Goal: Task Accomplishment & Management: Manage account settings

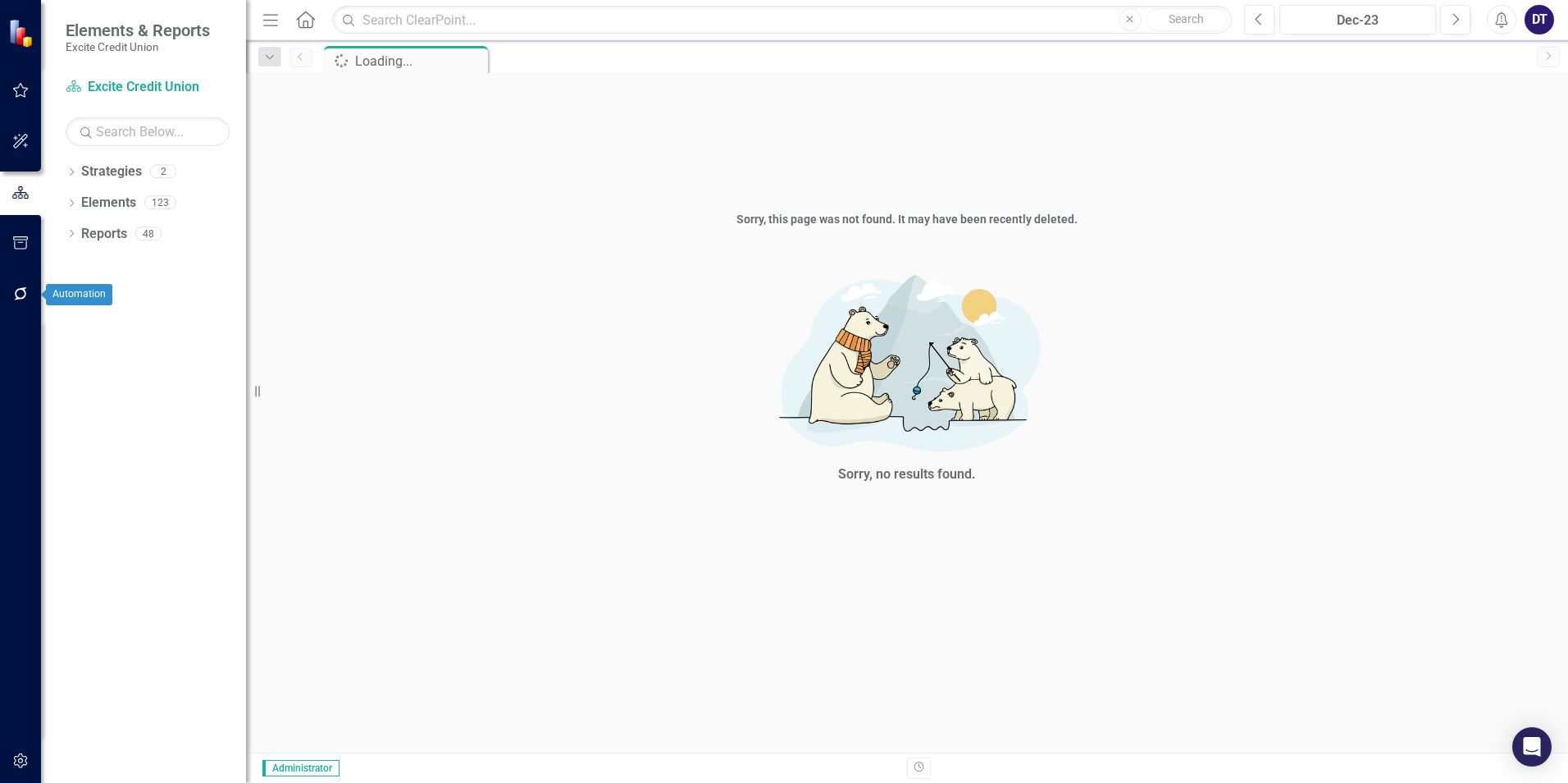
click at [20, 293] on icon "button" at bounding box center [20, 293] width 17 height 13
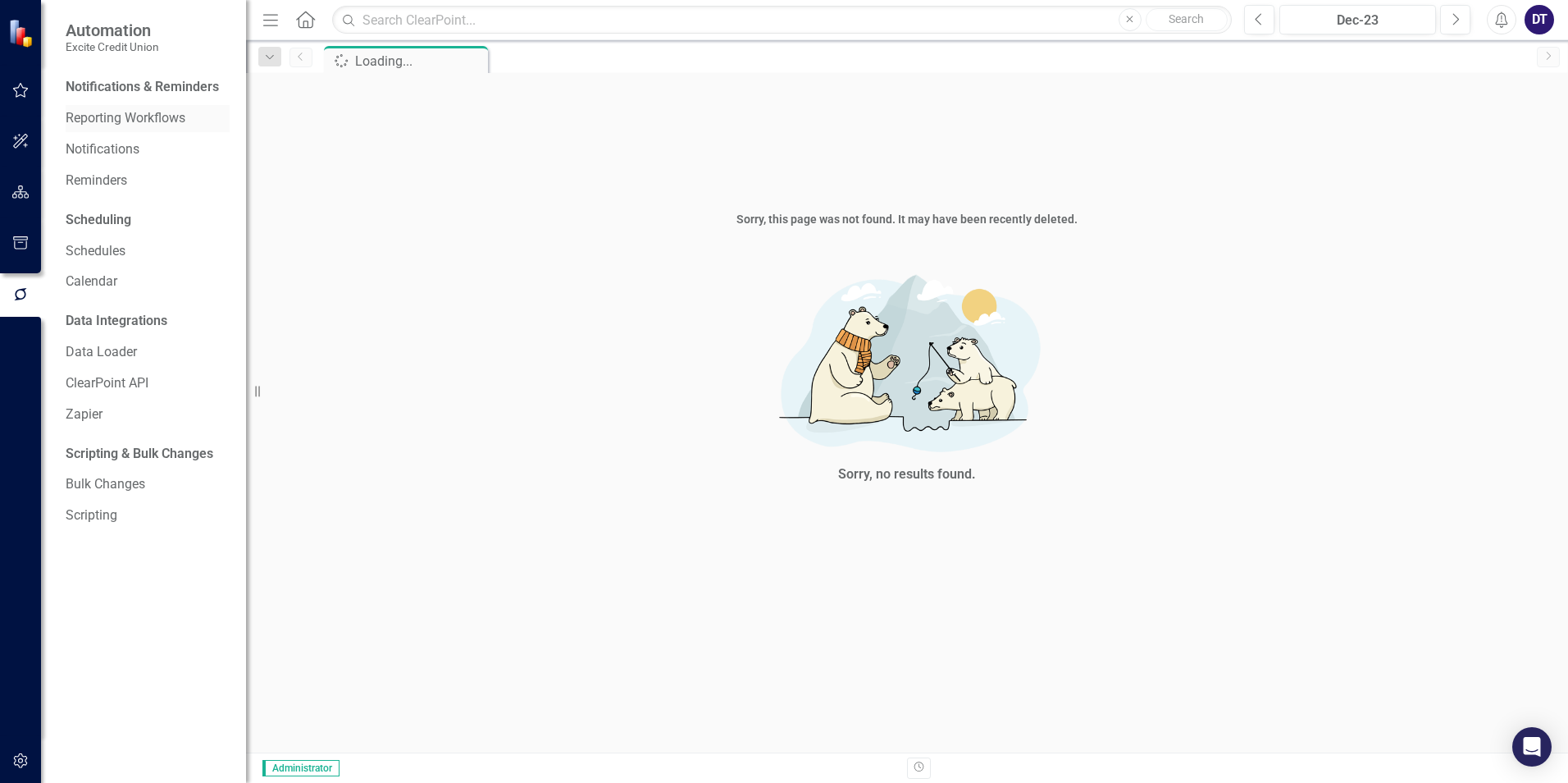
click at [148, 125] on link "Reporting Workflows" at bounding box center [147, 119] width 164 height 19
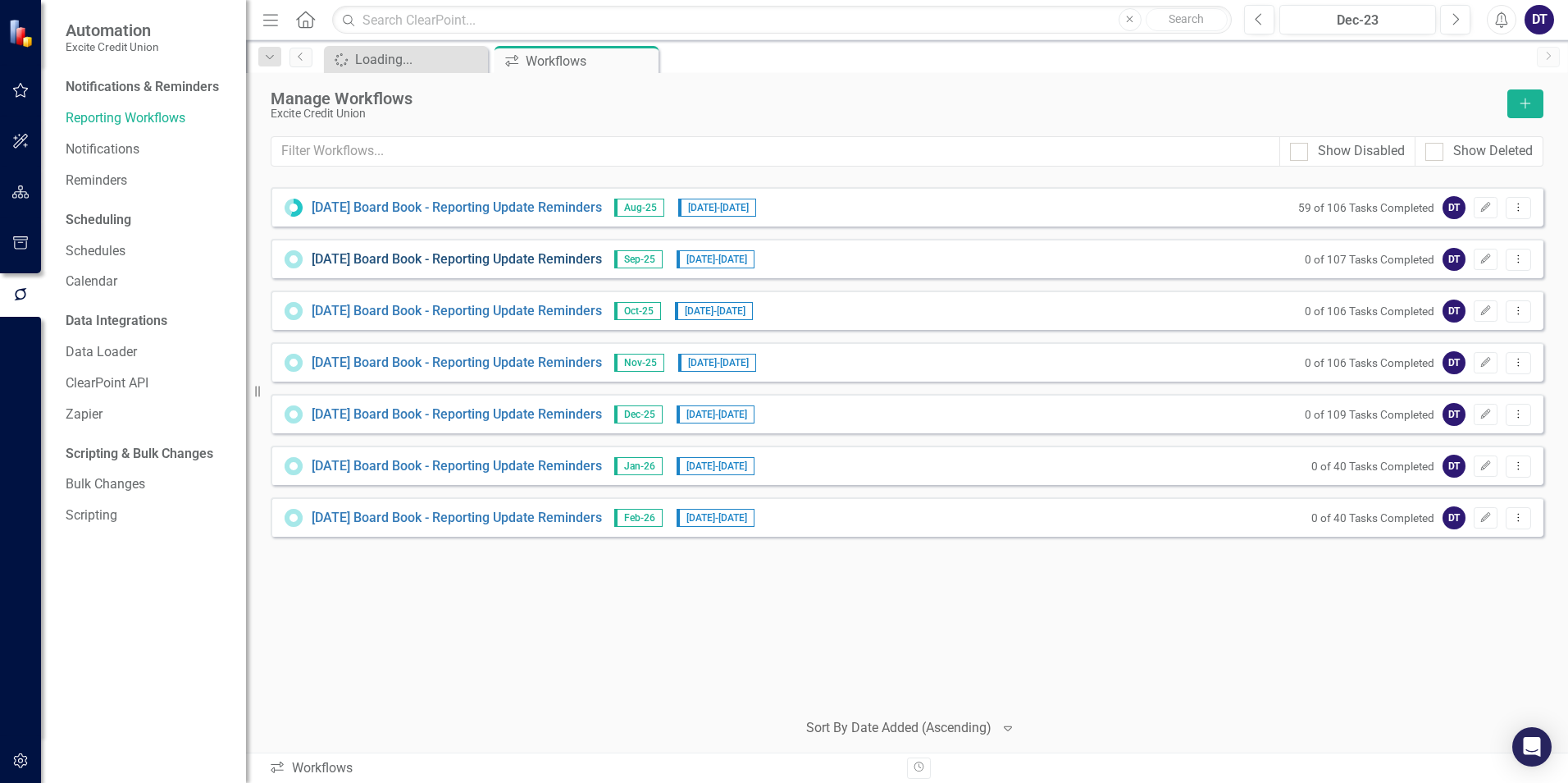
click at [510, 253] on link "[DATE] Board Book - Reporting Update Reminders" at bounding box center [456, 259] width 290 height 19
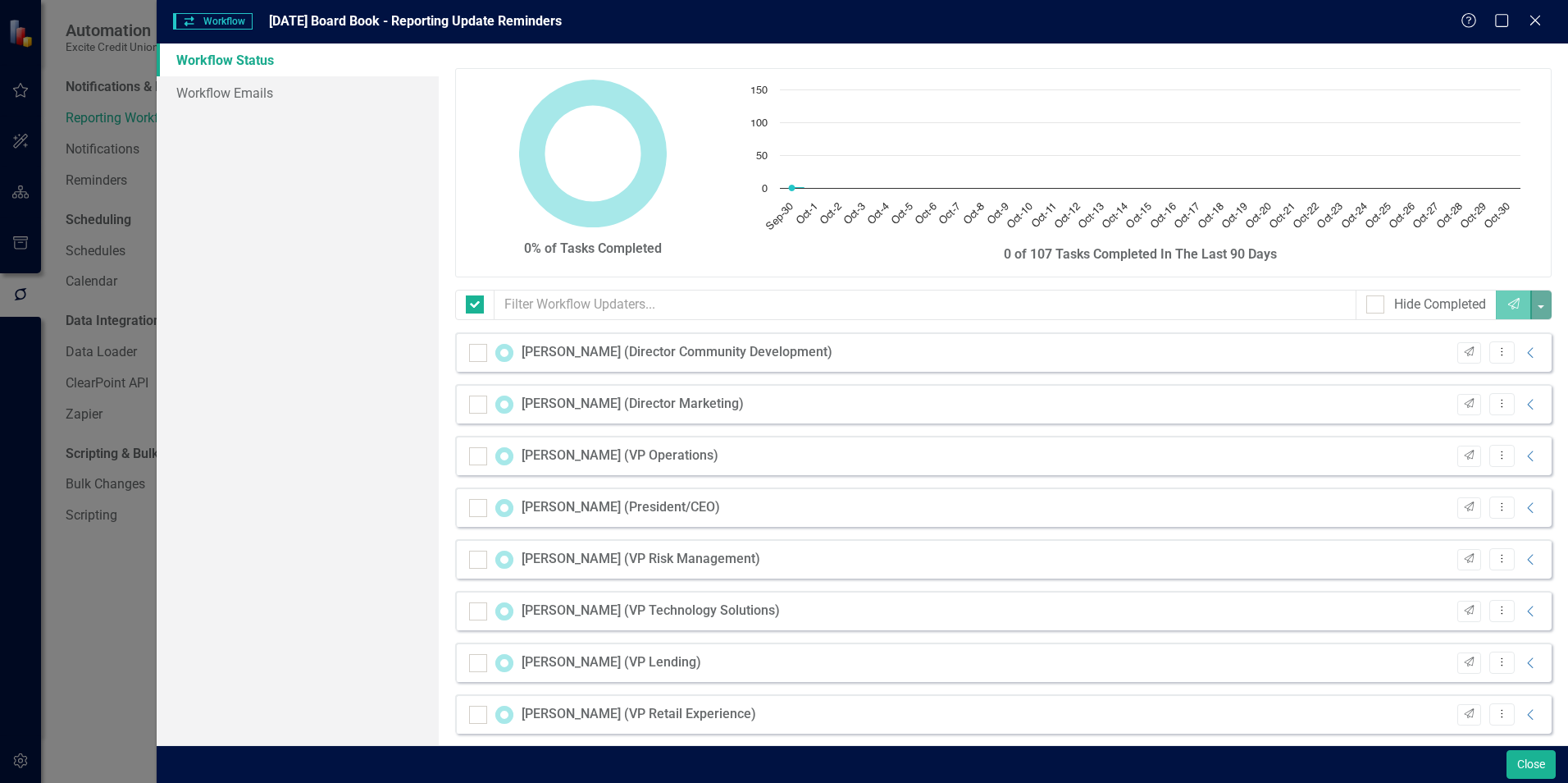
checkbox input "false"
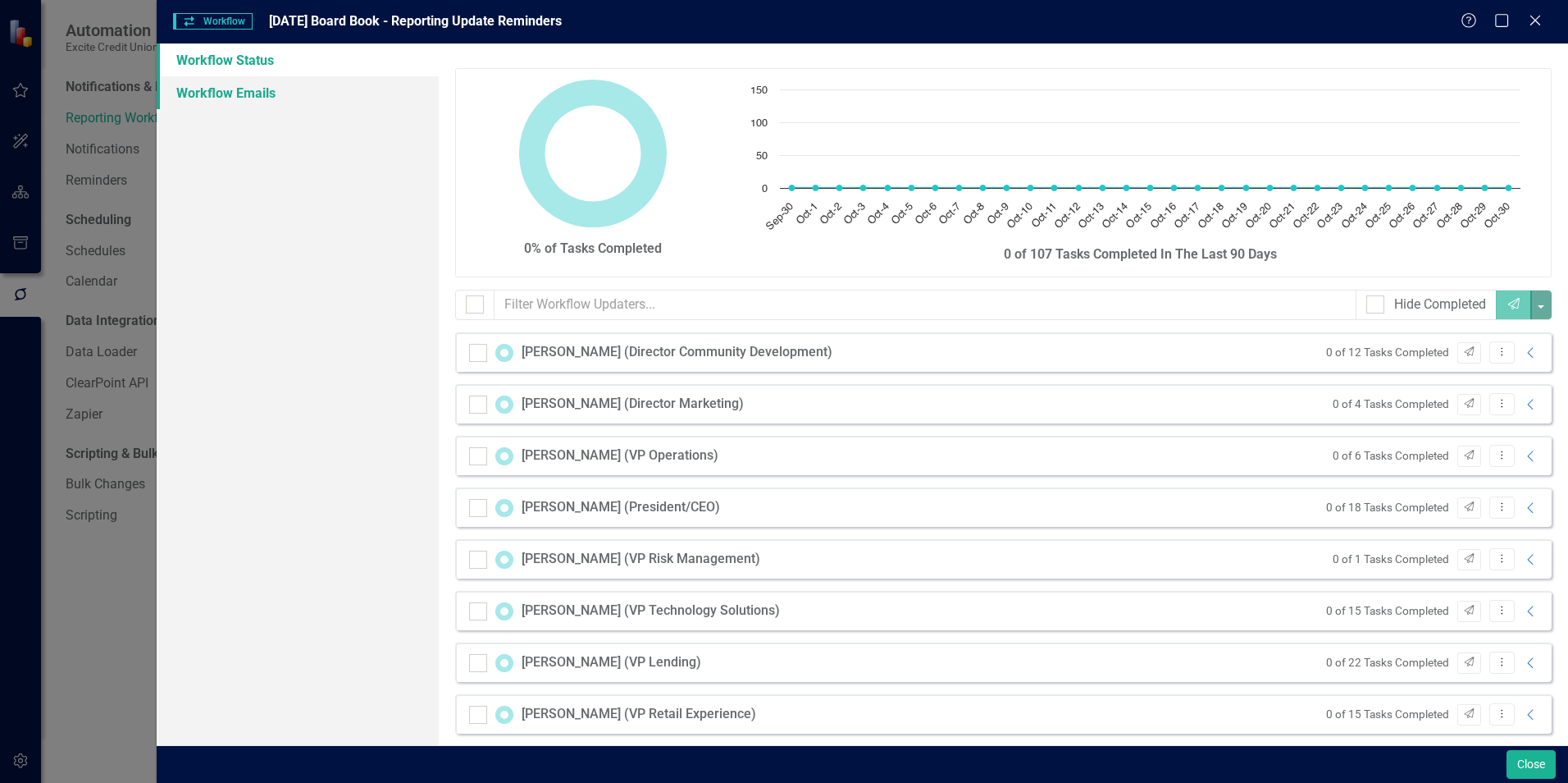
click at [256, 91] on link "Workflow Emails" at bounding box center [297, 93] width 282 height 33
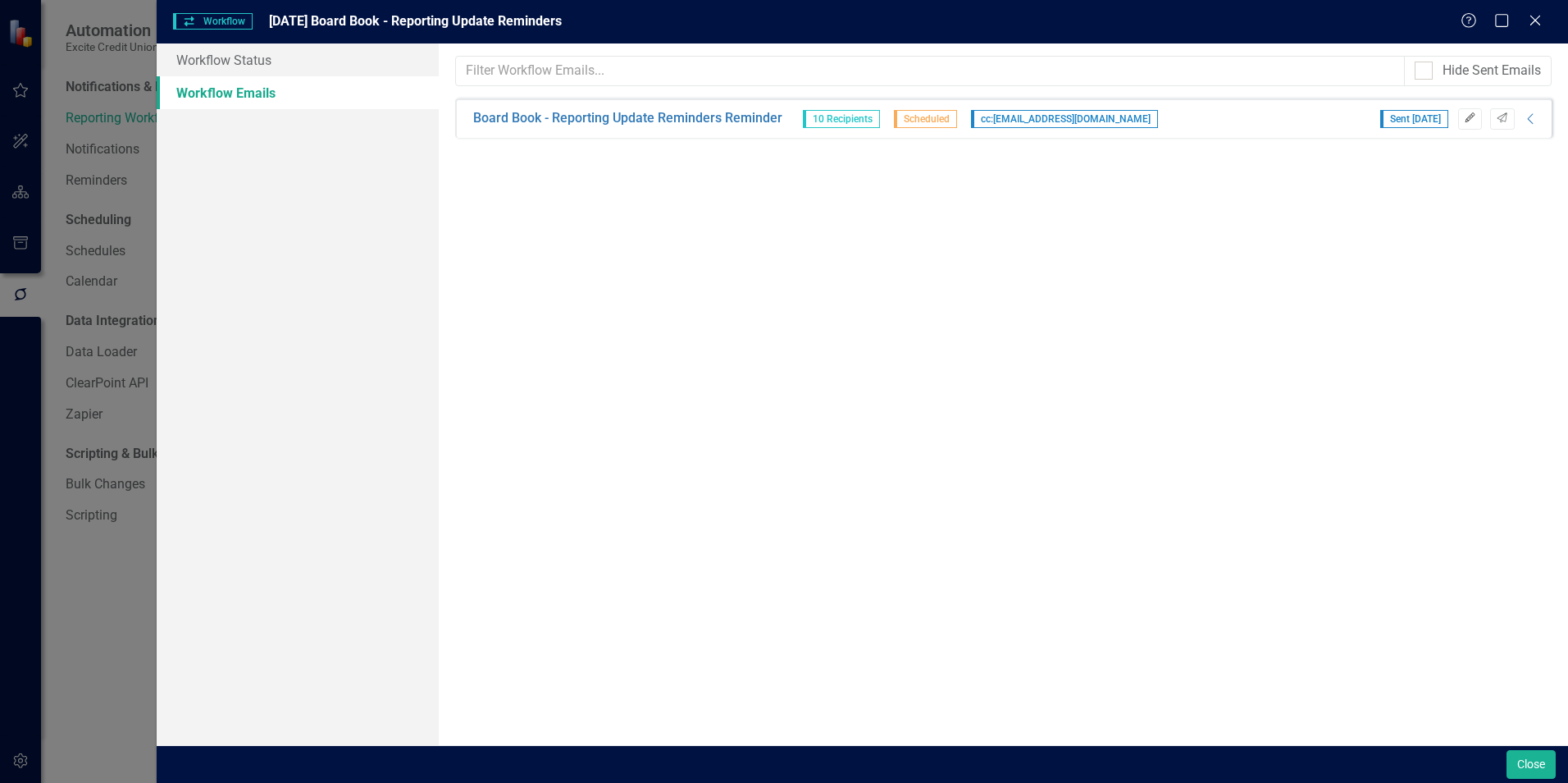
click at [1468, 118] on icon "button" at bounding box center [1470, 118] width 10 height 10
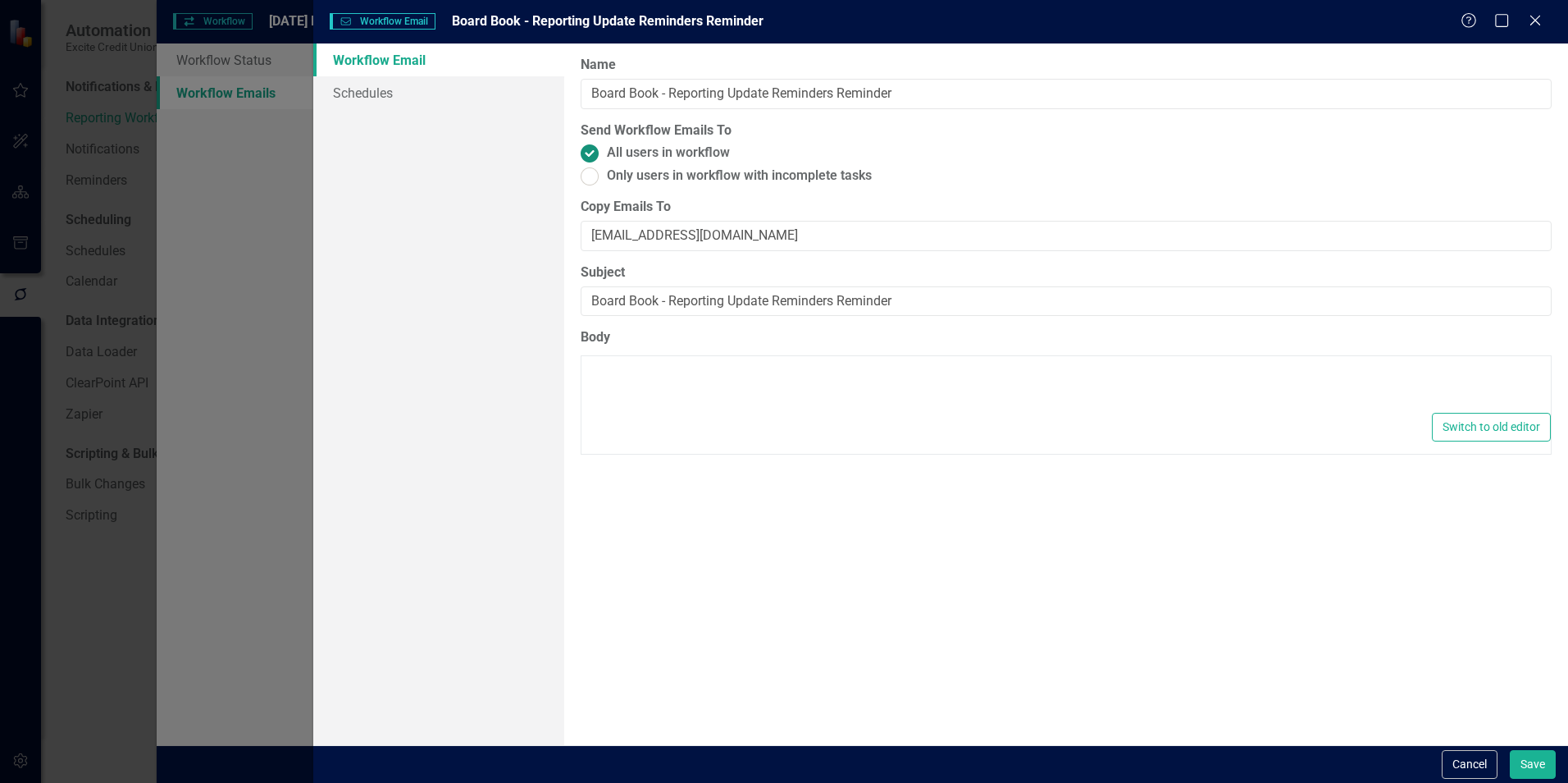
type textarea "<p>Dear {FirstName},</p> <p>Please log into ClearPoint and update the following…"
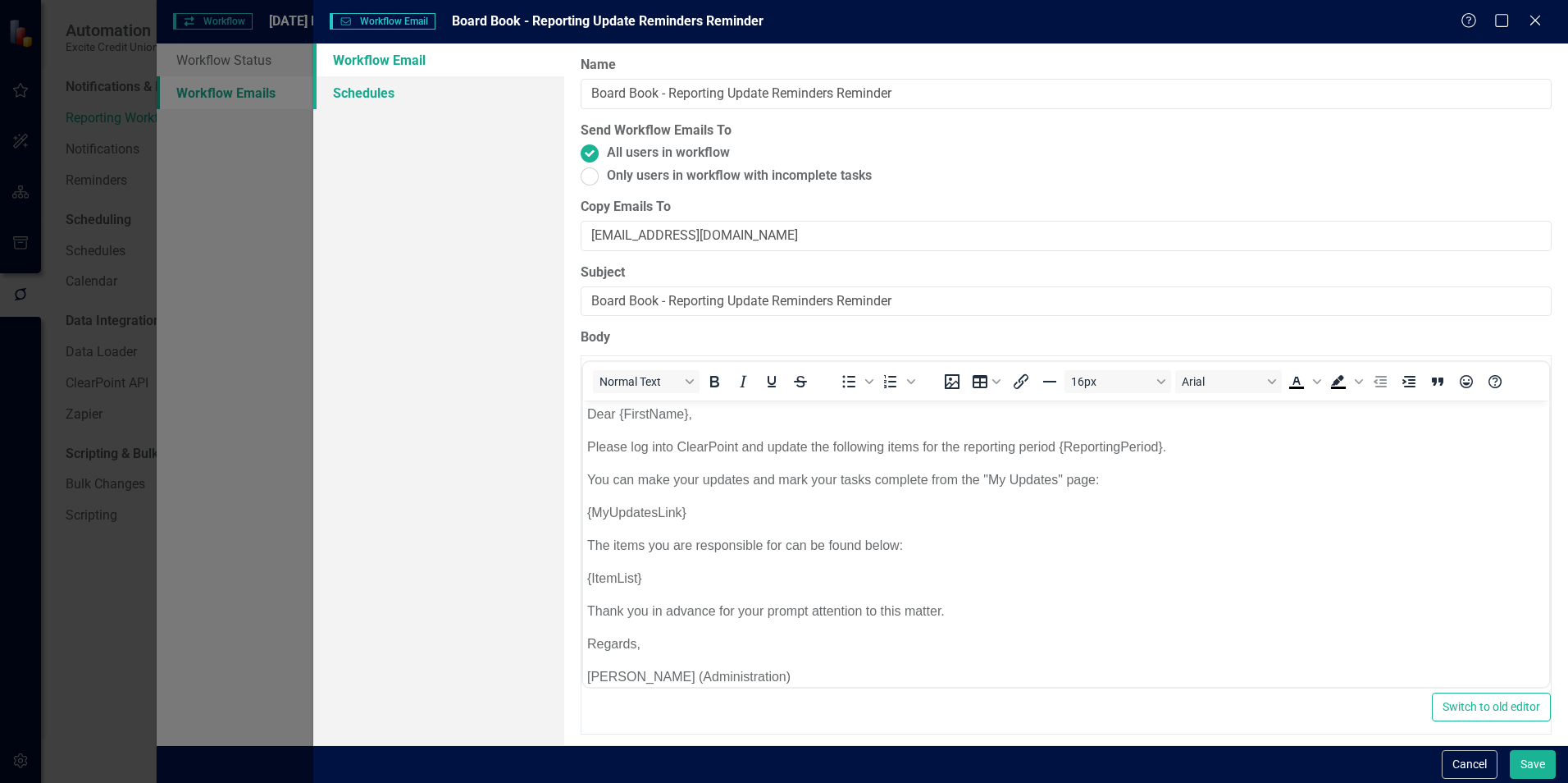
click at [384, 93] on link "Schedules" at bounding box center [439, 93] width 251 height 33
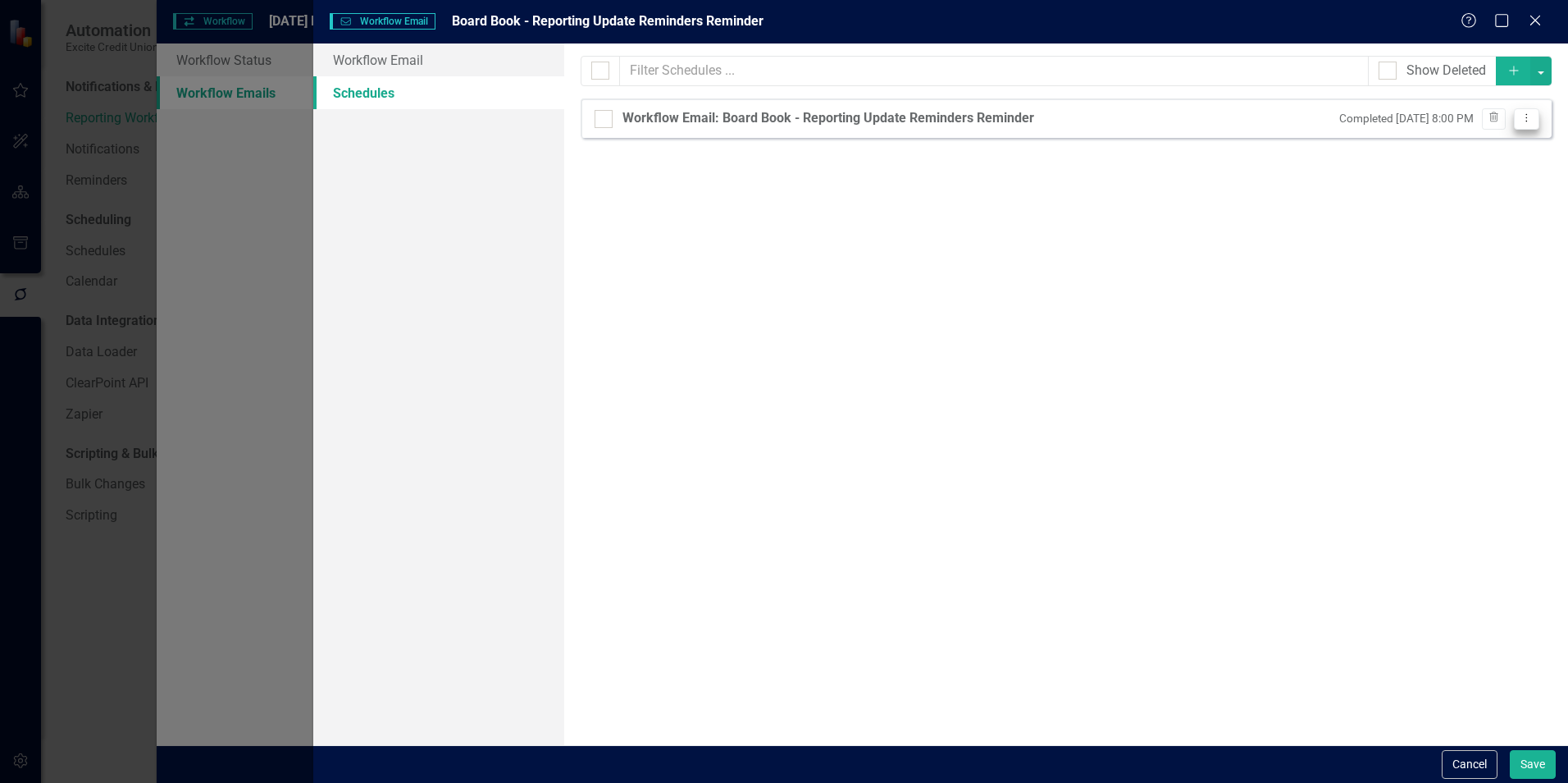
click at [1533, 118] on icon "Dropdown Menu" at bounding box center [1527, 118] width 14 height 11
click at [786, 119] on div "Workflow Email: Board Book - Reporting Update Reminders Reminder" at bounding box center [828, 119] width 411 height 19
click at [606, 119] on input "Workflow Email: Board Book - Reporting Update Reminders Reminder" at bounding box center [600, 115] width 11 height 11
checkbox input "true"
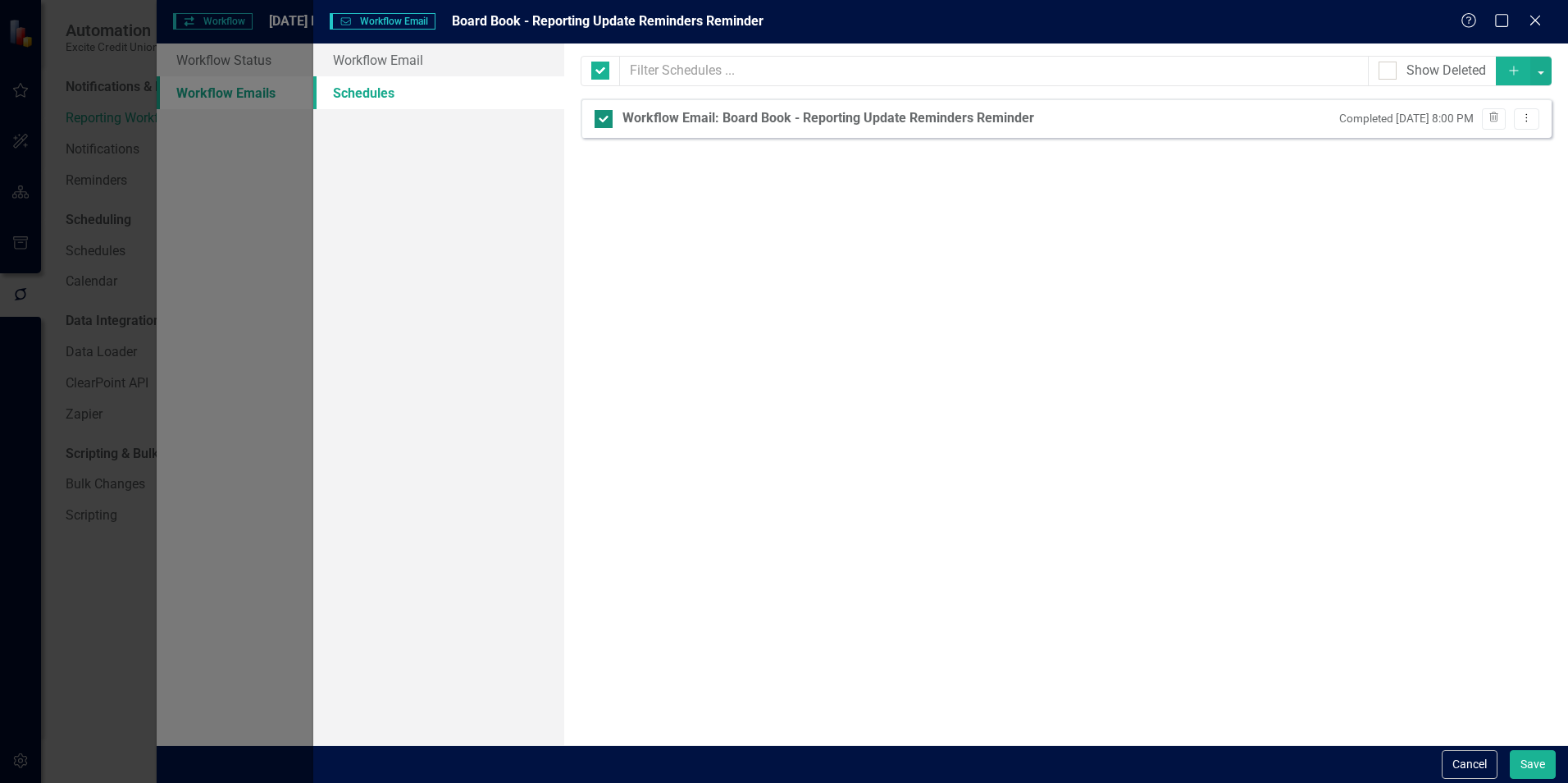
click at [786, 119] on div "Workflow Email: Board Book - Reporting Update Reminders Reminder" at bounding box center [828, 119] width 411 height 19
click at [606, 119] on input "Workflow Email: Board Book - Reporting Update Reminders Reminder" at bounding box center [600, 115] width 11 height 11
checkbox input "false"
click at [1533, 119] on icon "Dropdown Menu" at bounding box center [1527, 118] width 14 height 11
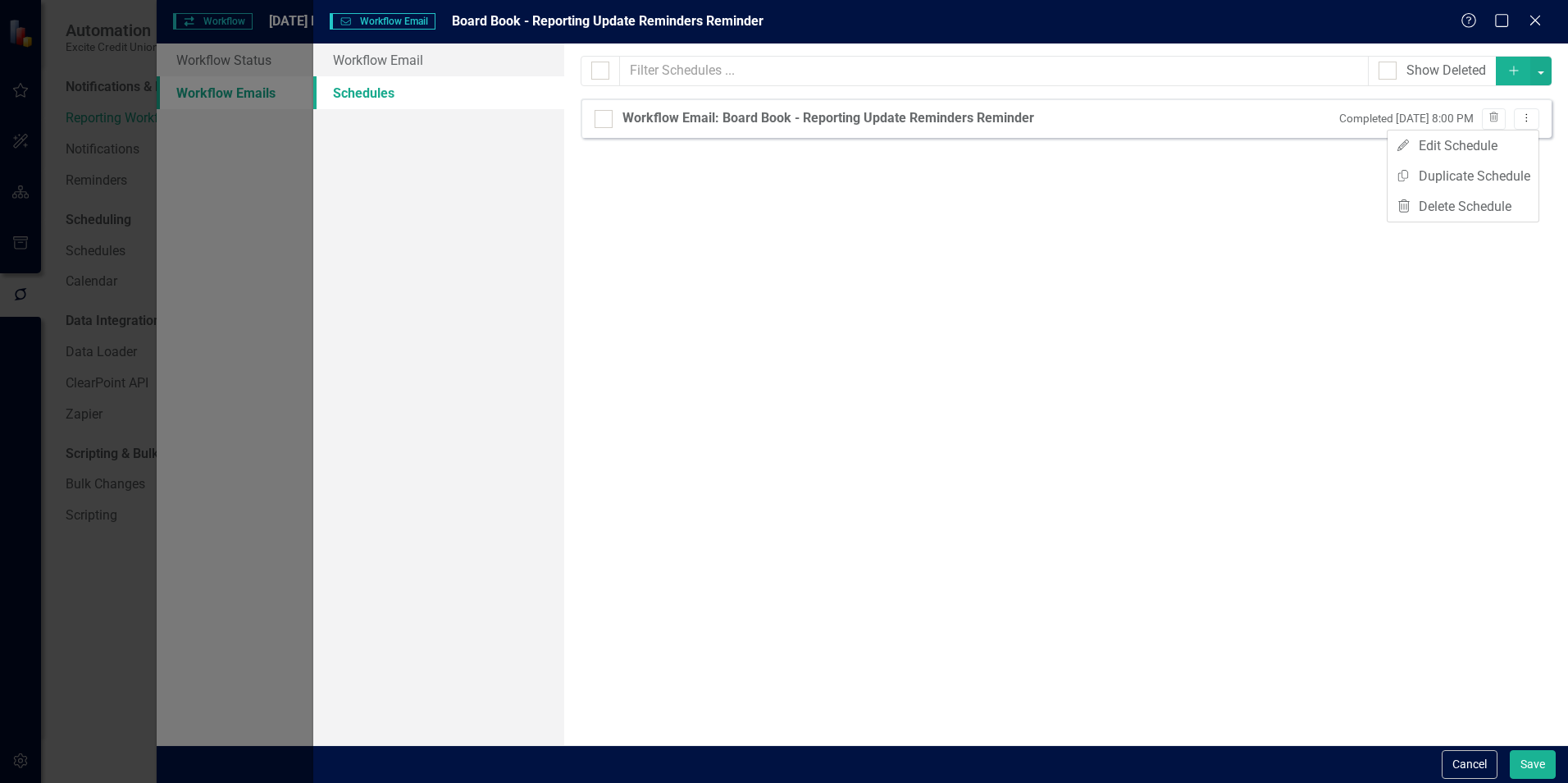
click at [1178, 236] on div "From this page, you can set up schedules for your reminder emails to be sent at…" at bounding box center [1067, 394] width 1004 height 701
click at [409, 62] on link "Workflow Email" at bounding box center [439, 60] width 251 height 33
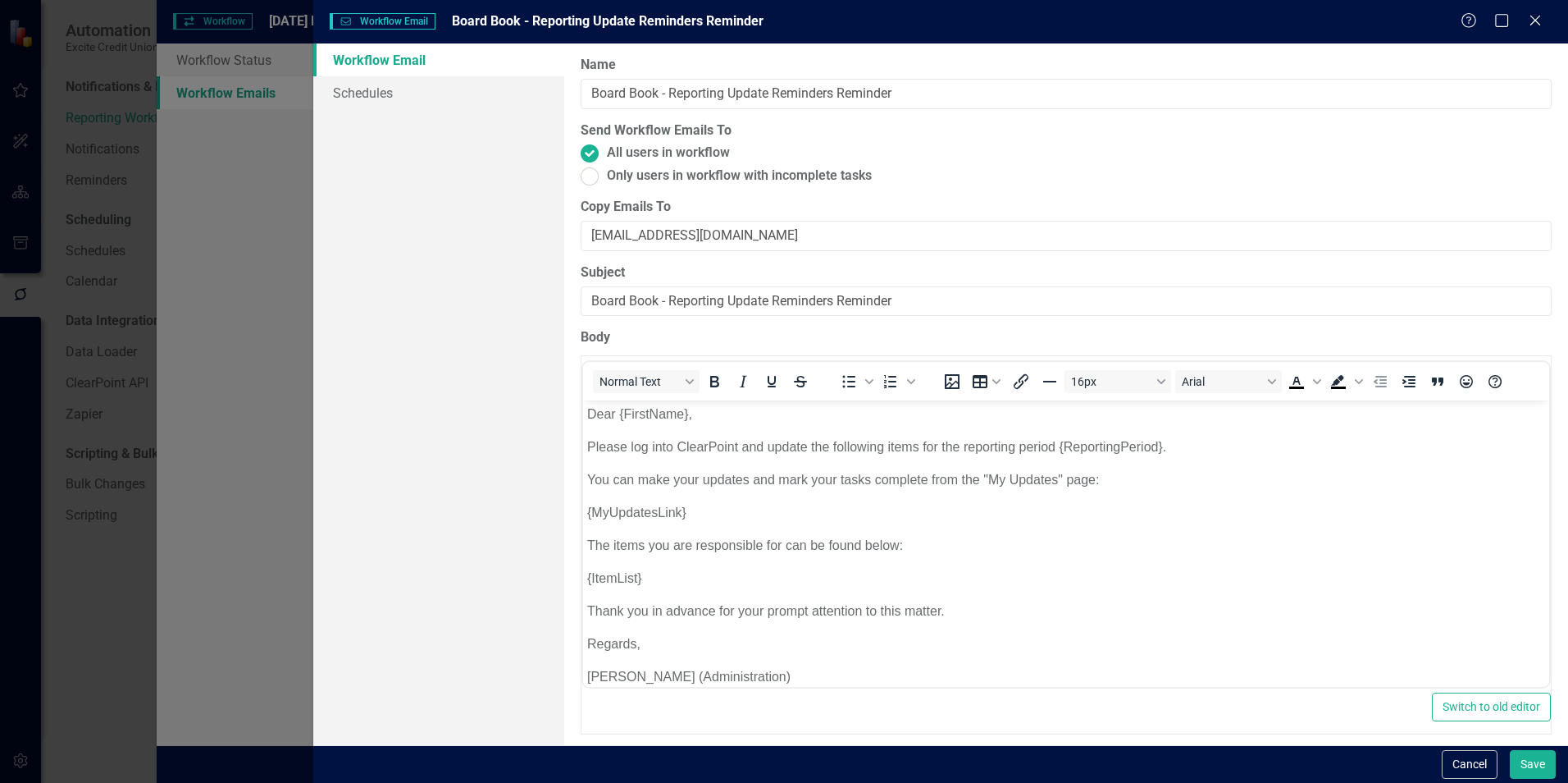
click at [255, 69] on div "Workflow Email Workflow Email Board Book - Reporting Update Reminders Reminder …" at bounding box center [784, 392] width 1568 height 783
click at [1535, 22] on icon at bounding box center [1535, 20] width 12 height 12
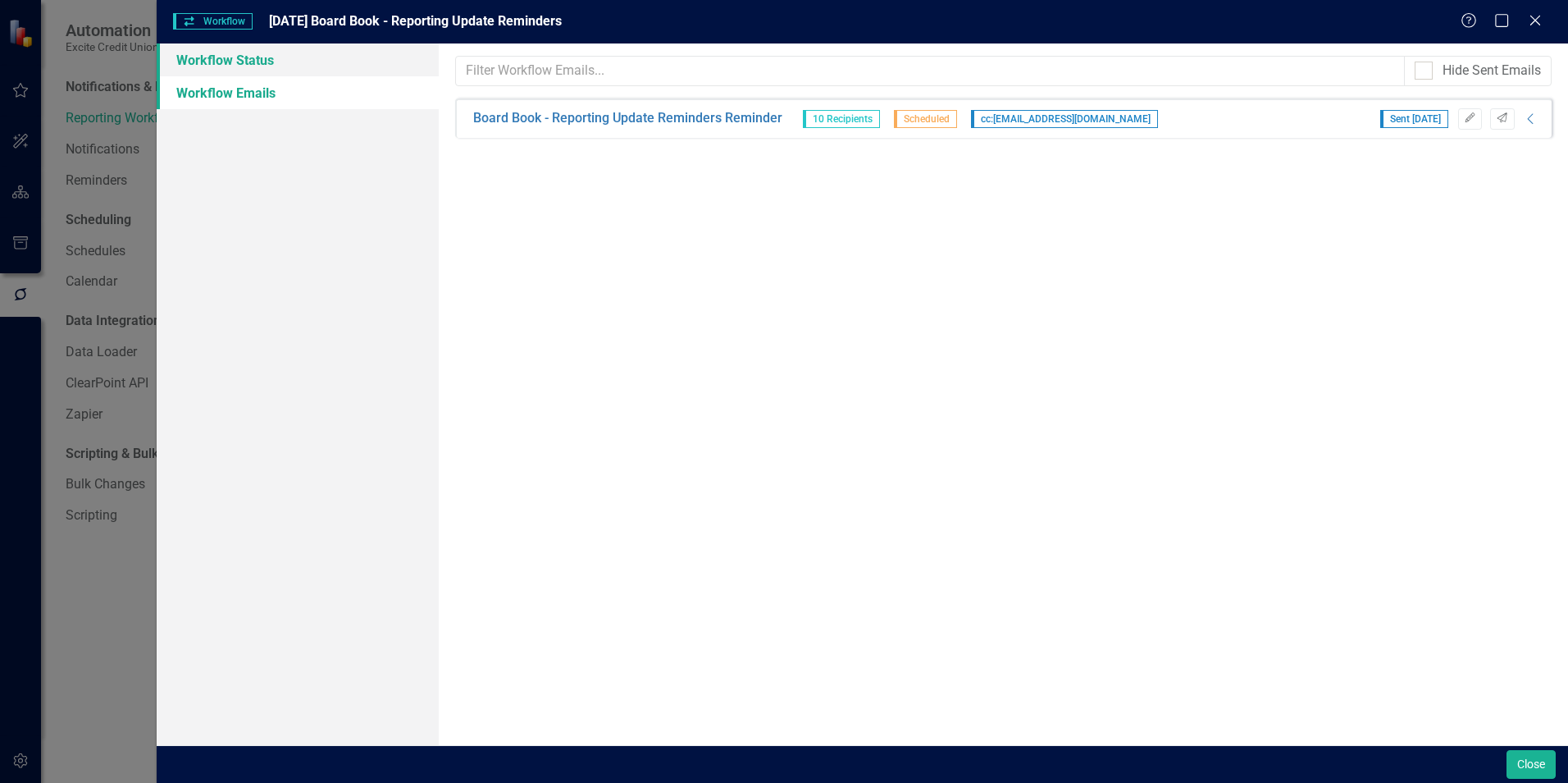
click at [222, 56] on link "Workflow Status" at bounding box center [297, 60] width 282 height 33
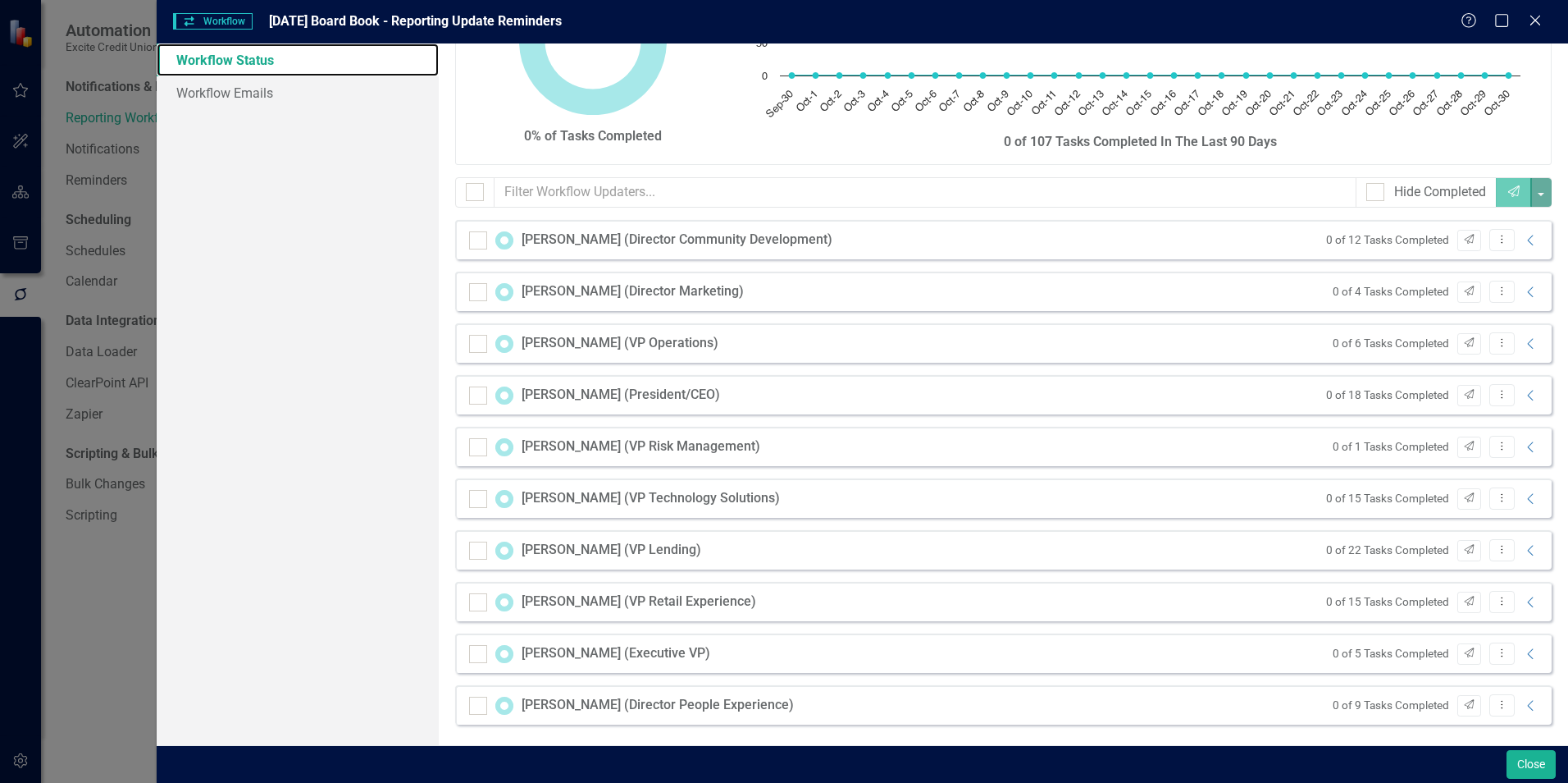
scroll to position [117, 0]
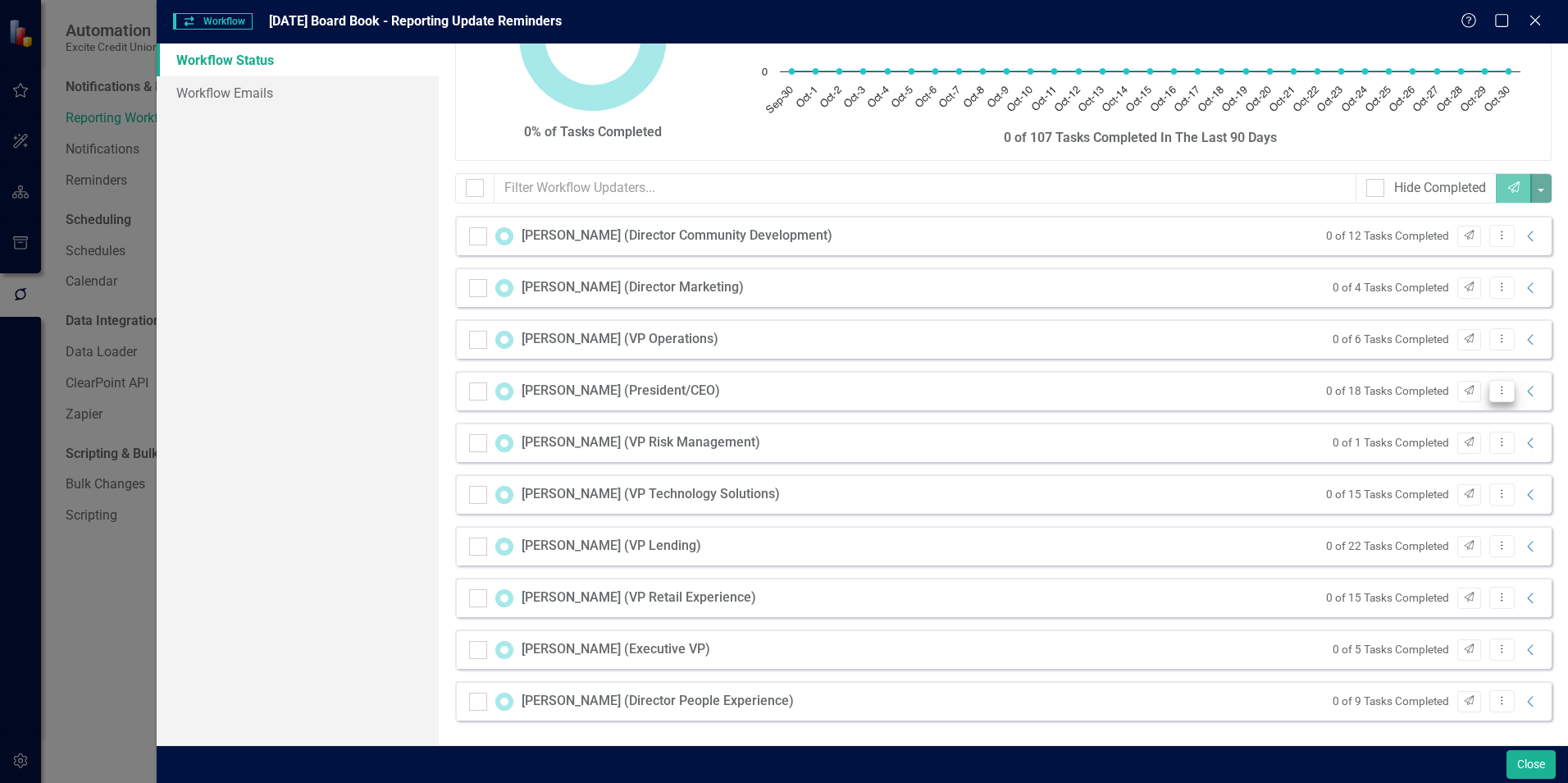
click at [1495, 386] on icon "Dropdown Menu" at bounding box center [1502, 390] width 14 height 11
click at [1135, 392] on div "[PERSON_NAME] (President/CEO) 0 of 18 Tasks Completed Send Dropdown Menu Collap…" at bounding box center [1003, 391] width 1097 height 40
click at [1523, 392] on icon "Collapse" at bounding box center [1531, 391] width 16 height 13
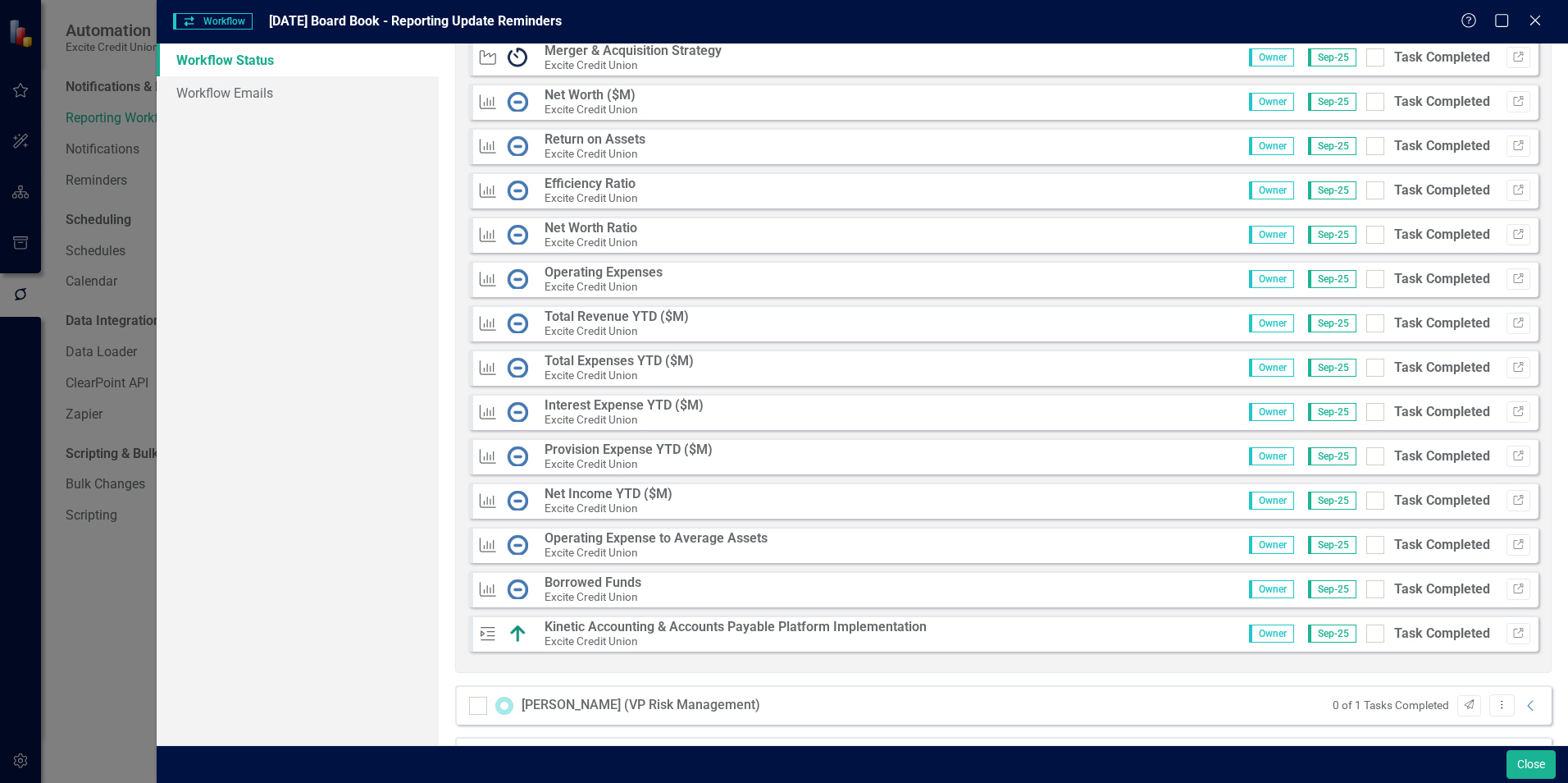
scroll to position [773, 0]
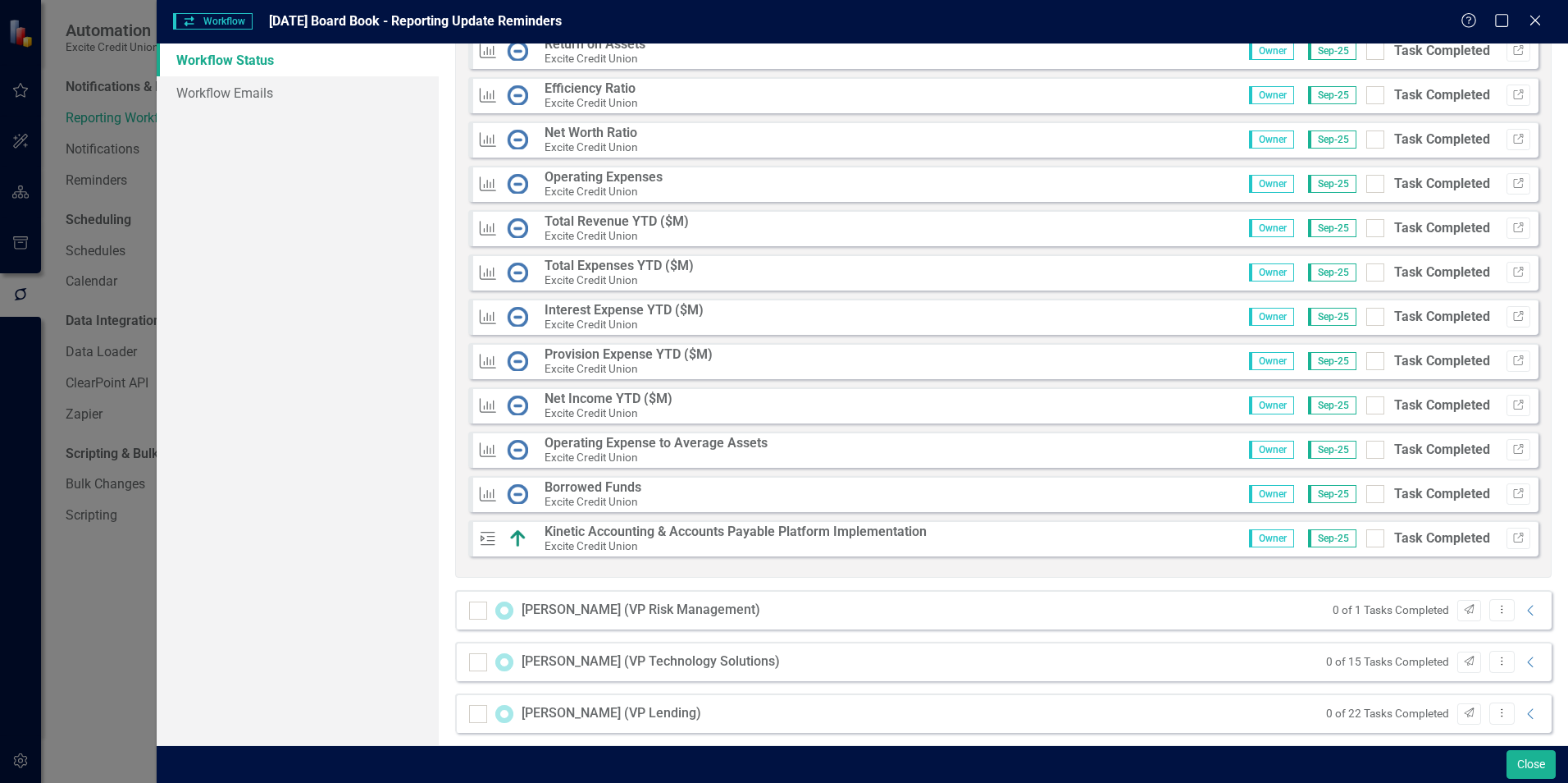
click at [640, 529] on strong "Kinetic Accounting & Accounts Payable Platform Implementation" at bounding box center [736, 531] width 383 height 16
click at [1512, 537] on icon "Link" at bounding box center [1518, 538] width 12 height 10
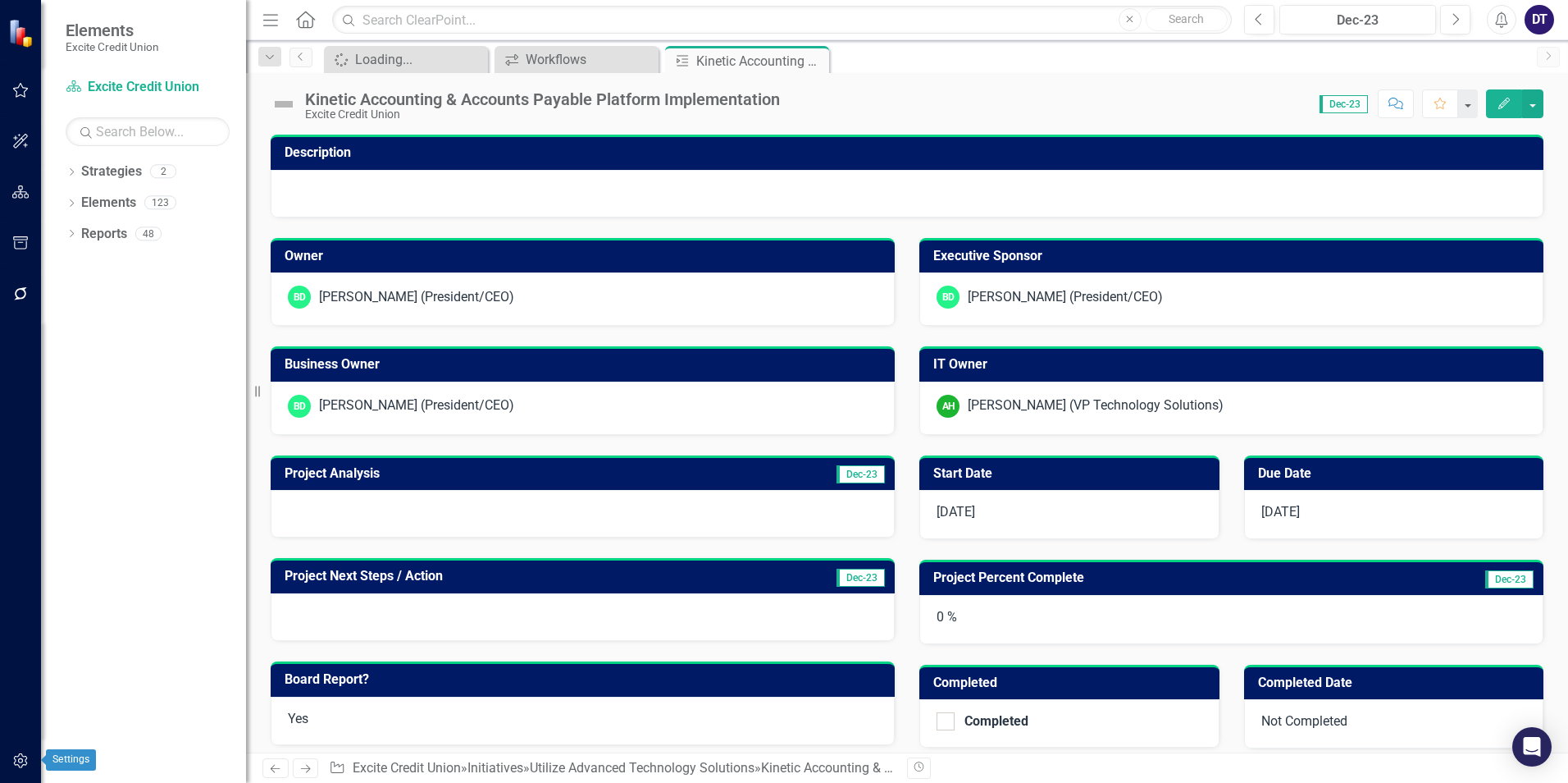
click at [21, 759] on icon "button" at bounding box center [20, 760] width 14 height 15
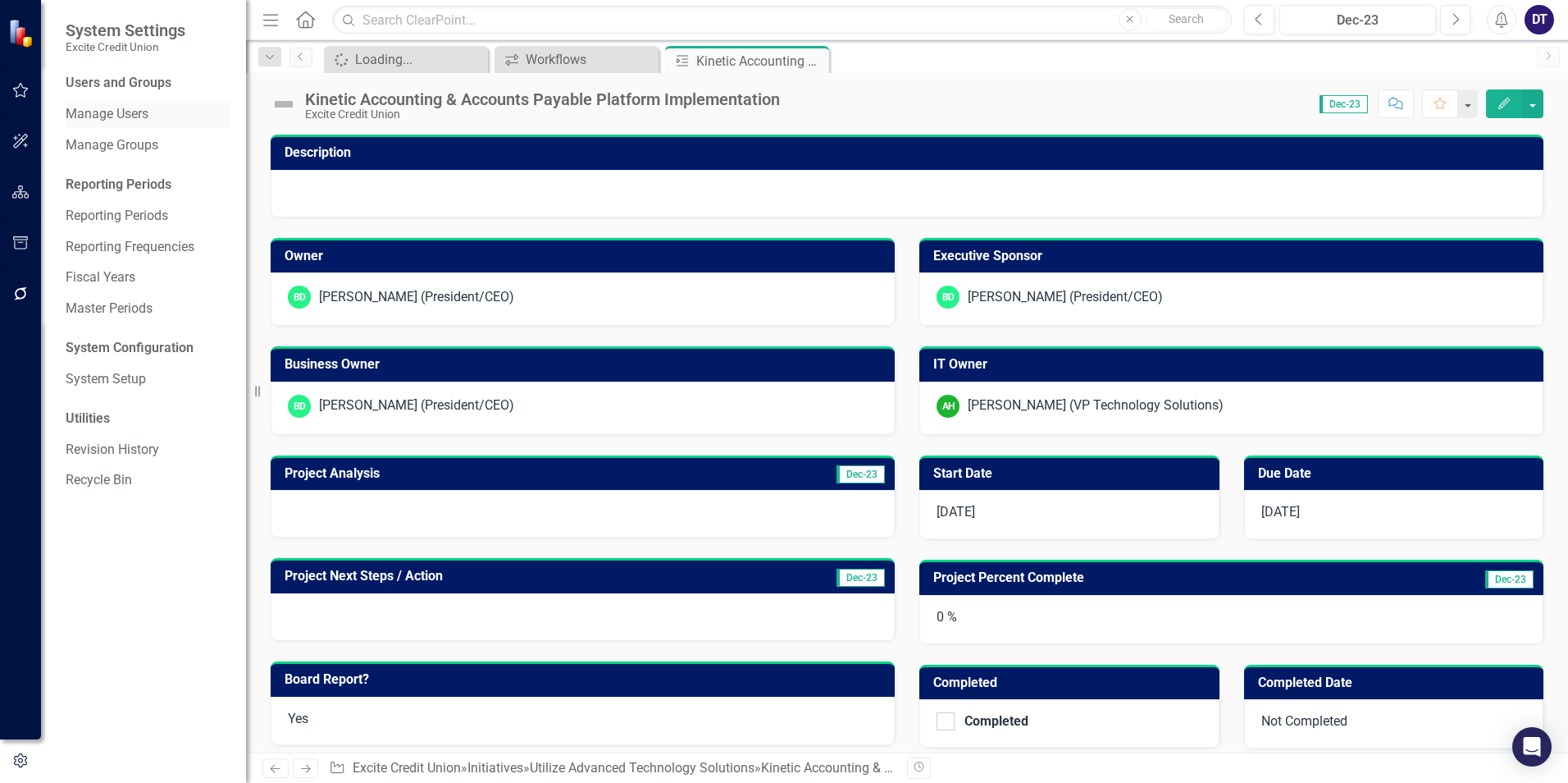
click at [136, 113] on link "Manage Users" at bounding box center [147, 114] width 164 height 19
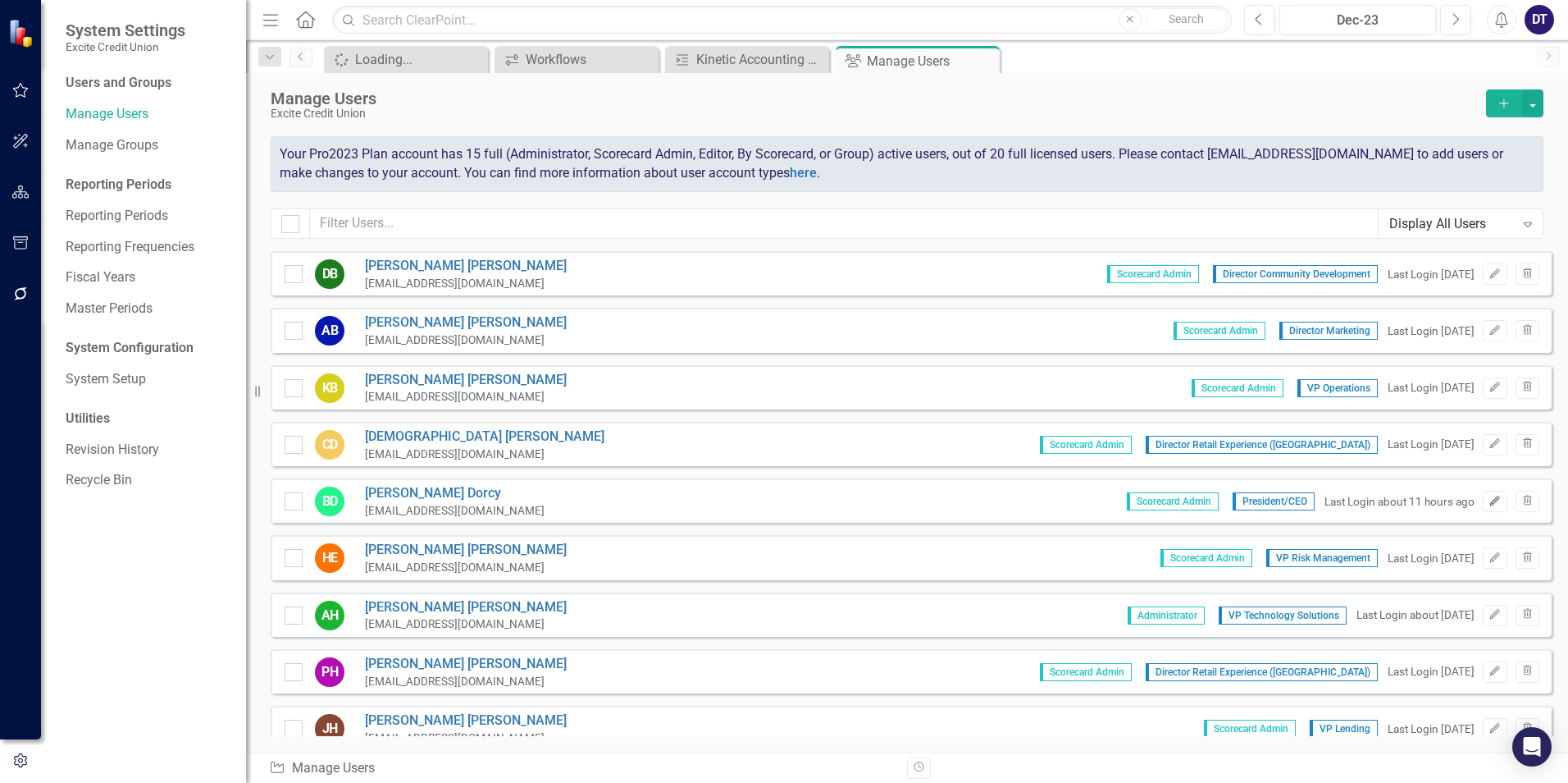
click at [1489, 499] on button "Edit" at bounding box center [1495, 500] width 24 height 21
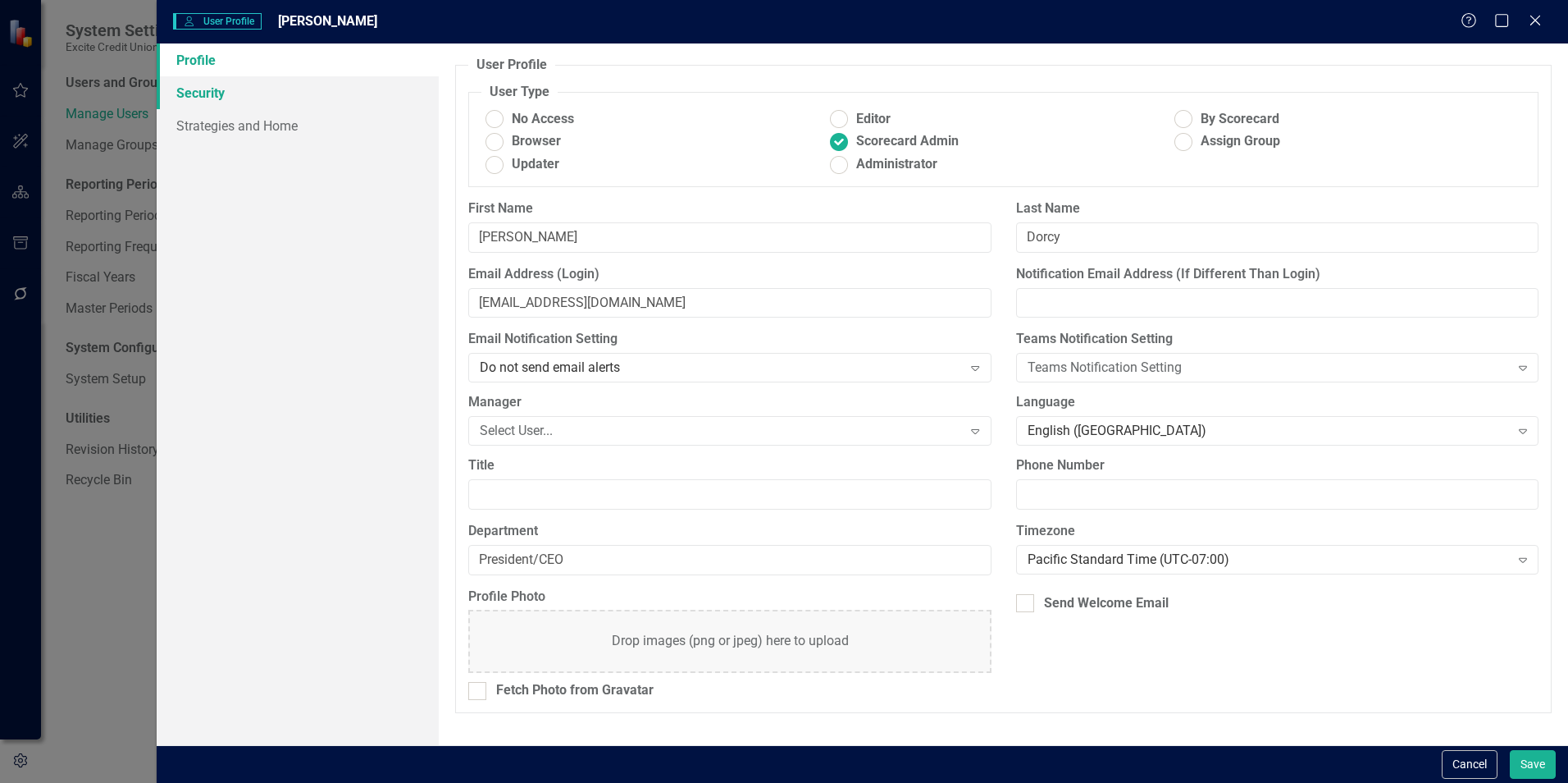
click at [206, 92] on link "Security" at bounding box center [297, 93] width 282 height 33
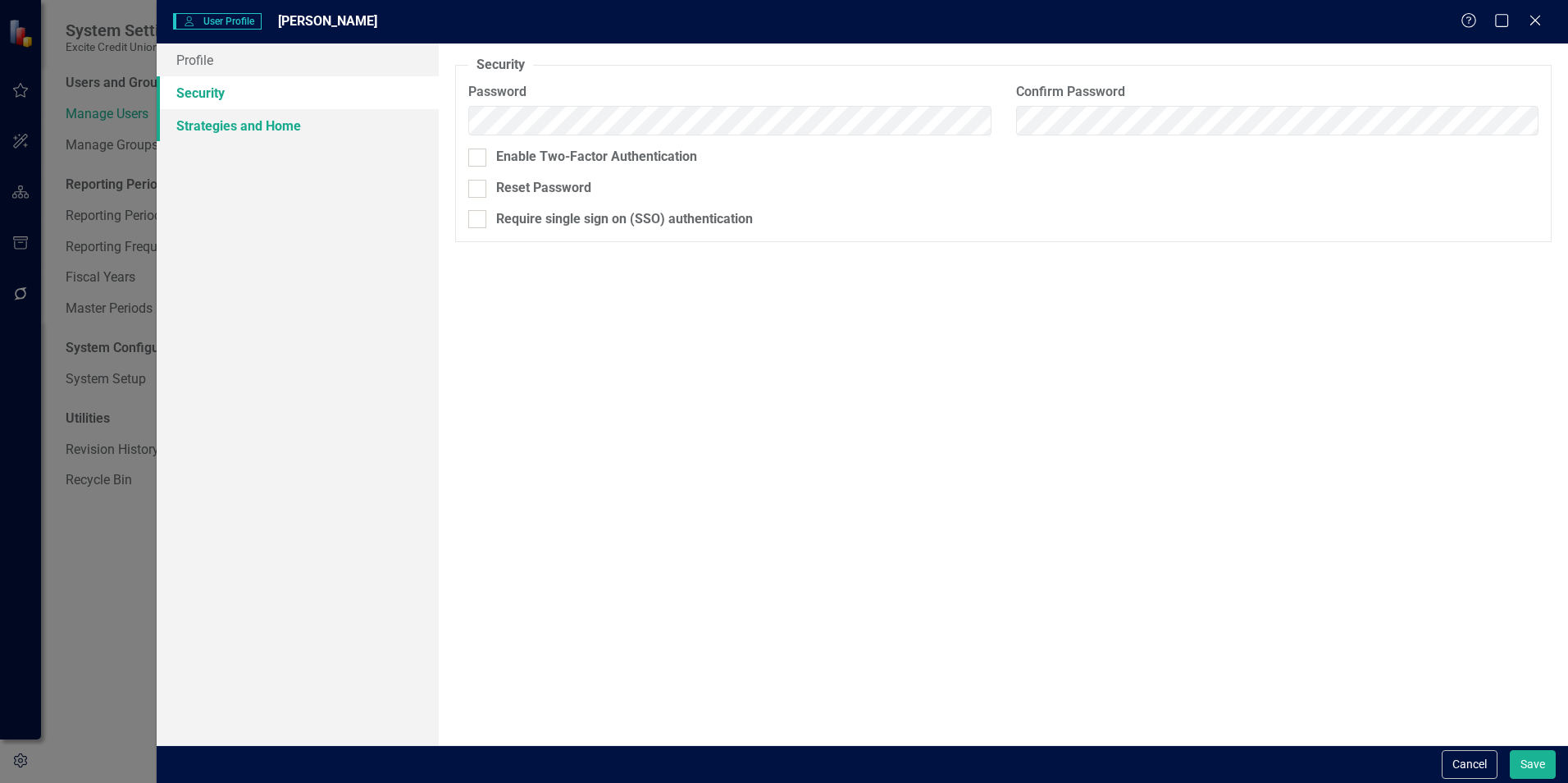
click at [203, 126] on link "Strategies and Home" at bounding box center [297, 126] width 282 height 33
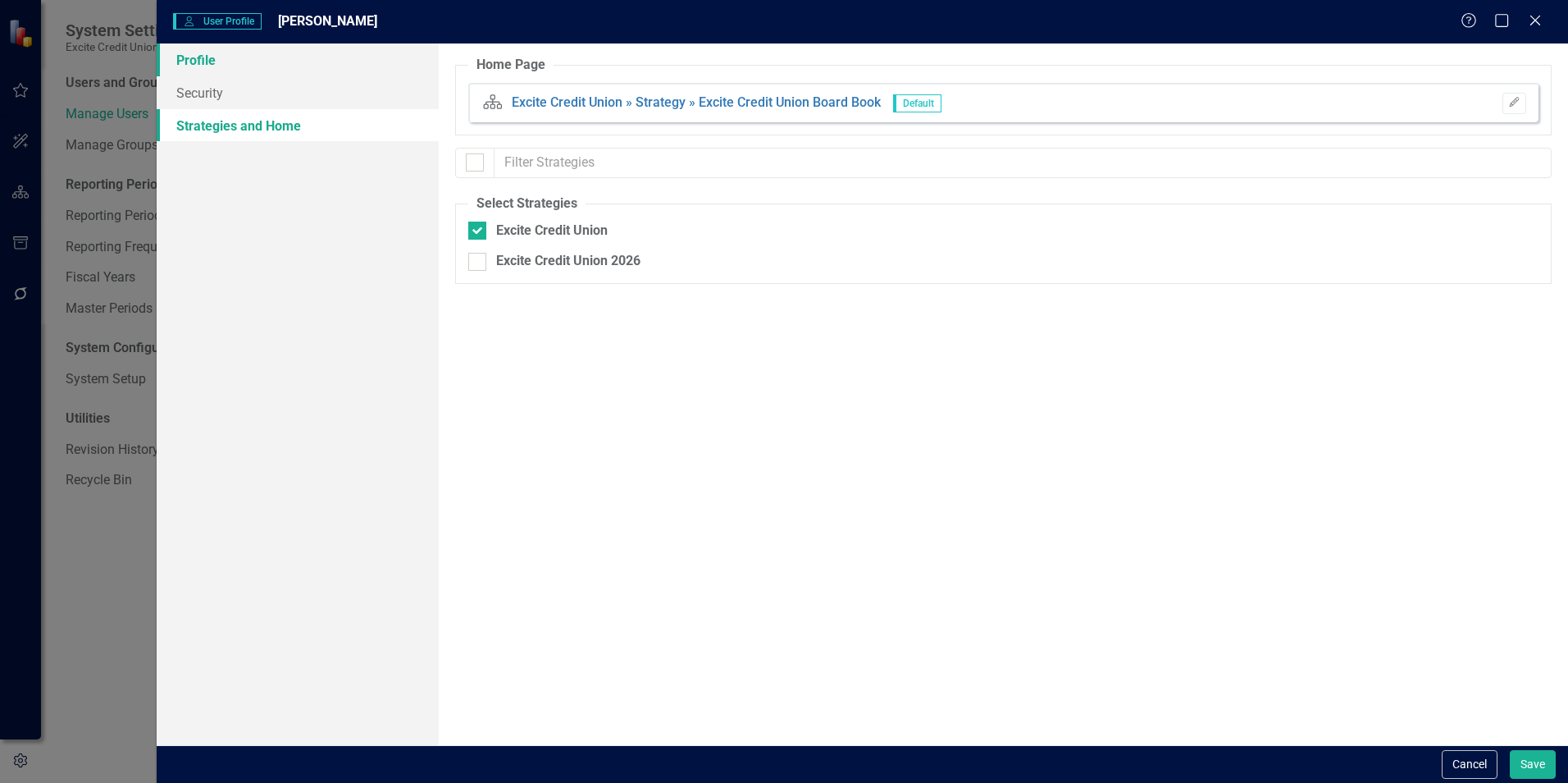
click at [195, 54] on link "Profile" at bounding box center [297, 60] width 282 height 33
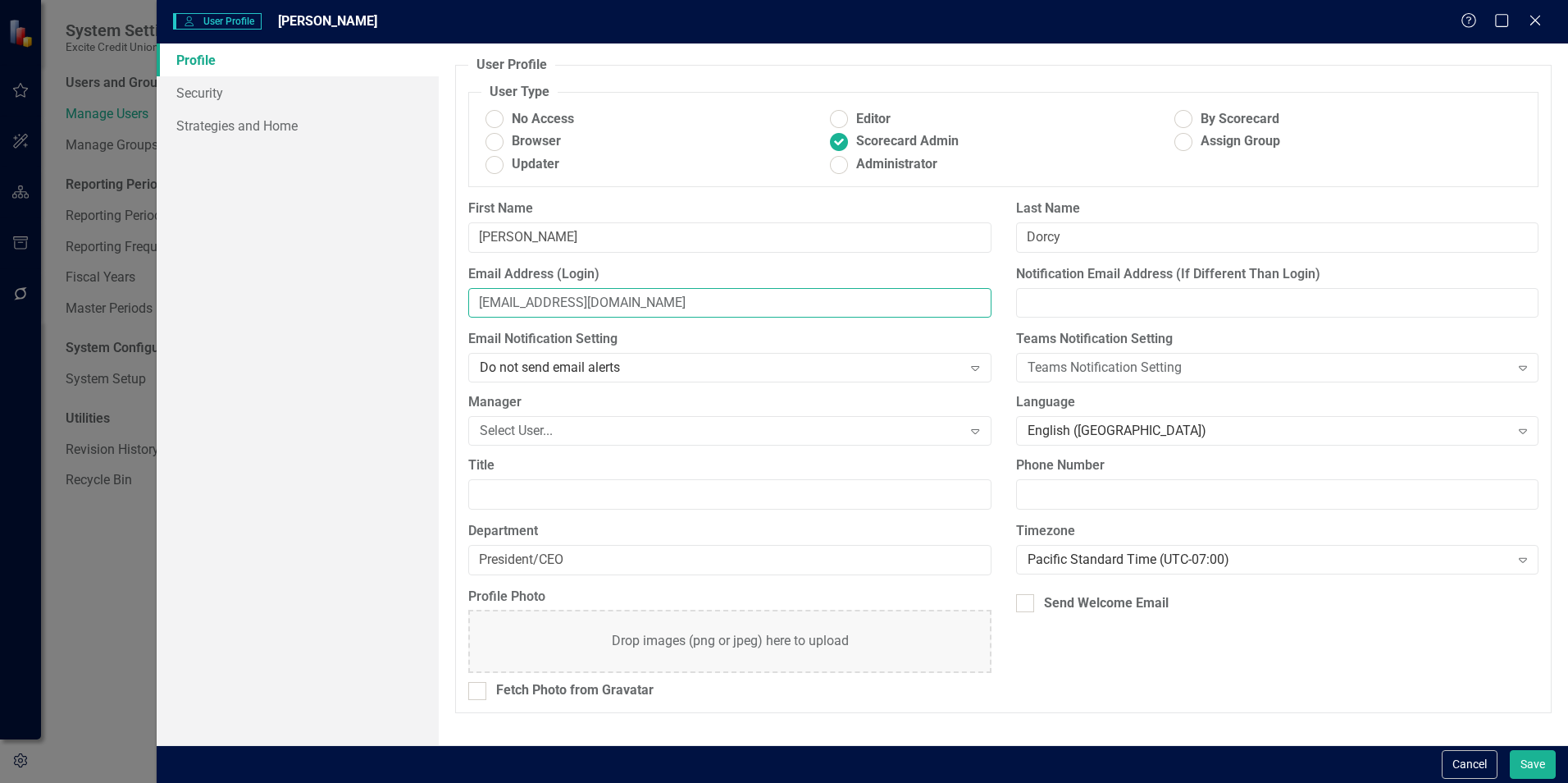
click at [679, 300] on input "bdorcy@excitecu.org" at bounding box center [729, 303] width 523 height 30
click at [387, 292] on div "Profile Security Strategies and Home" at bounding box center [297, 394] width 282 height 701
click at [1468, 763] on button "Cancel" at bounding box center [1470, 764] width 56 height 29
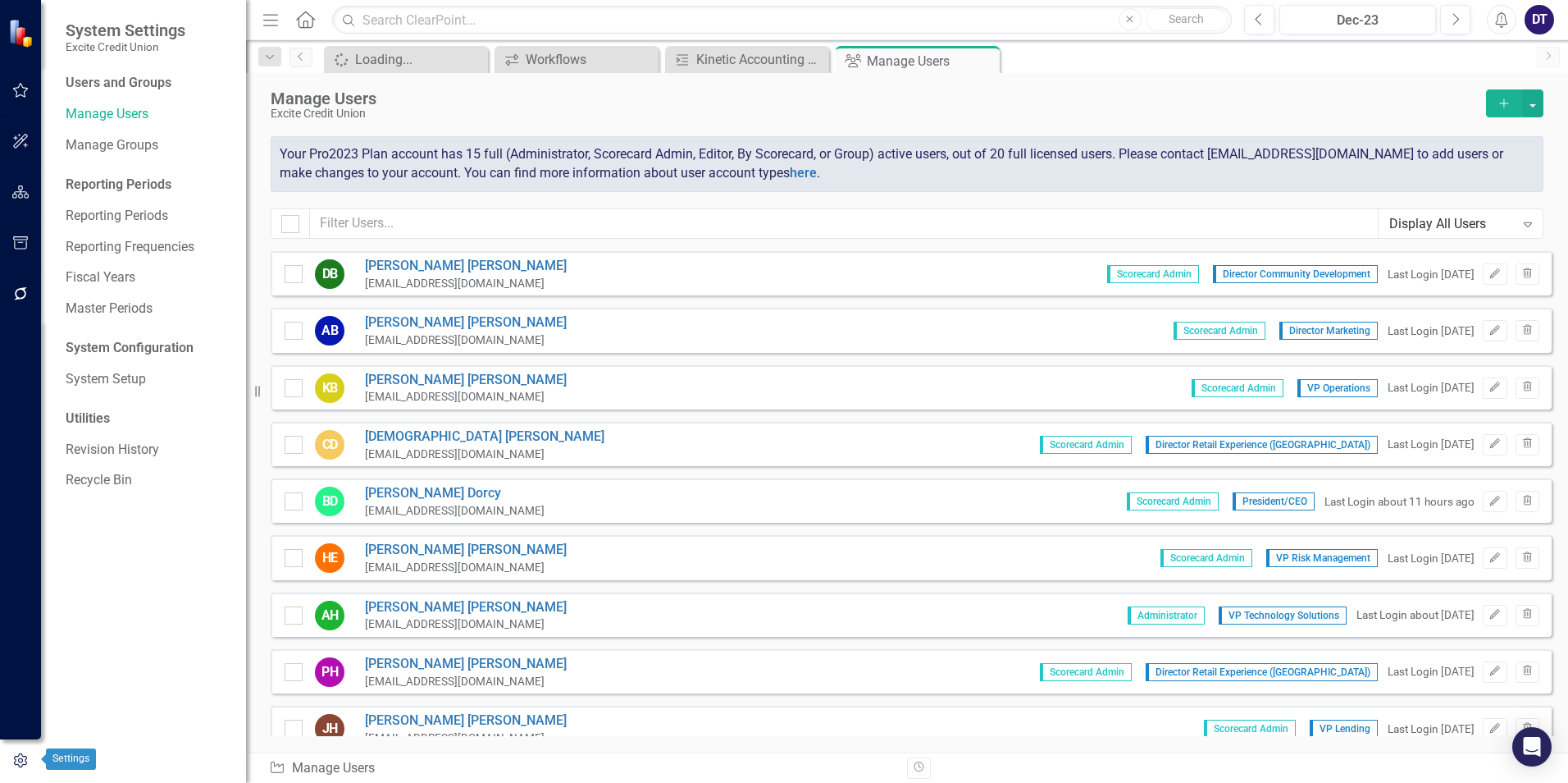
click at [19, 754] on icon "button" at bounding box center [20, 760] width 13 height 15
click at [1486, 507] on button "Edit" at bounding box center [1495, 500] width 24 height 21
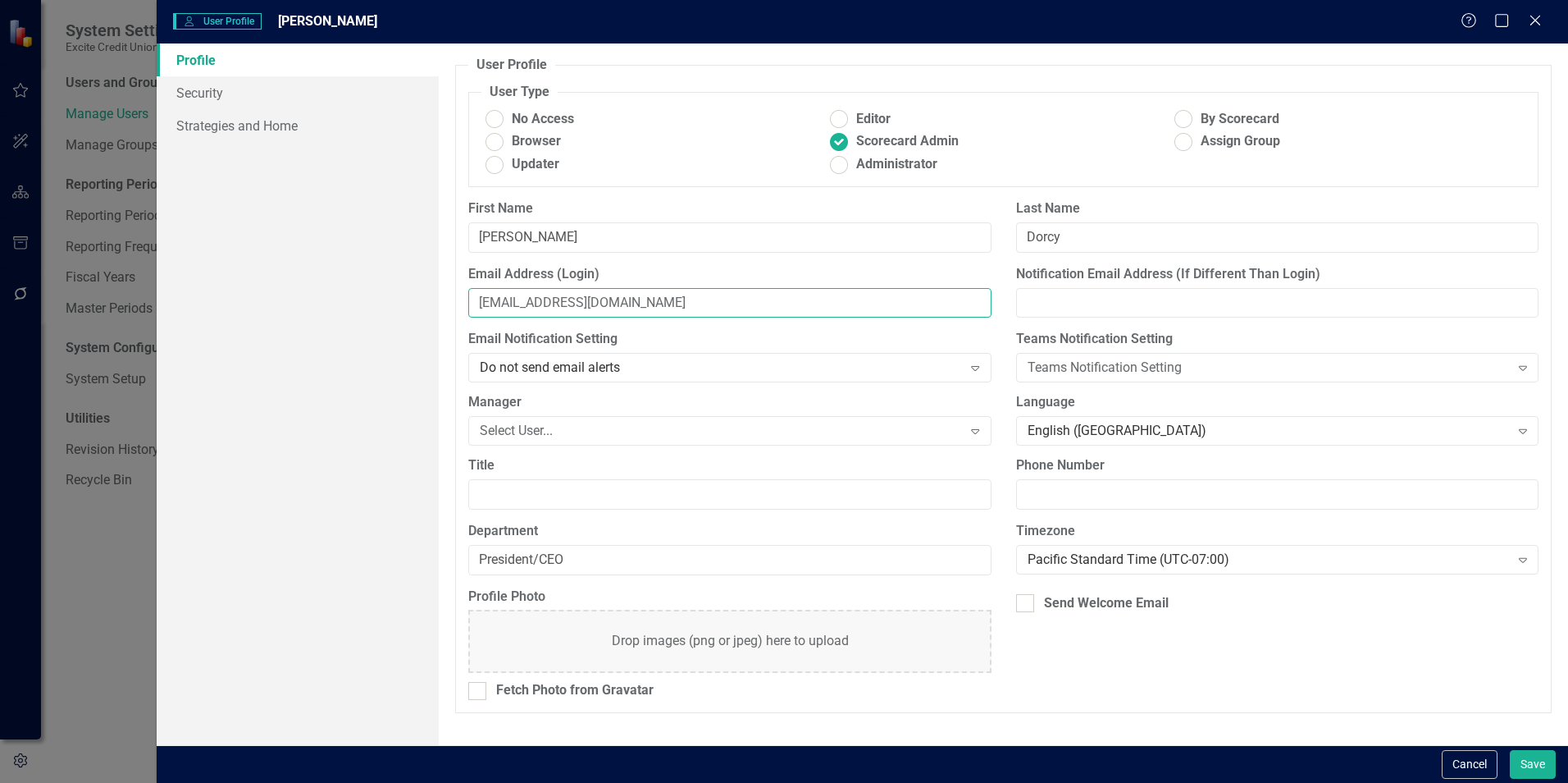
drag, startPoint x: 518, startPoint y: 303, endPoint x: 423, endPoint y: 294, distance: 95.4
click at [423, 294] on div "Profile Security Strategies and Home User Profile ClearPoint has a wealth of op…" at bounding box center [862, 394] width 1412 height 701
type input "bdorcy@excitecu.org"
click at [1053, 291] on input "Notification Email Address (If Different Than Login)" at bounding box center [1277, 303] width 523 height 30
type input "dsunderman@excitecu.org"
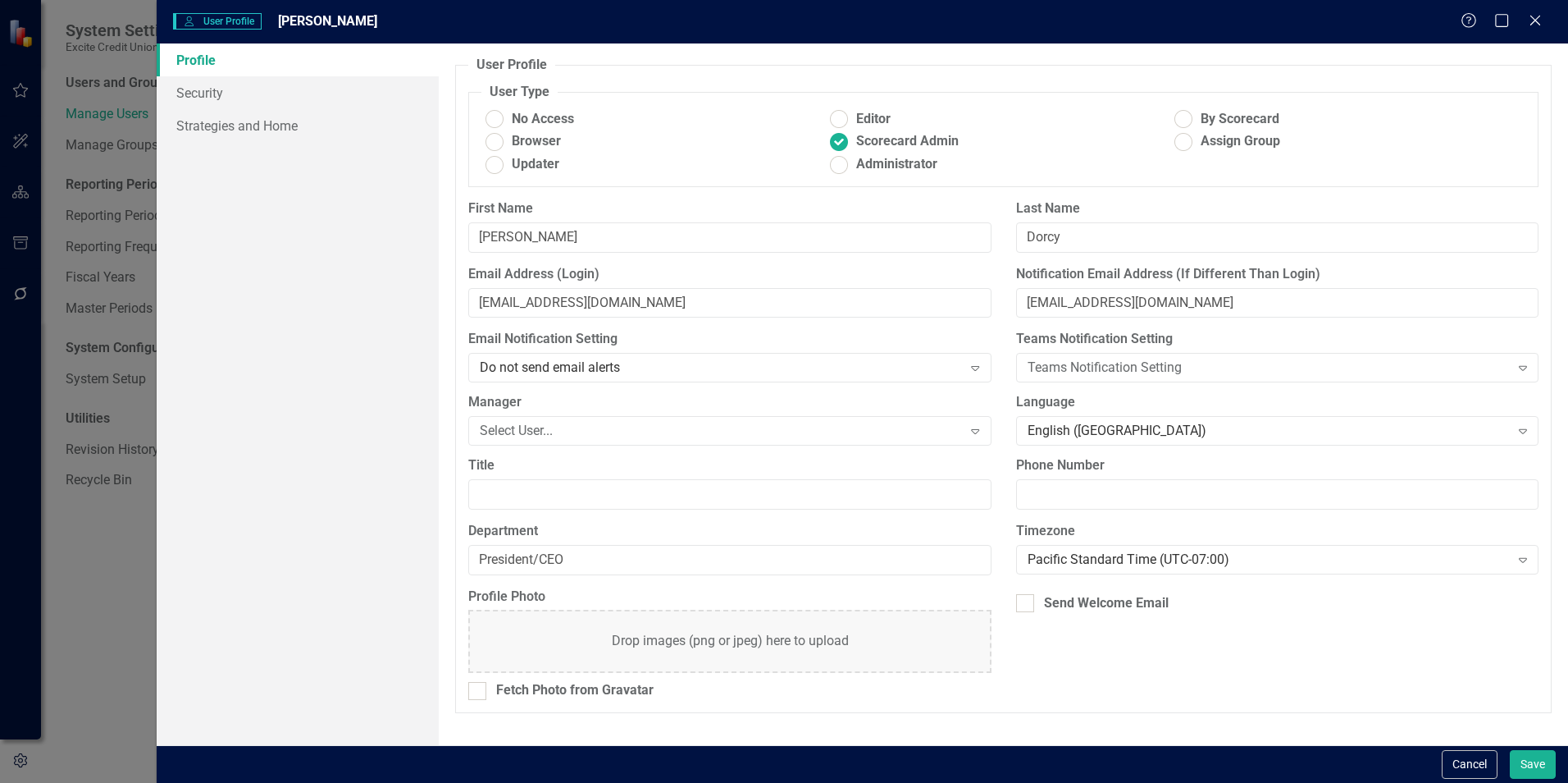
click at [1340, 260] on div "Last Name Dorcy" at bounding box center [1277, 232] width 547 height 66
click at [1531, 763] on button "Save" at bounding box center [1533, 764] width 46 height 29
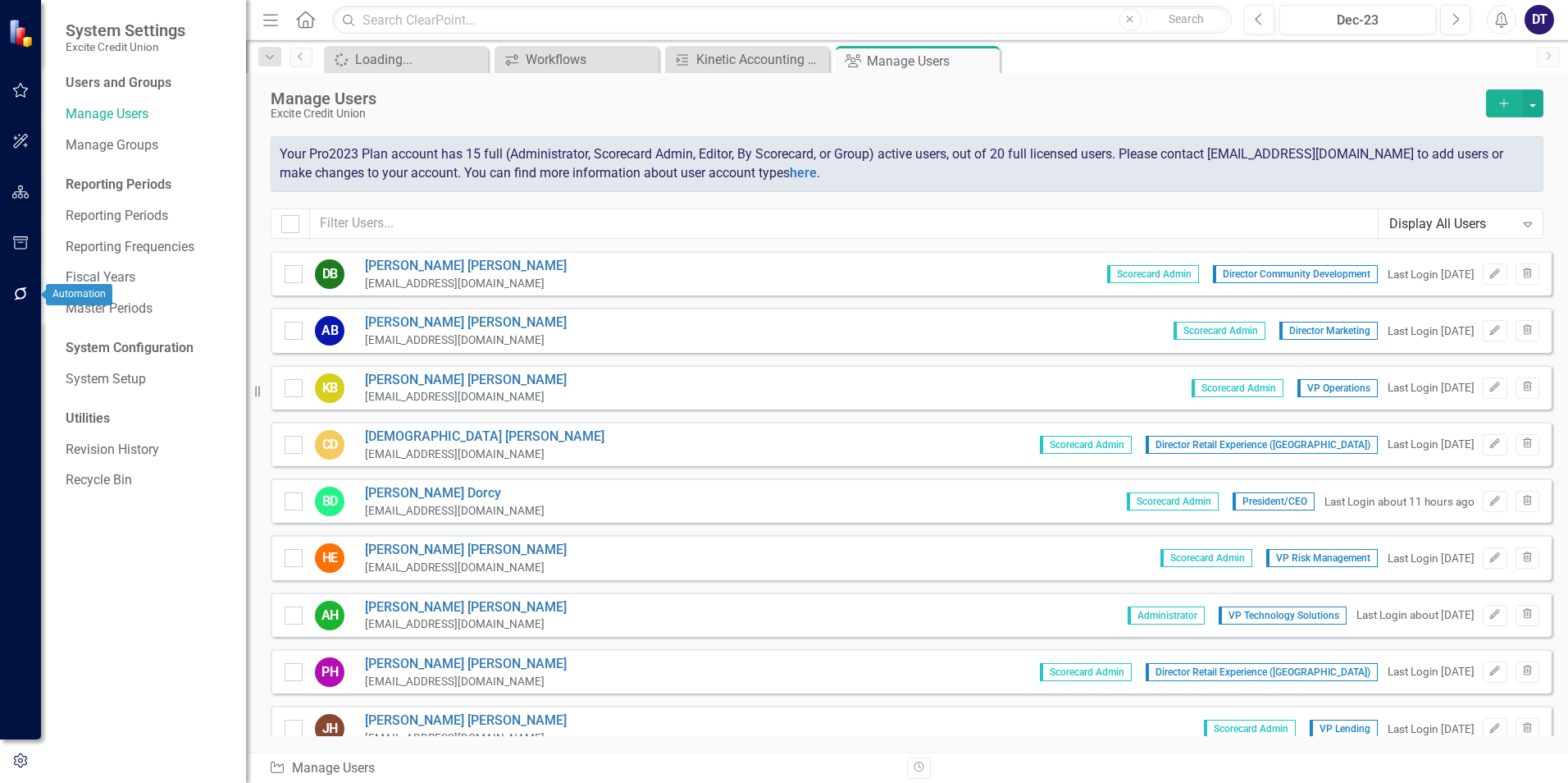
click at [19, 290] on icon "button" at bounding box center [20, 293] width 17 height 13
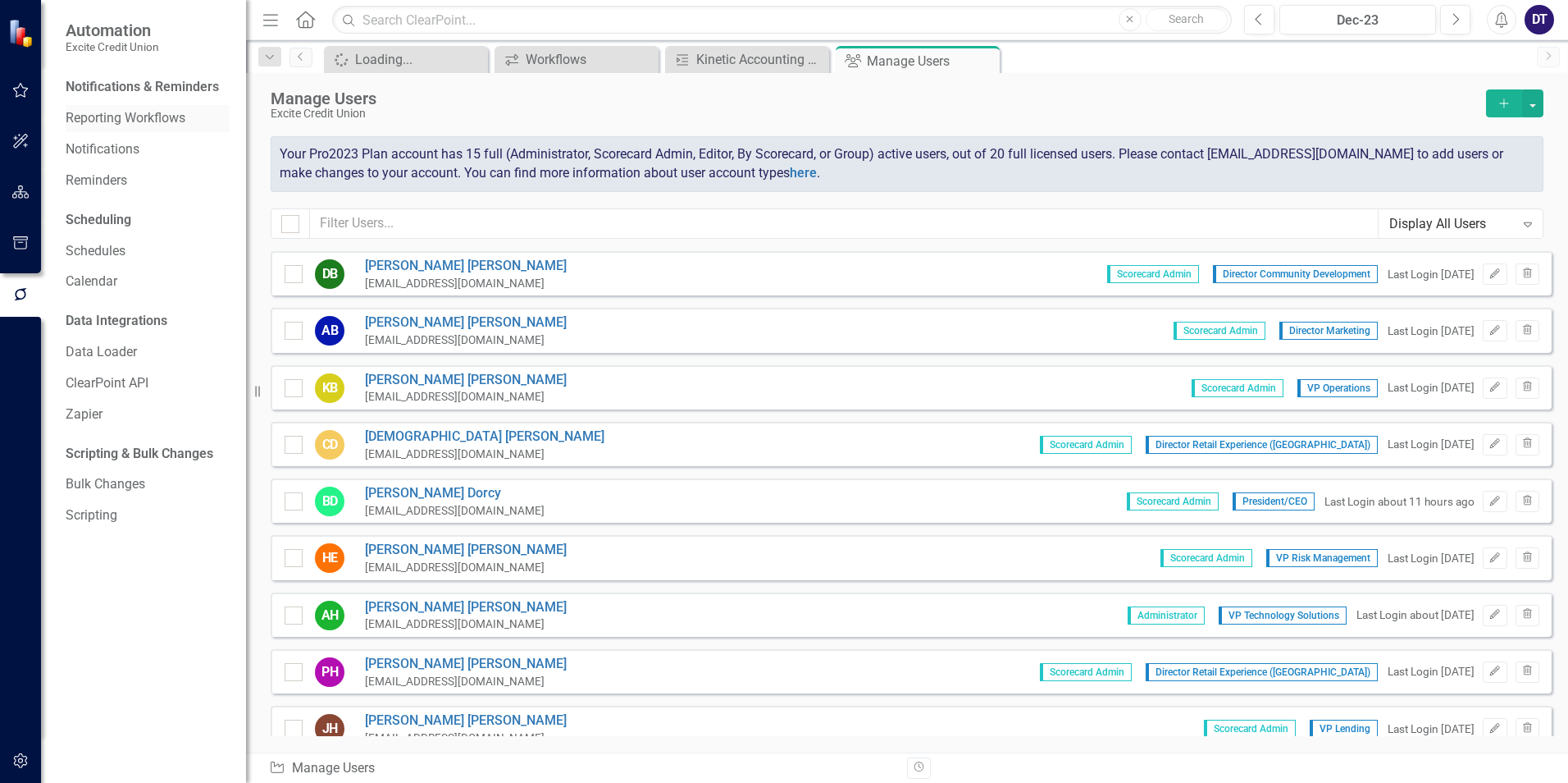
click at [161, 109] on div "Reporting Workflows" at bounding box center [147, 118] width 164 height 27
click at [110, 118] on link "Reporting Workflows" at bounding box center [147, 119] width 164 height 19
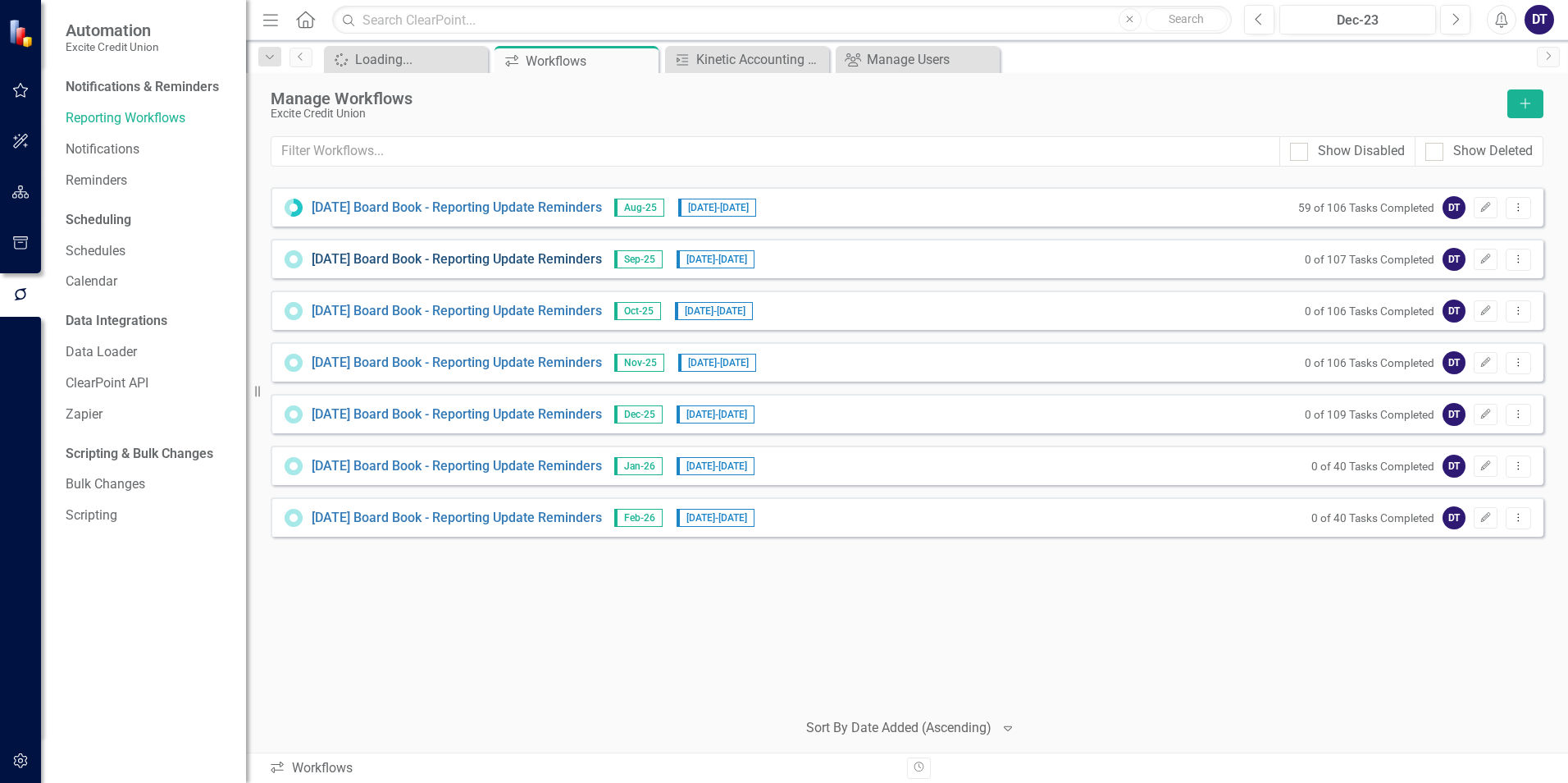
click at [458, 259] on link "[DATE] Board Book - Reporting Update Reminders" at bounding box center [456, 259] width 290 height 19
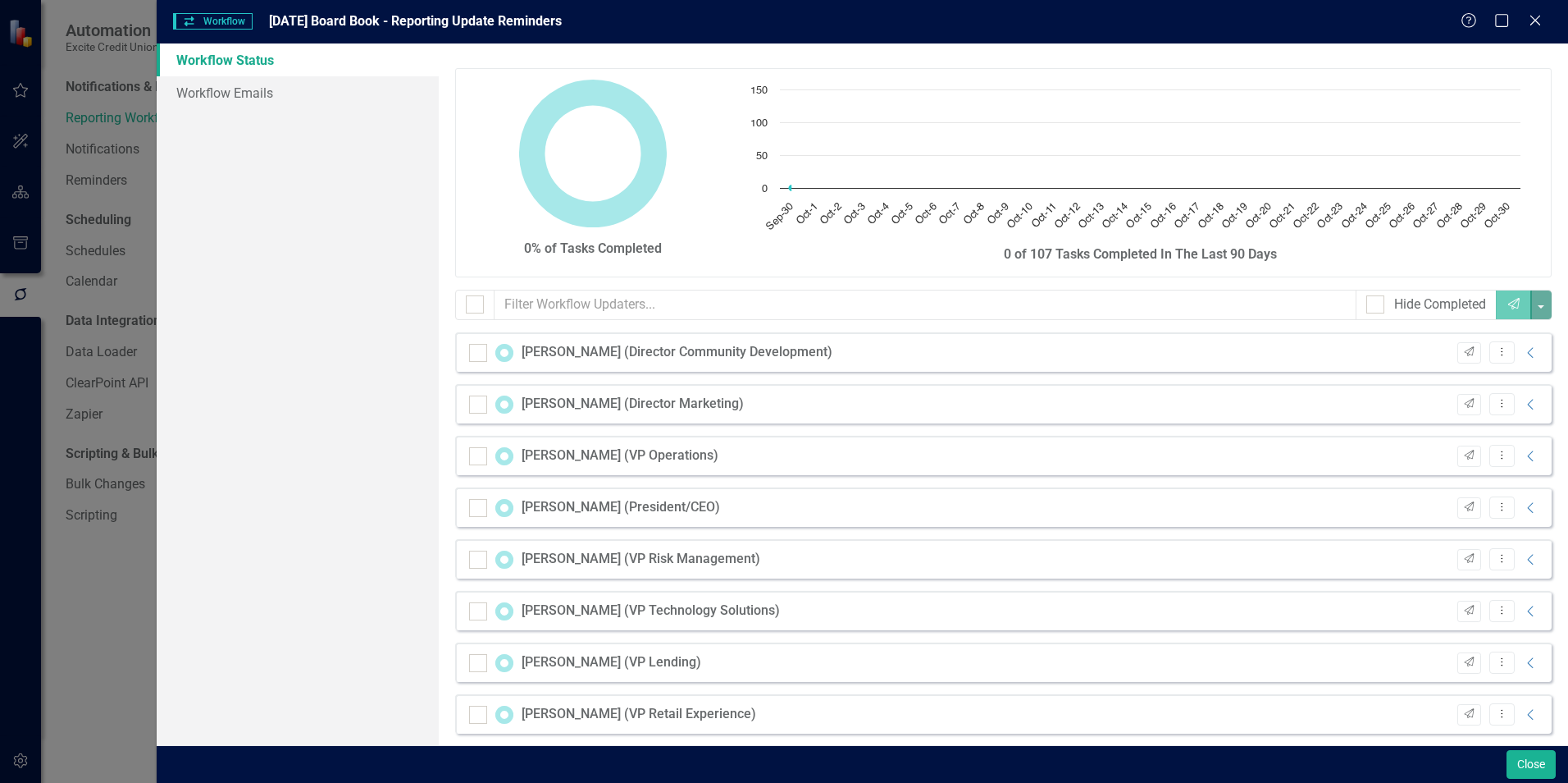
checkbox input "false"
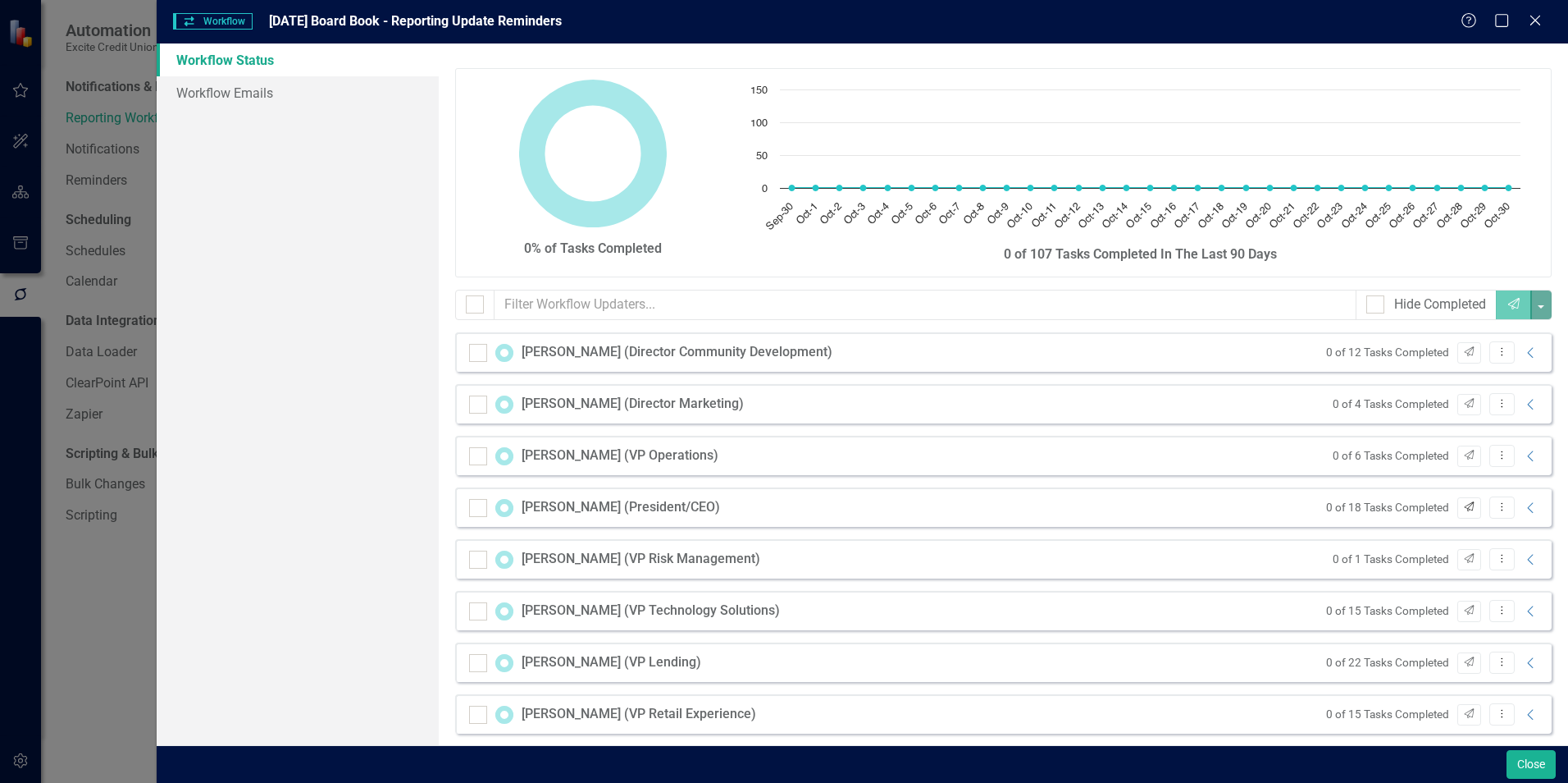
click at [1463, 506] on icon "Send" at bounding box center [1469, 507] width 12 height 10
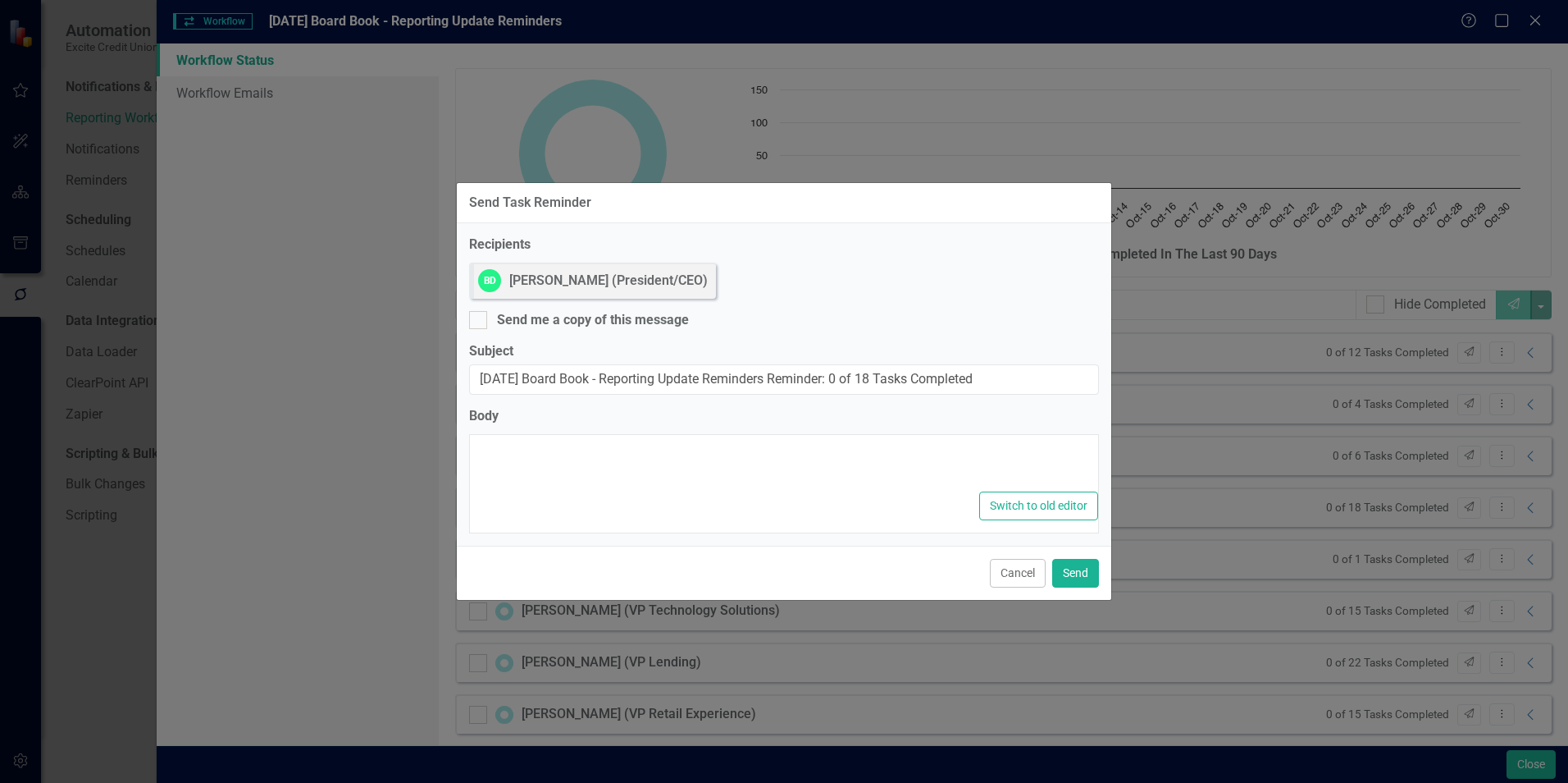
type textarea "<p>Dear {FirstName},</p><p>Please log into ClearPoint and update the following …"
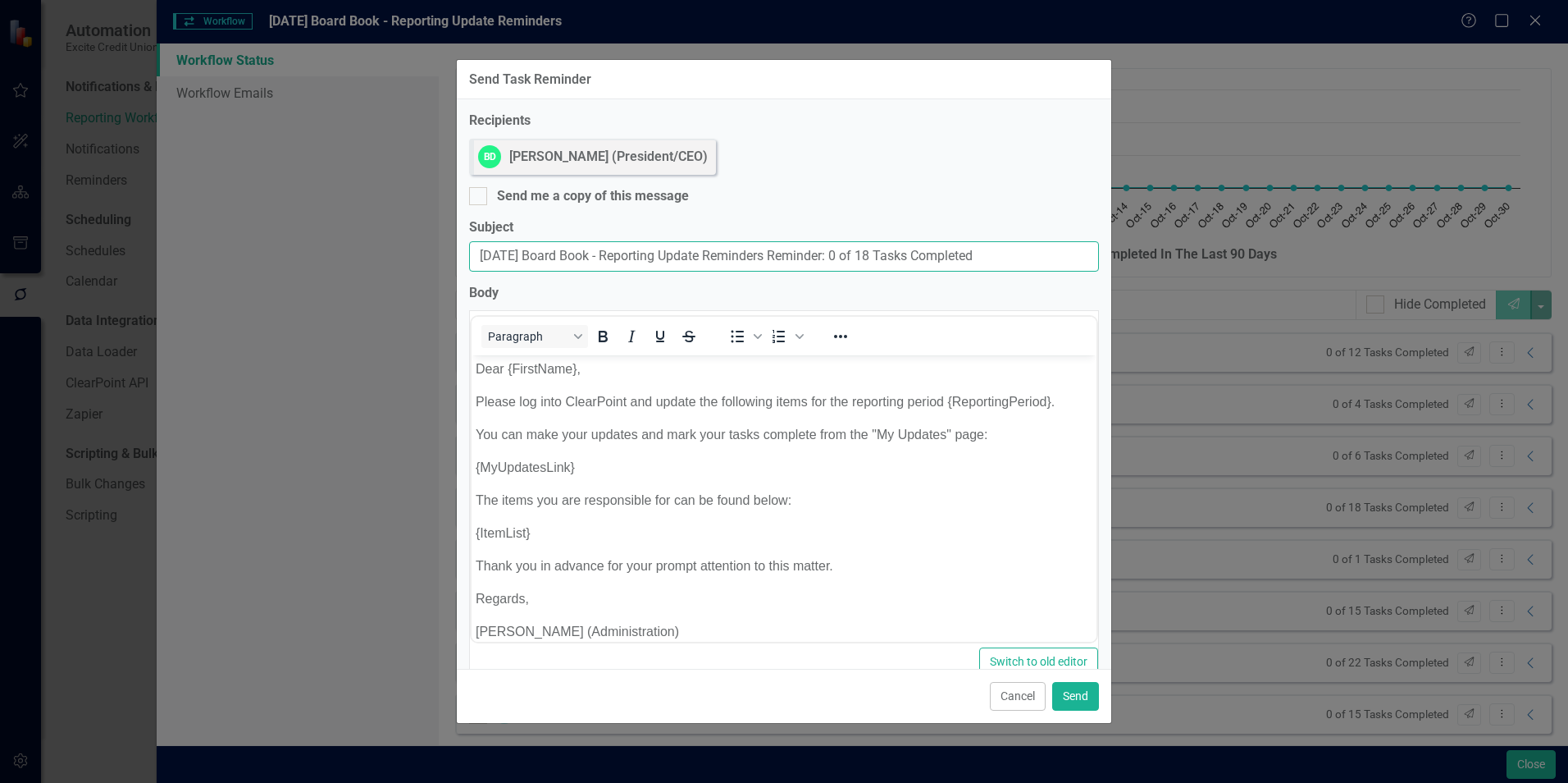
click at [1035, 255] on input "October 2025 Board Book - Reporting Update Reminders Reminder: 0 of 18 Tasks Co…" at bounding box center [784, 256] width 630 height 30
click at [476, 258] on input "October 2025 Board Book - Reporting Update Reminders Reminder: 0 of 18 Tasks Co…" at bounding box center [784, 256] width 630 height 30
type input "TEST October 2025 Board Book - Reporting Update Reminders Reminder: 0 of 18 Tas…"
click at [474, 192] on input "Send me a copy of this message" at bounding box center [474, 192] width 11 height 11
checkbox input "true"
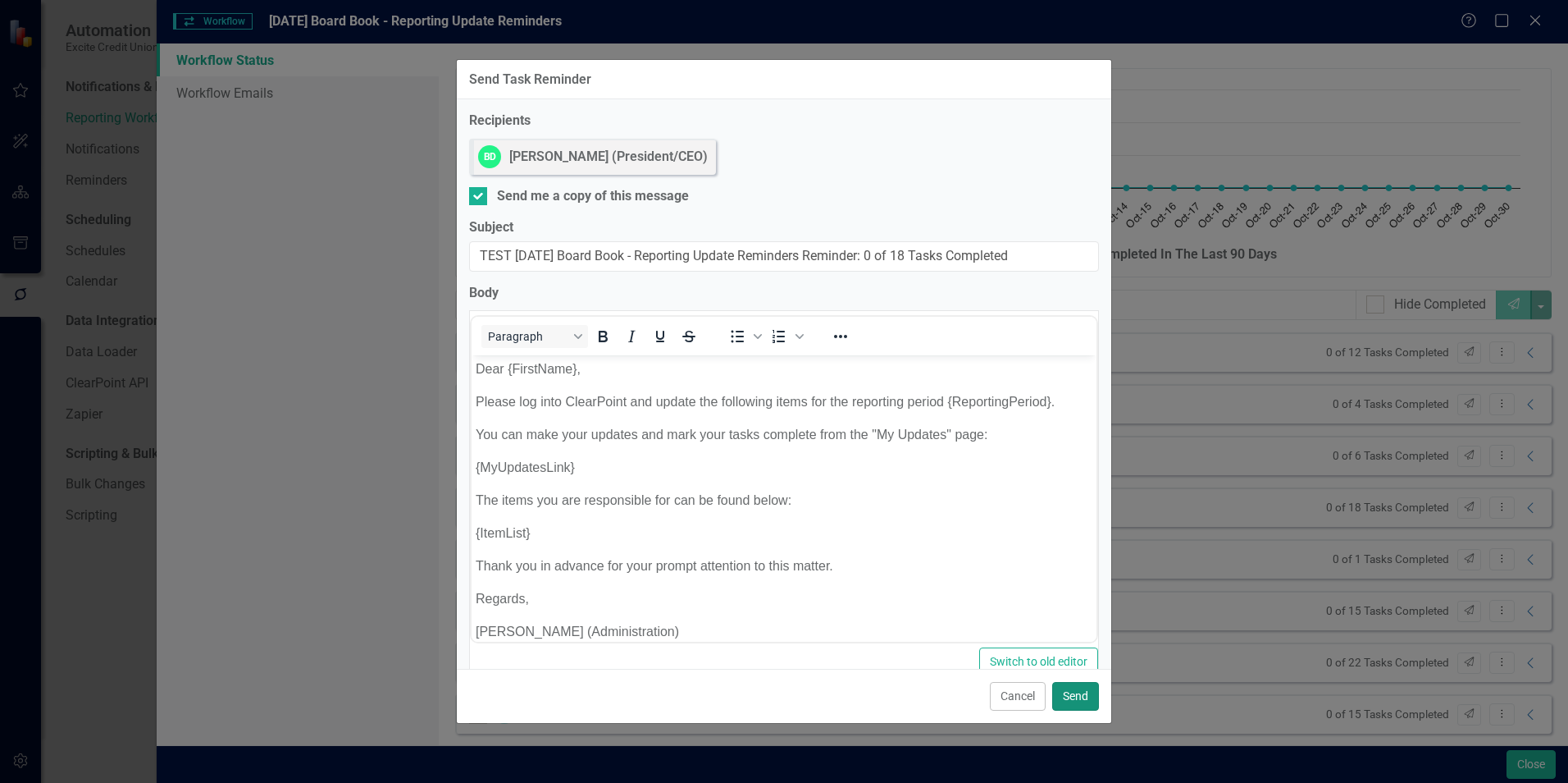
click at [1081, 699] on button "Send" at bounding box center [1075, 695] width 47 height 29
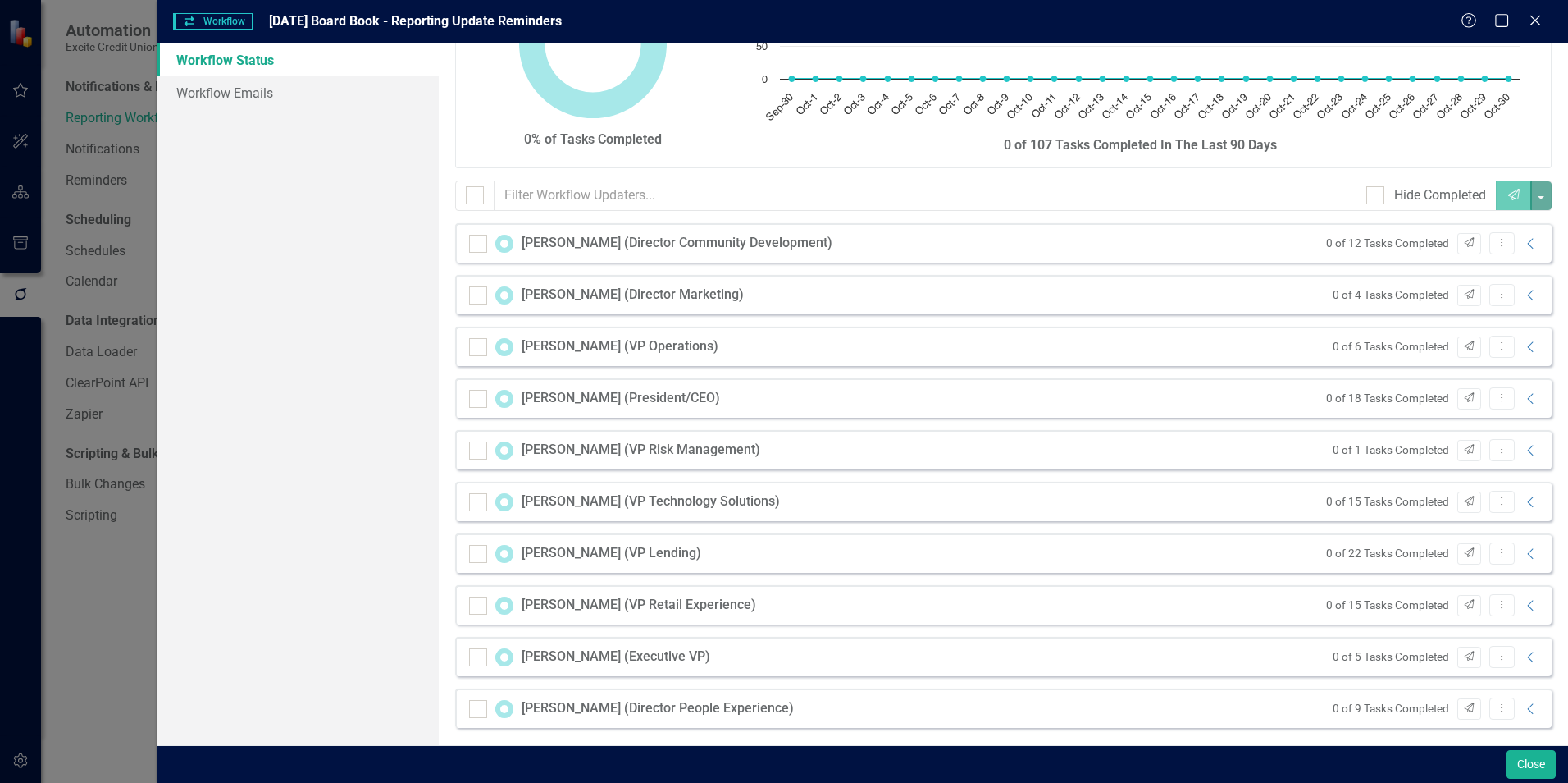
scroll to position [117, 0]
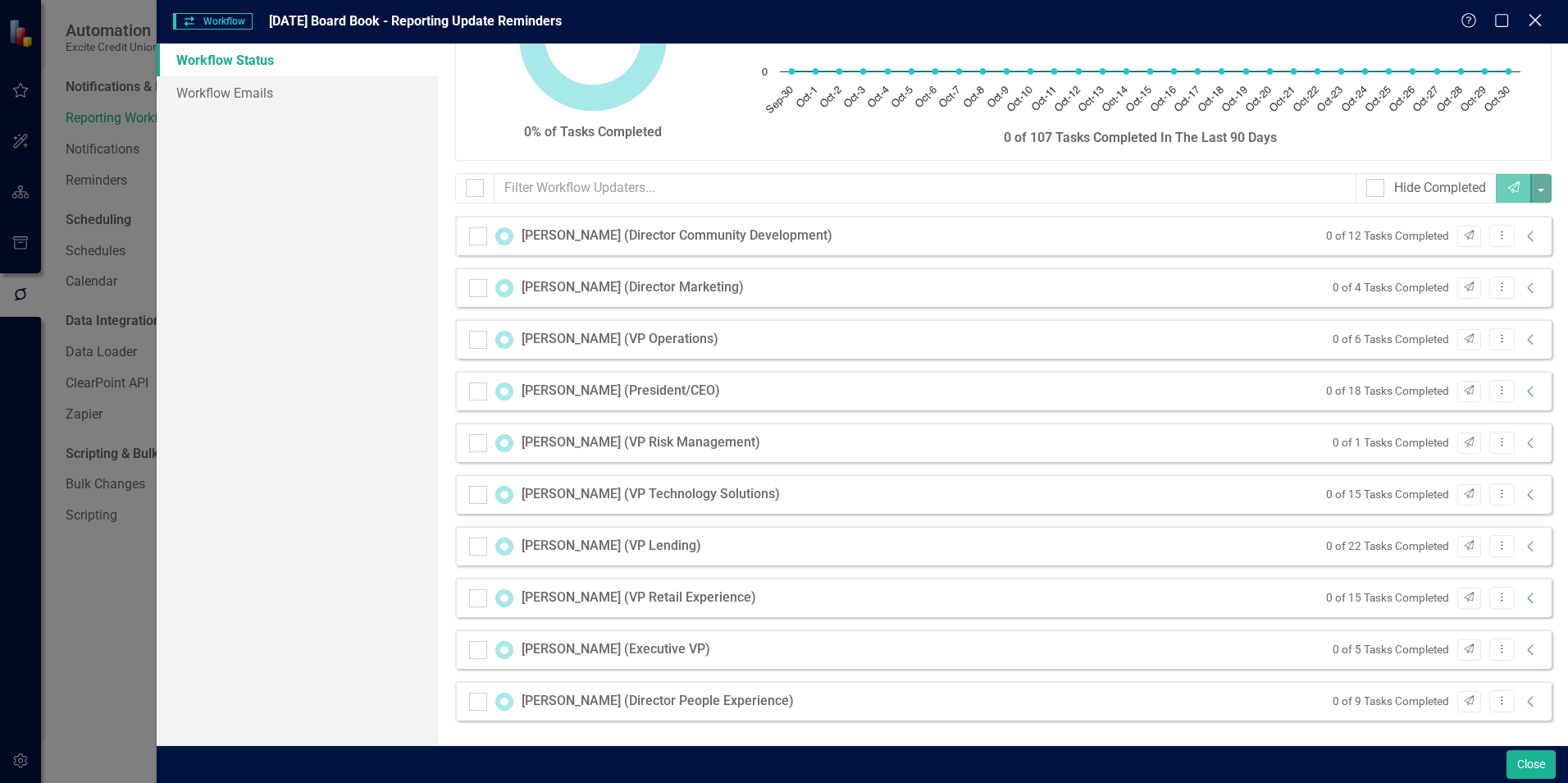
click at [1538, 19] on icon at bounding box center [1535, 20] width 12 height 12
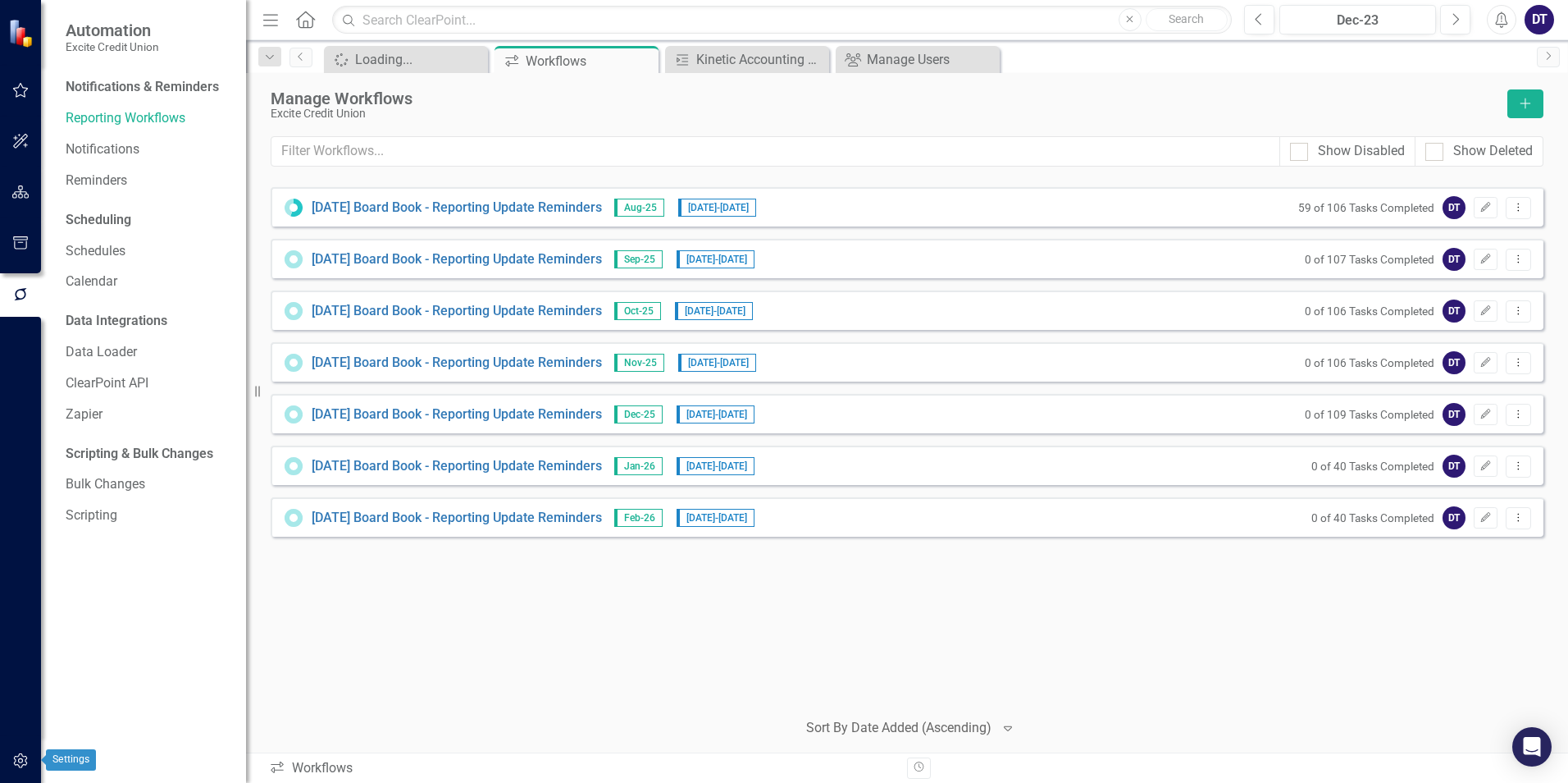
click at [26, 760] on icon "button" at bounding box center [20, 760] width 14 height 15
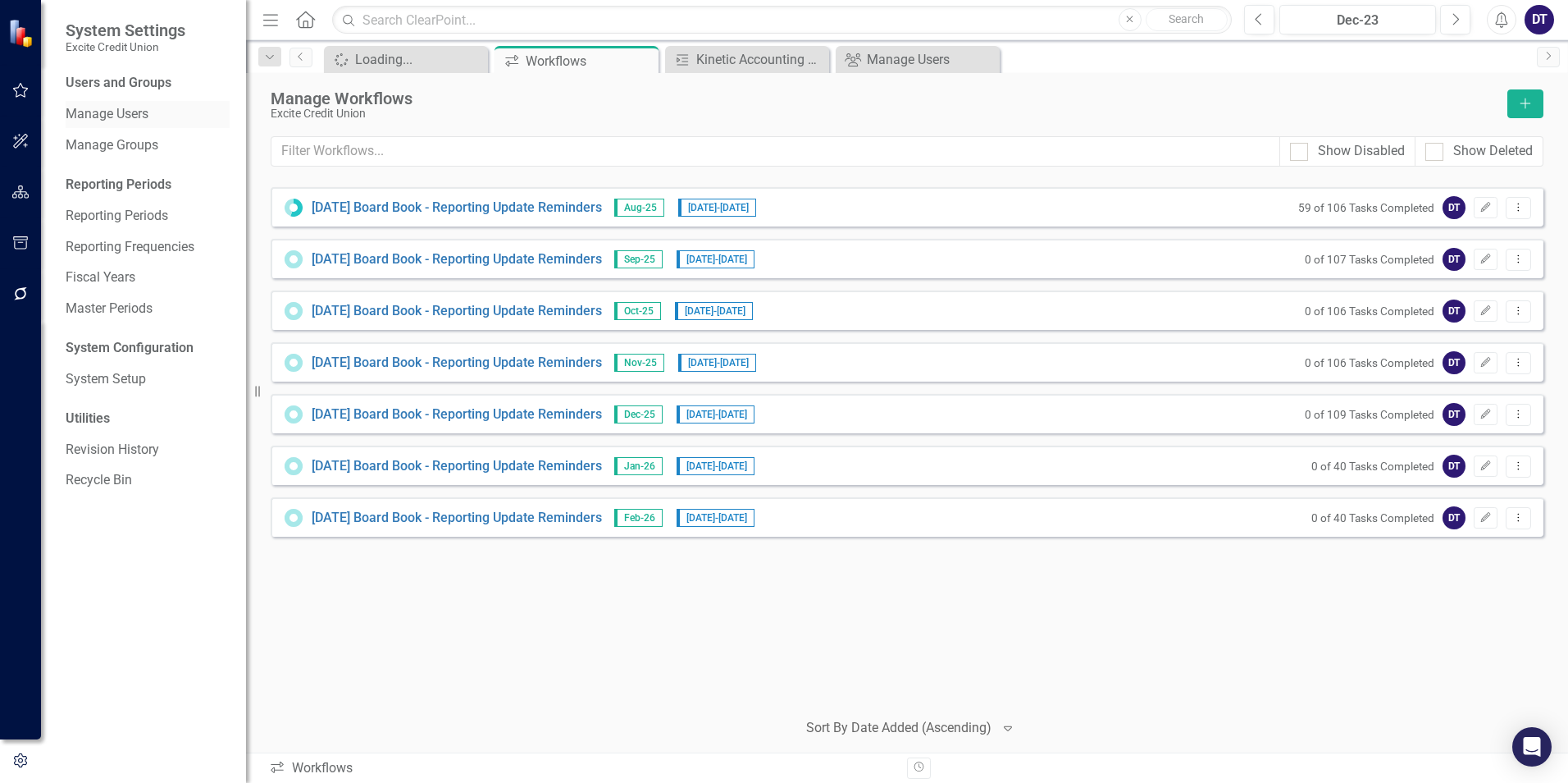
click at [112, 124] on link "Manage Users" at bounding box center [147, 114] width 164 height 19
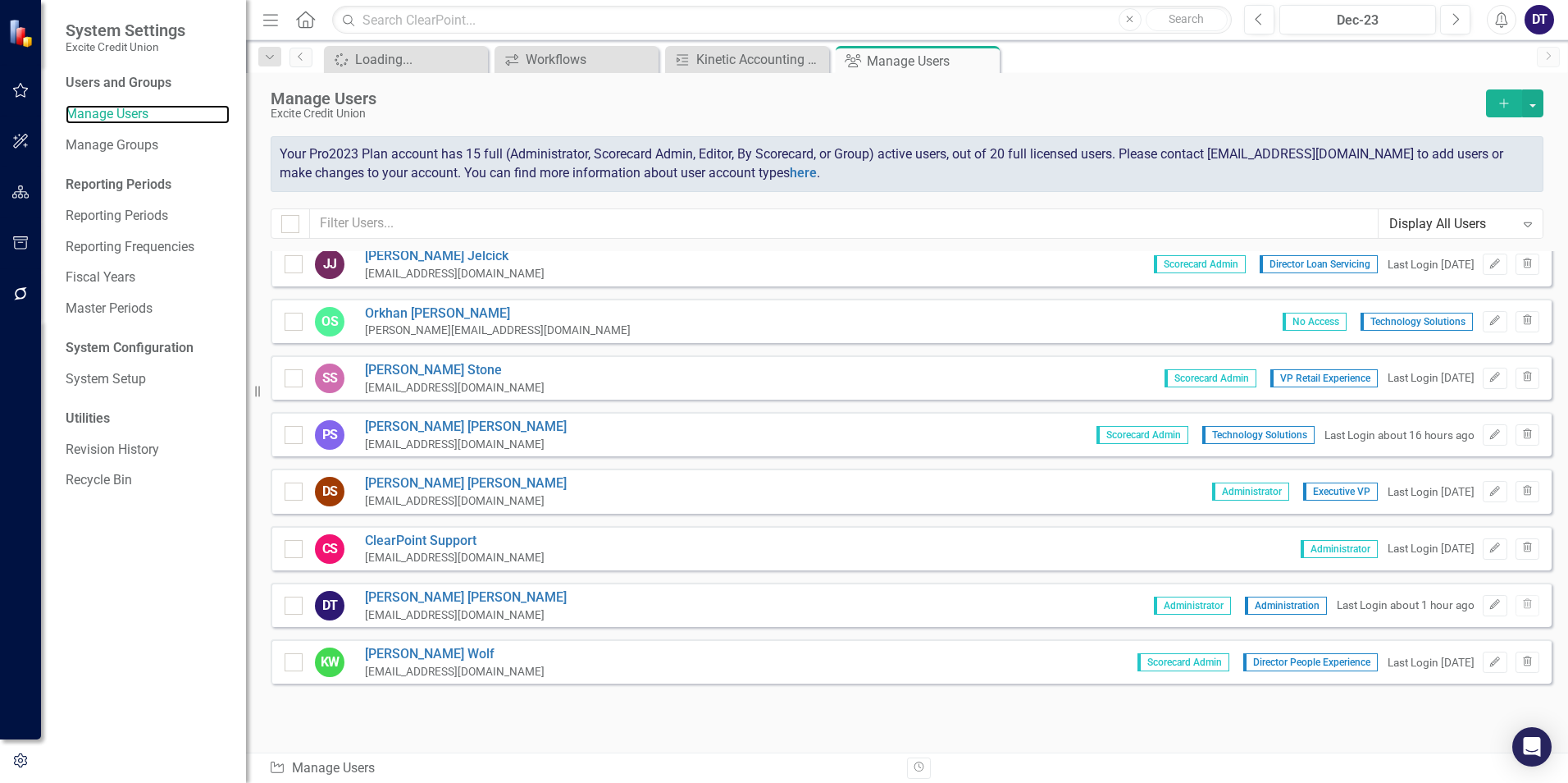
scroll to position [522, 0]
click at [1499, 99] on icon "Add" at bounding box center [1504, 104] width 15 height 12
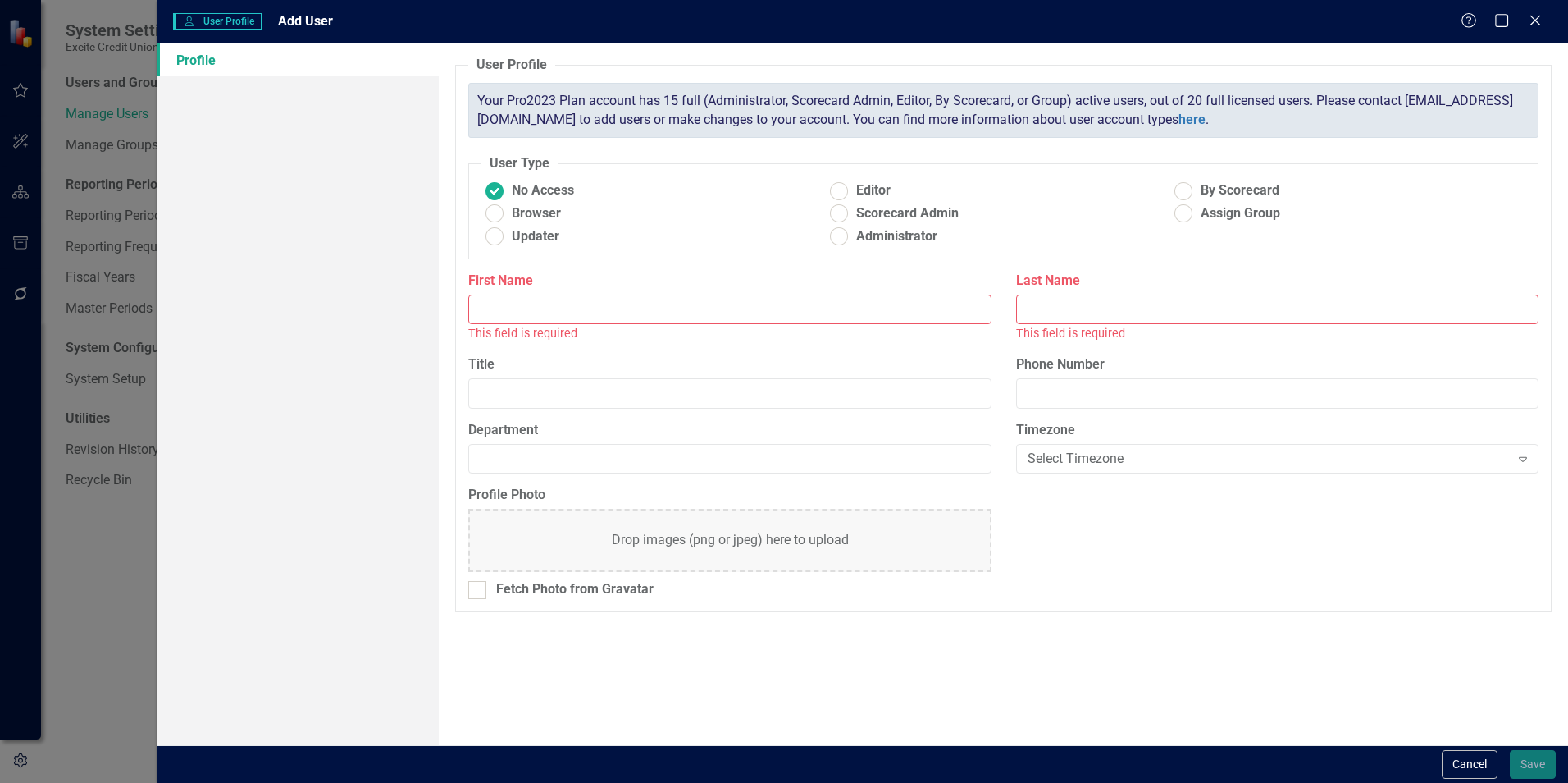
click at [783, 309] on input "First Name" at bounding box center [729, 310] width 523 height 30
click at [836, 185] on ins at bounding box center [840, 191] width 26 height 26
click at [836, 185] on input "Editor" at bounding box center [840, 191] width 26 height 26
radio input "true"
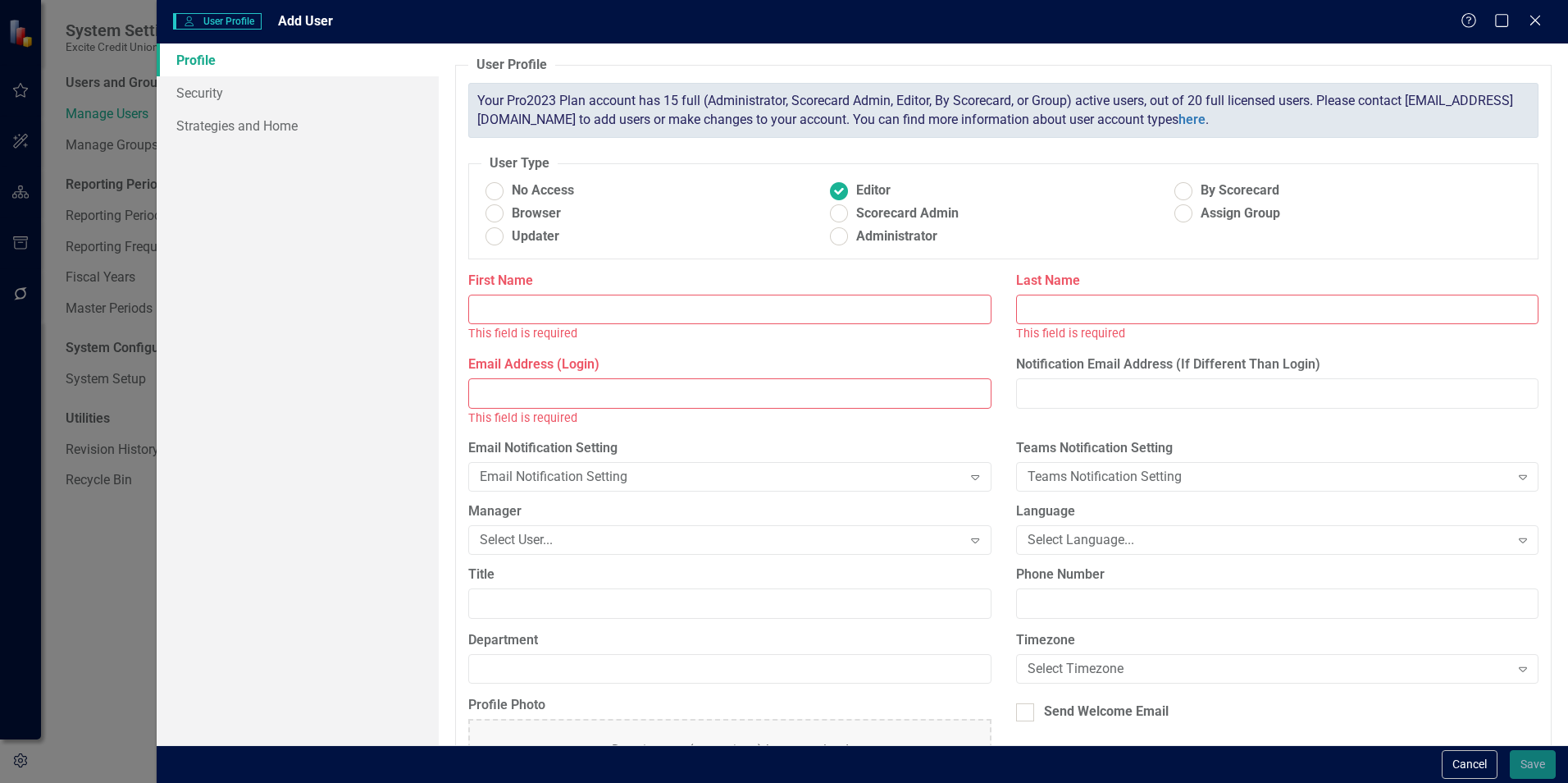
click at [805, 304] on input "First Name" at bounding box center [729, 310] width 523 height 30
type input "Nilendu"
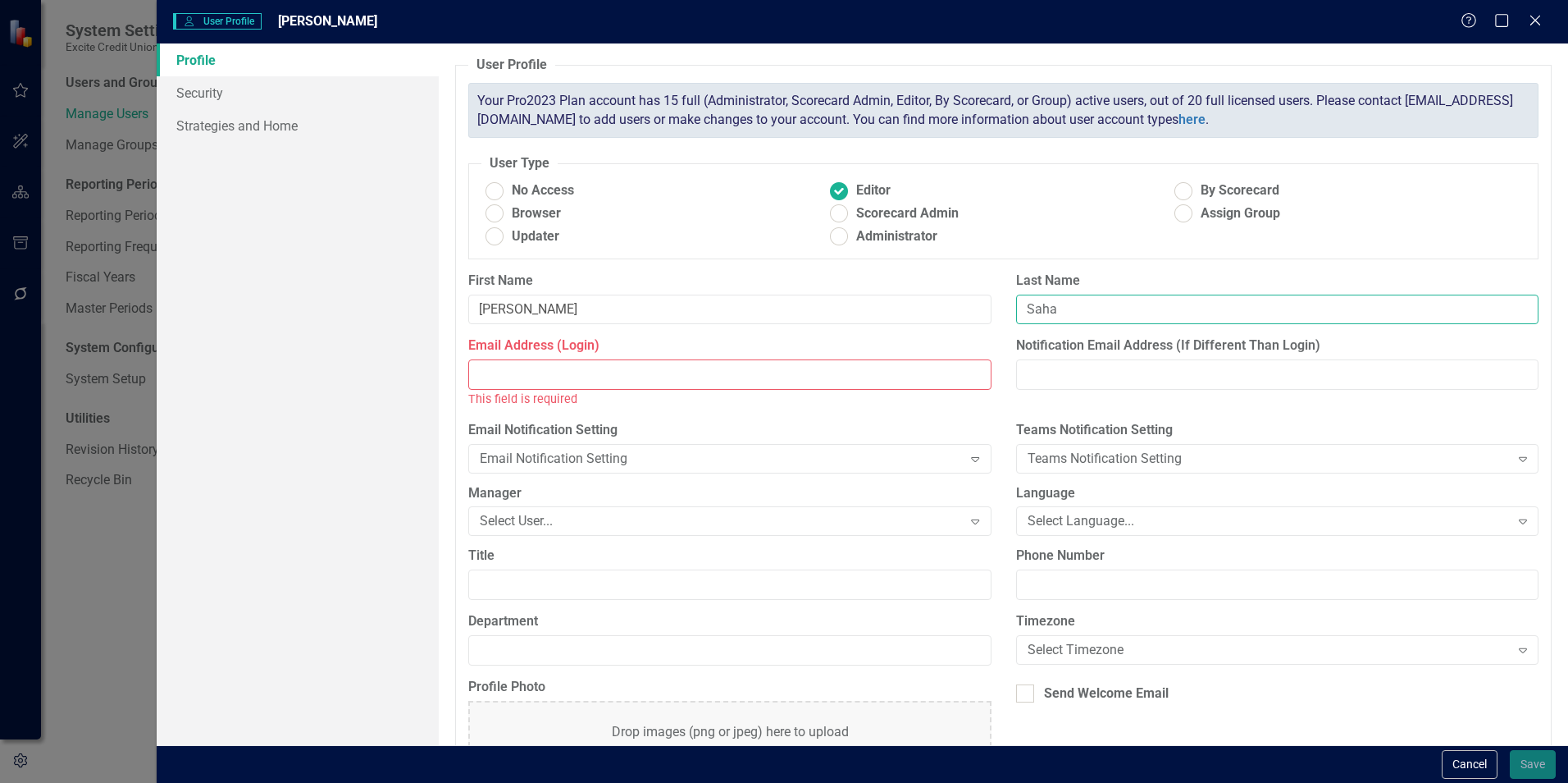
type input "Saha"
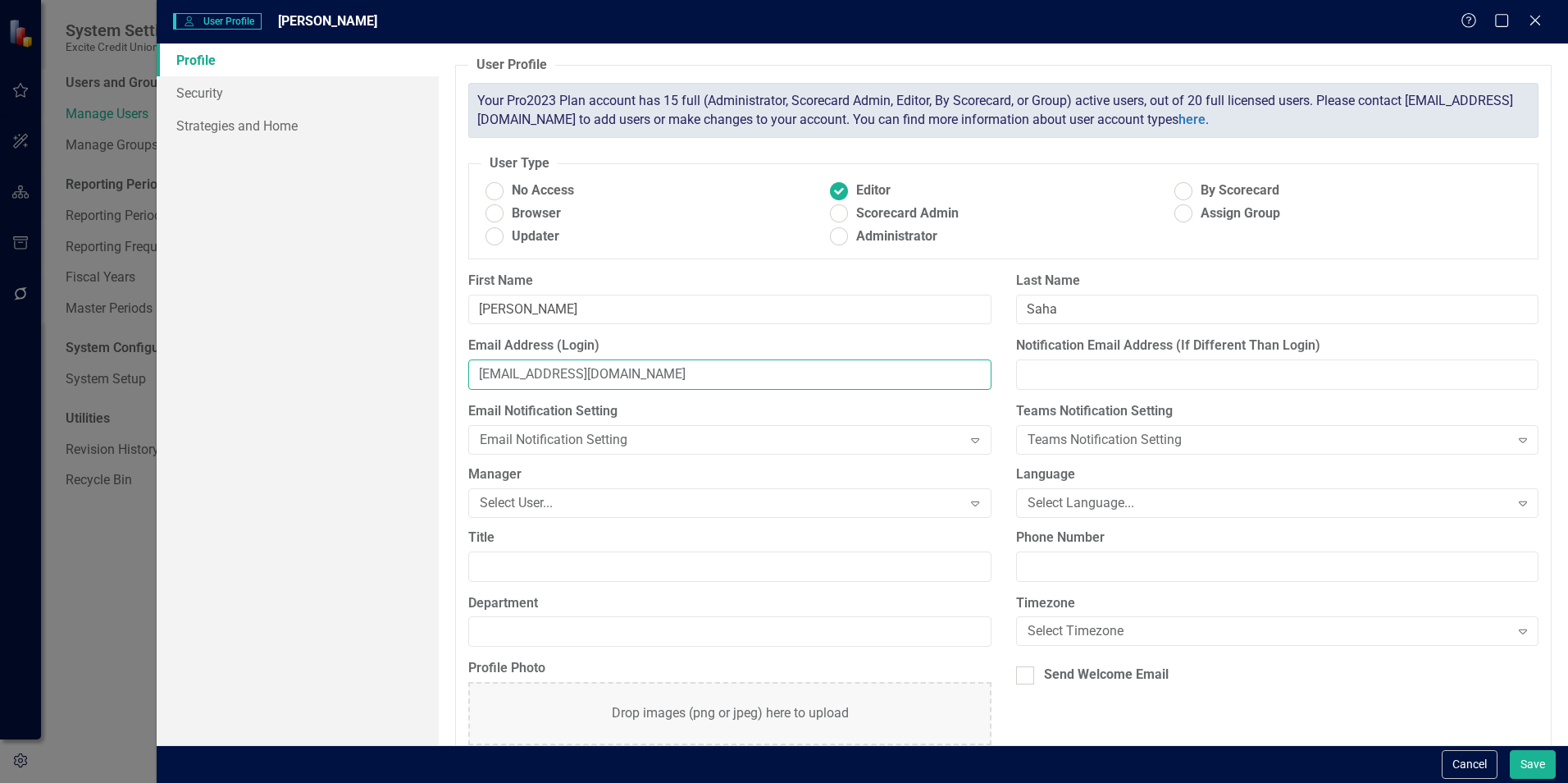
type input "nsaha@excitecu.org"
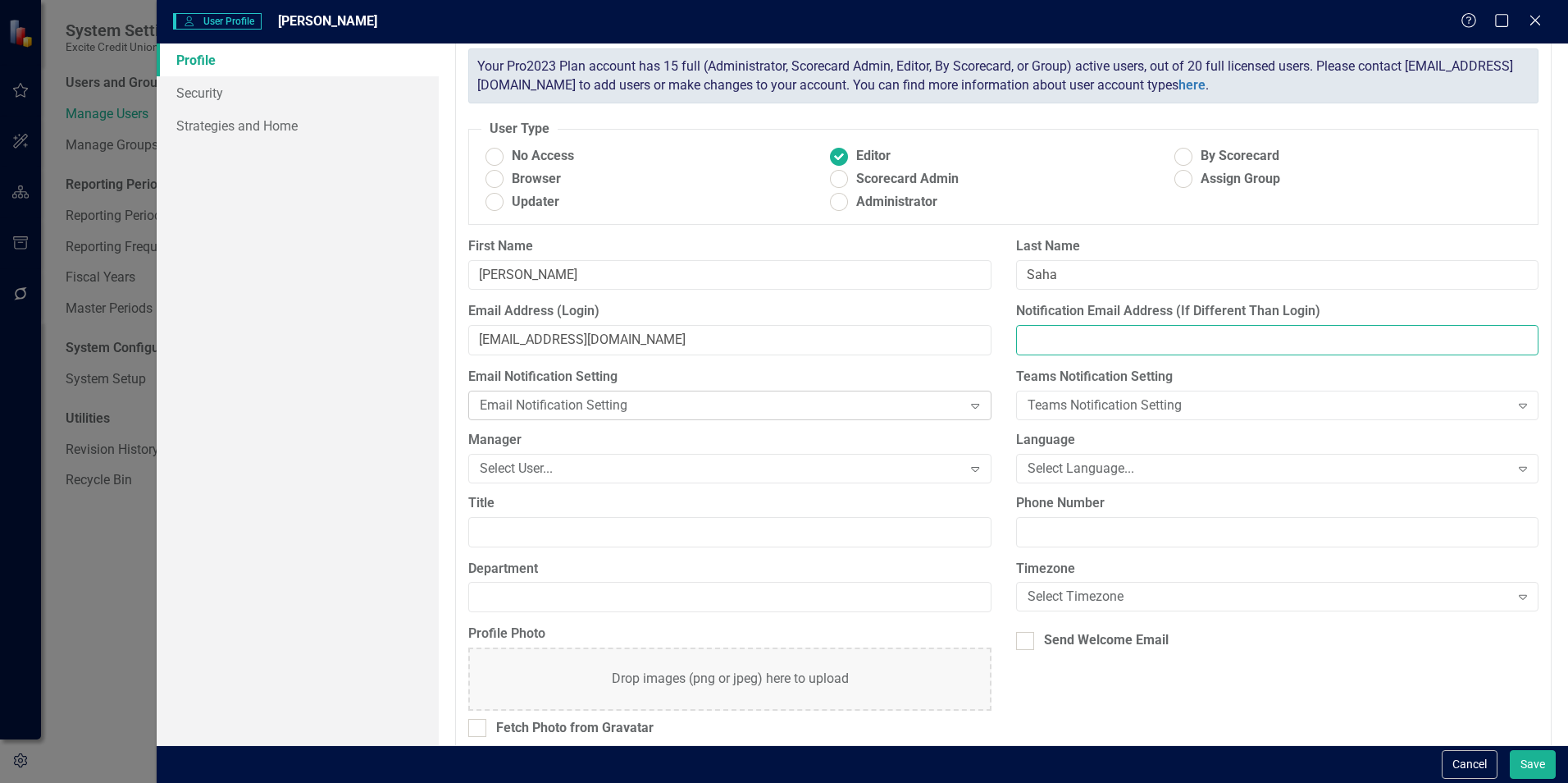
scroll to position [53, 0]
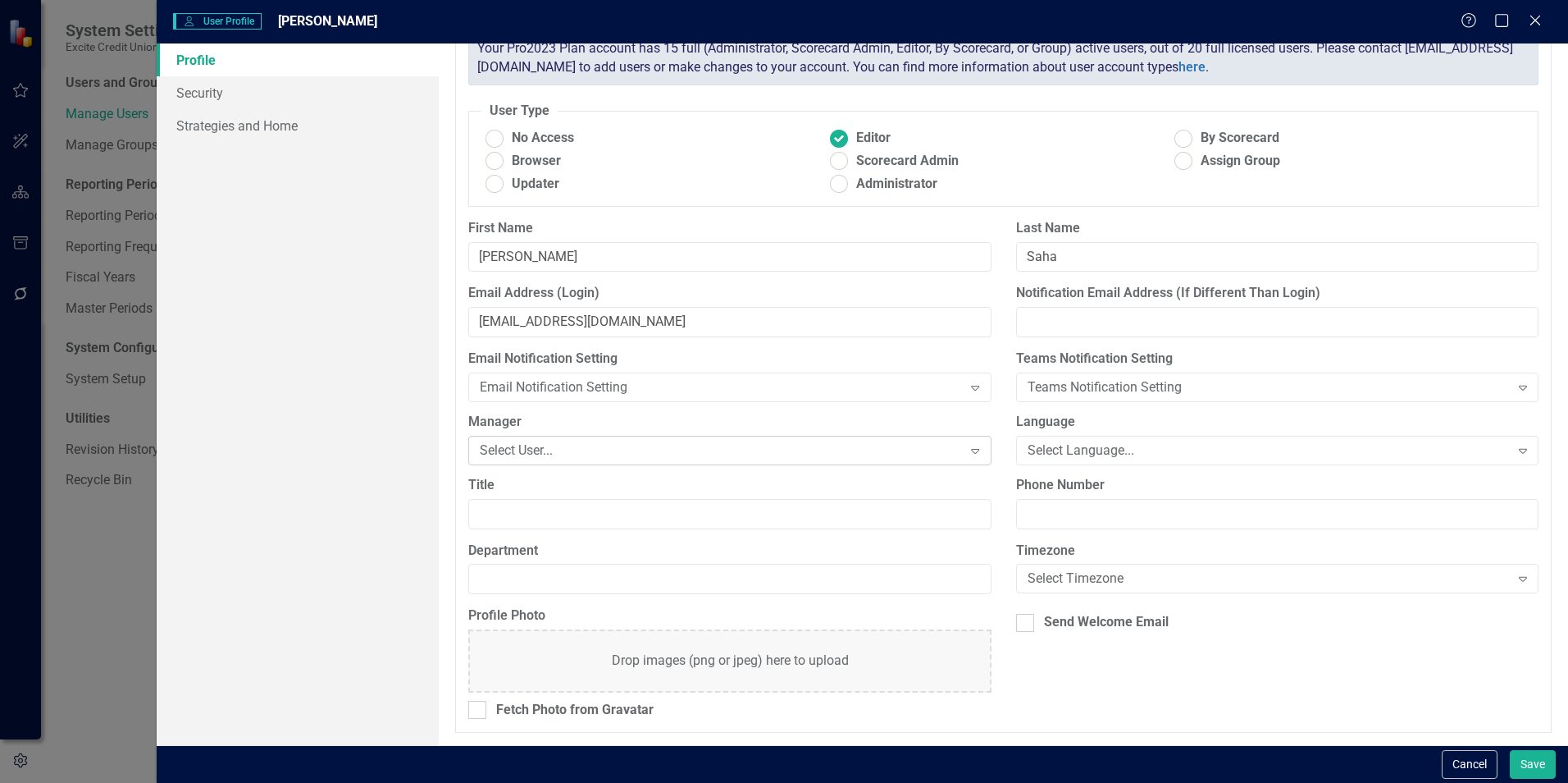
click at [876, 451] on div "Select User..." at bounding box center [721, 449] width 482 height 19
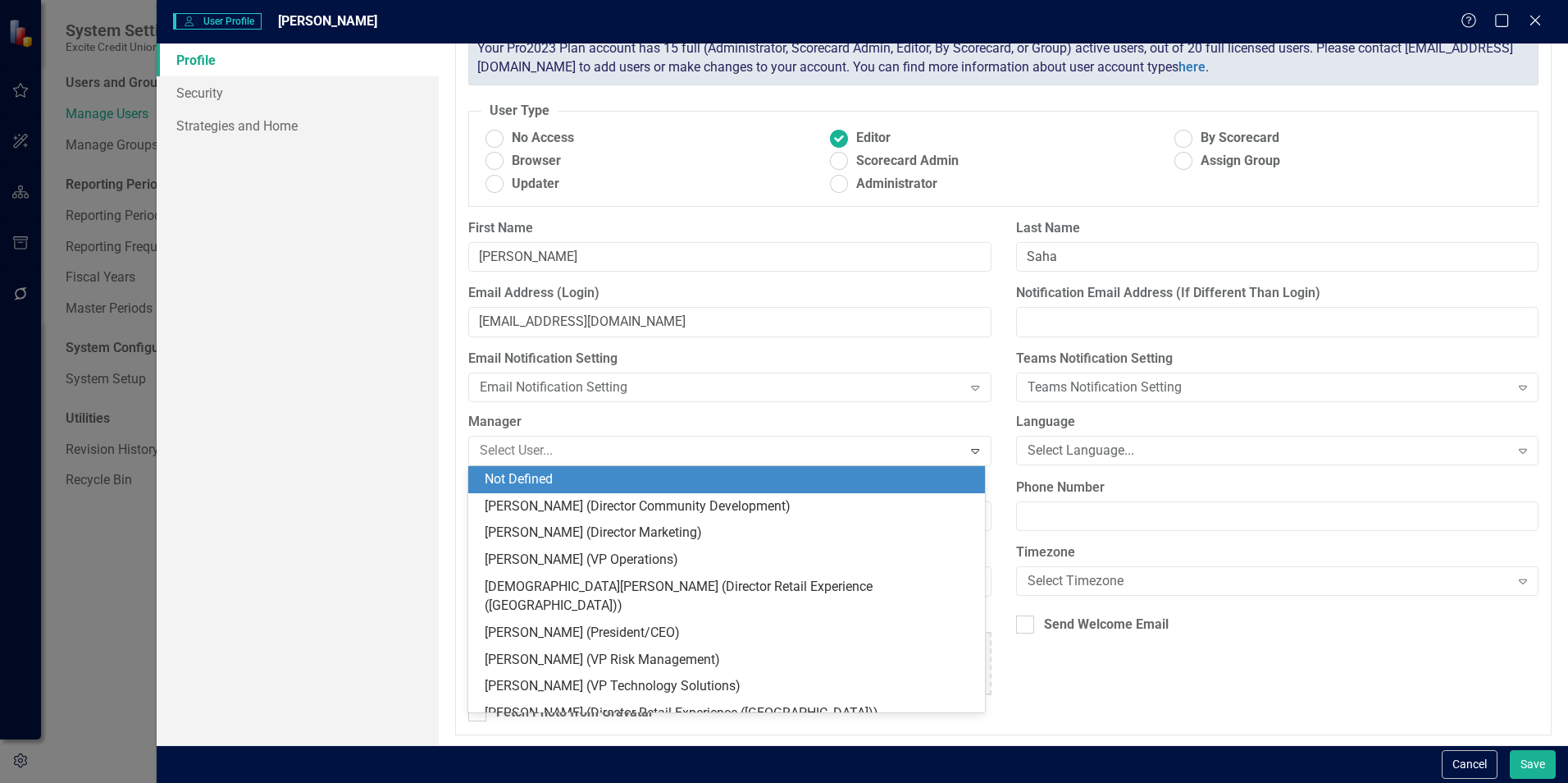
click at [797, 425] on label "Manager" at bounding box center [729, 421] width 523 height 19
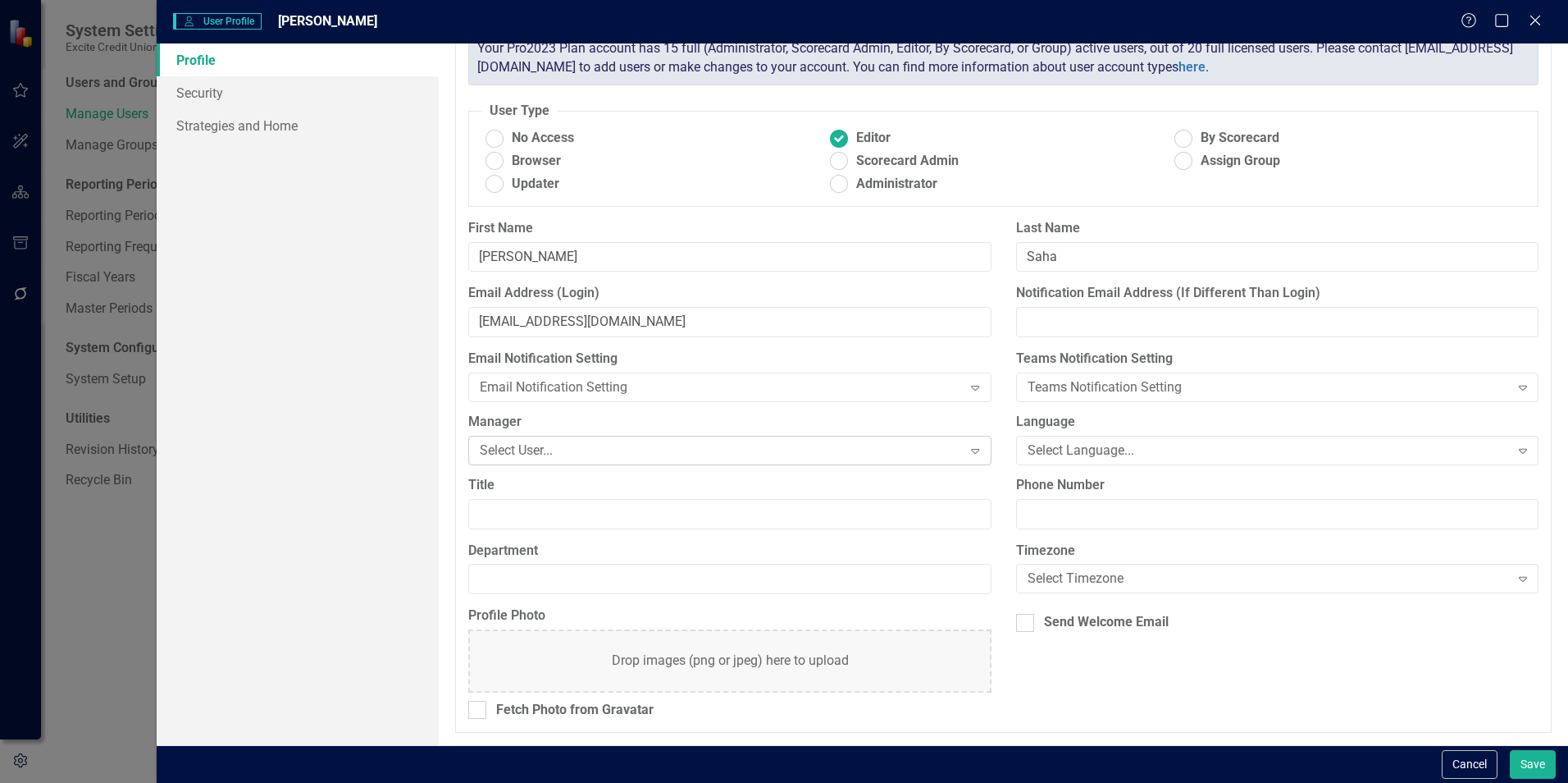
click at [885, 448] on div "Select User..." at bounding box center [721, 449] width 482 height 19
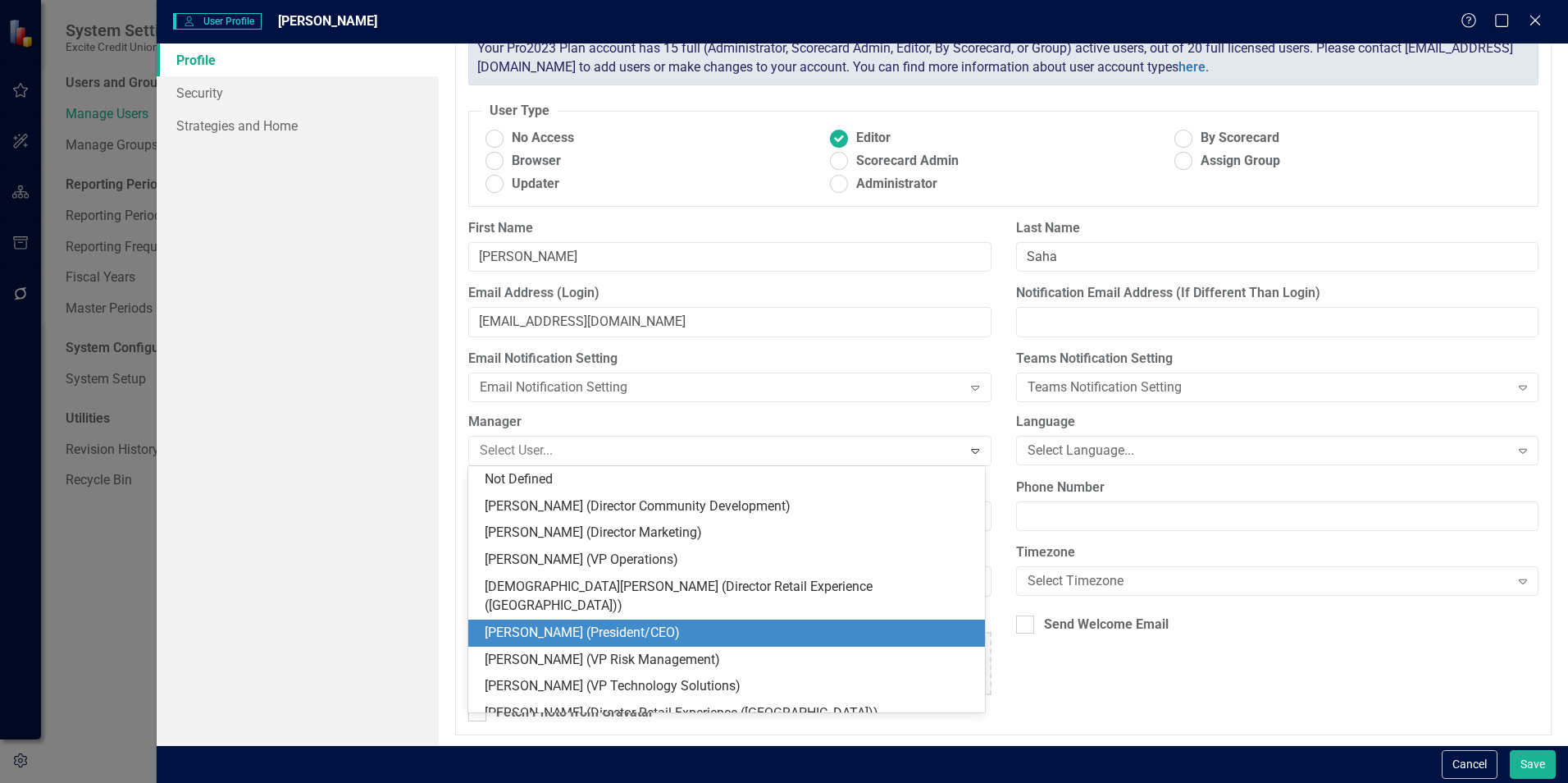
click at [756, 624] on div "[PERSON_NAME] (President/CEO)" at bounding box center [730, 633] width 490 height 19
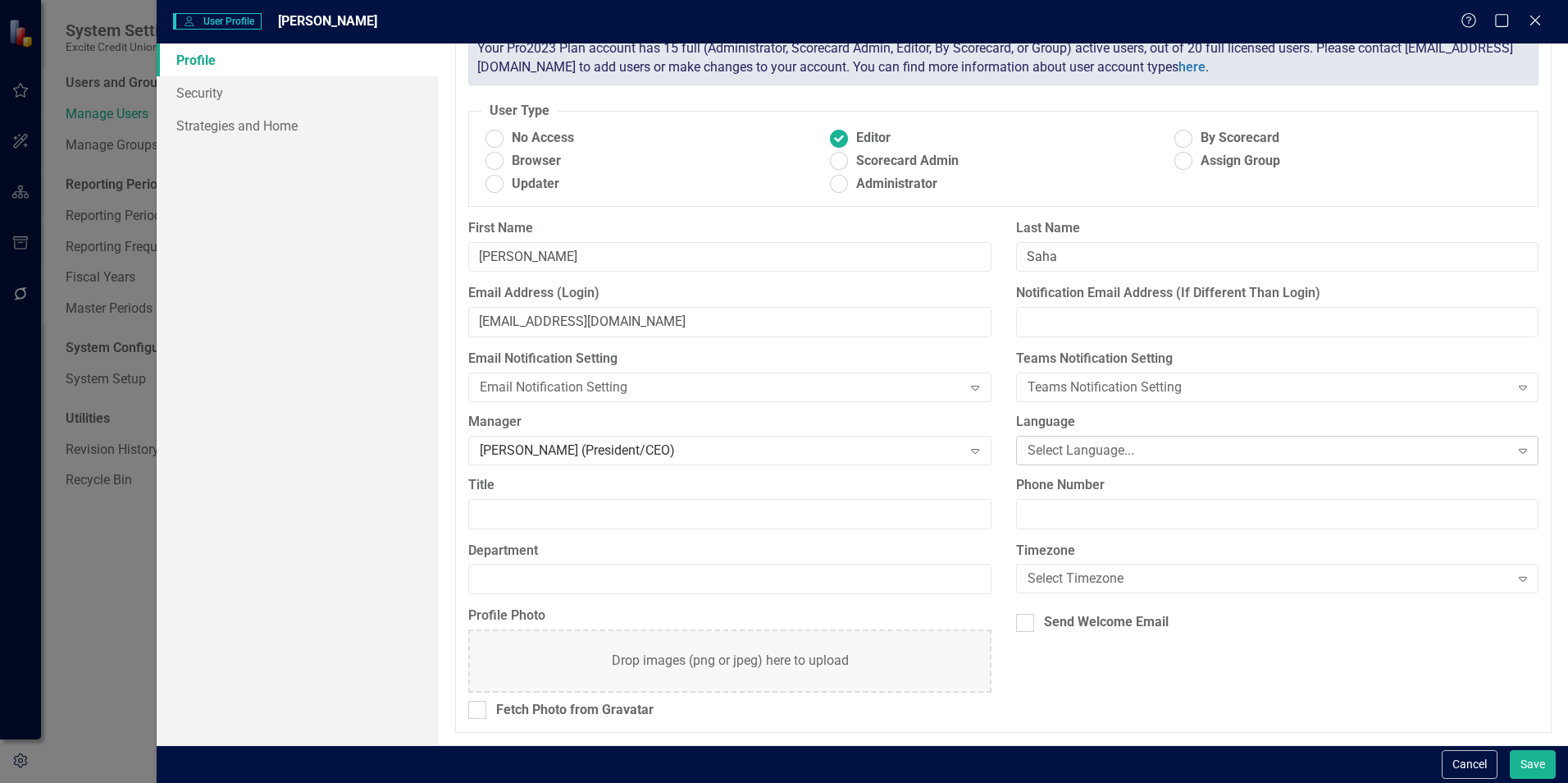
click at [1141, 457] on div "Select Language..." at bounding box center [1269, 449] width 482 height 19
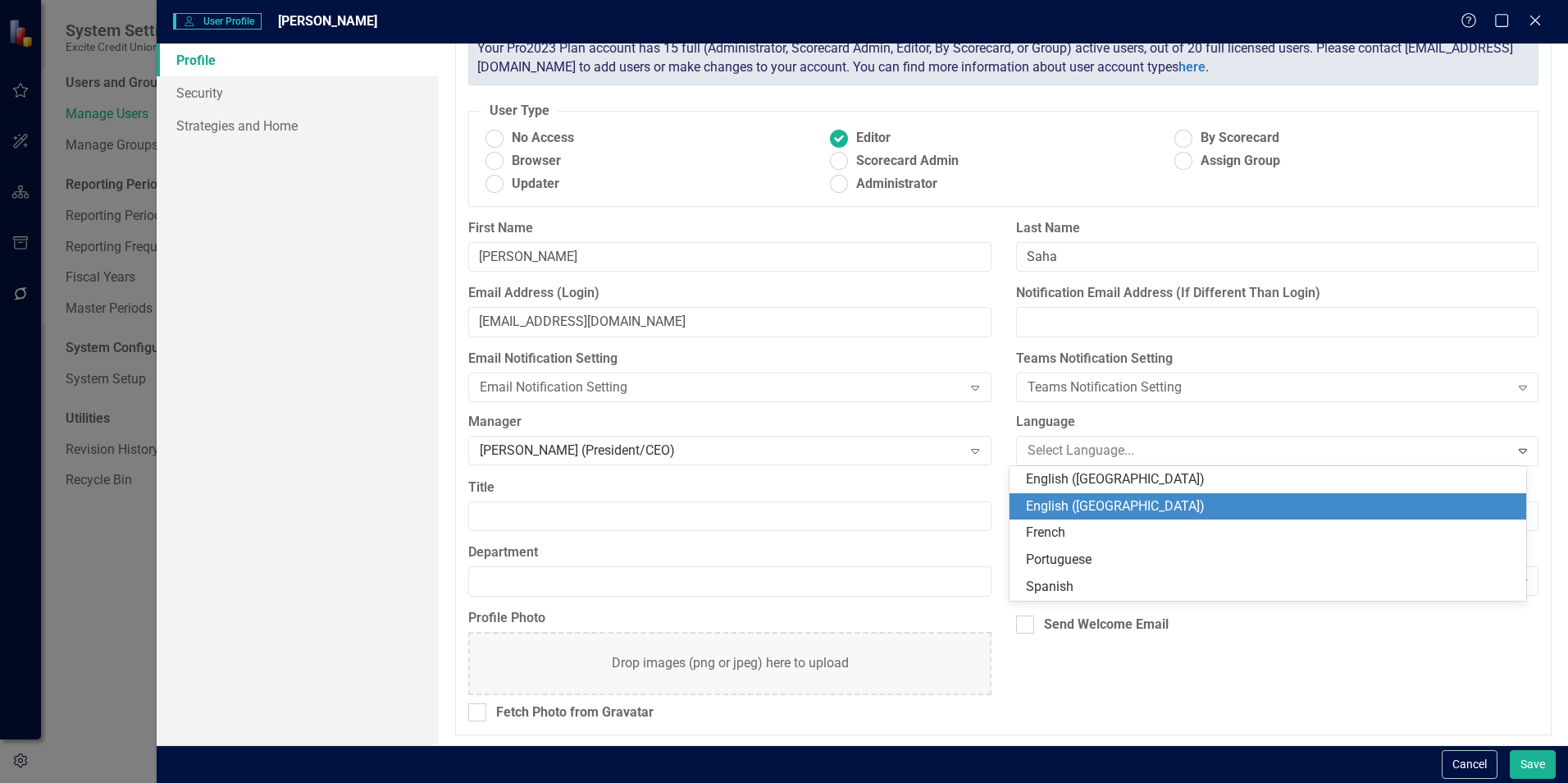
click at [1101, 503] on div "English (US)" at bounding box center [1271, 506] width 490 height 19
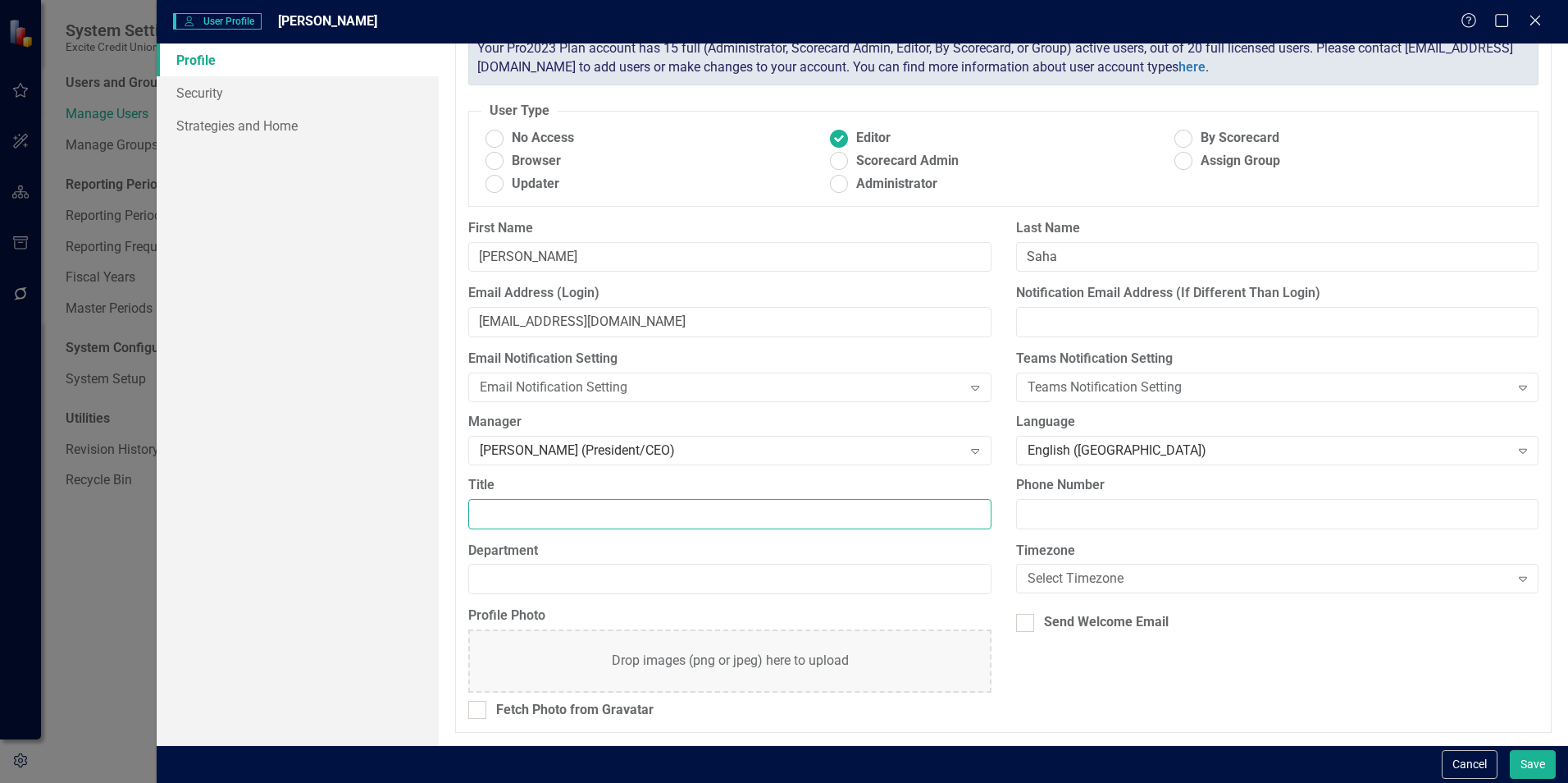
click at [665, 517] on input "Title" at bounding box center [729, 514] width 523 height 30
type input "CTO"
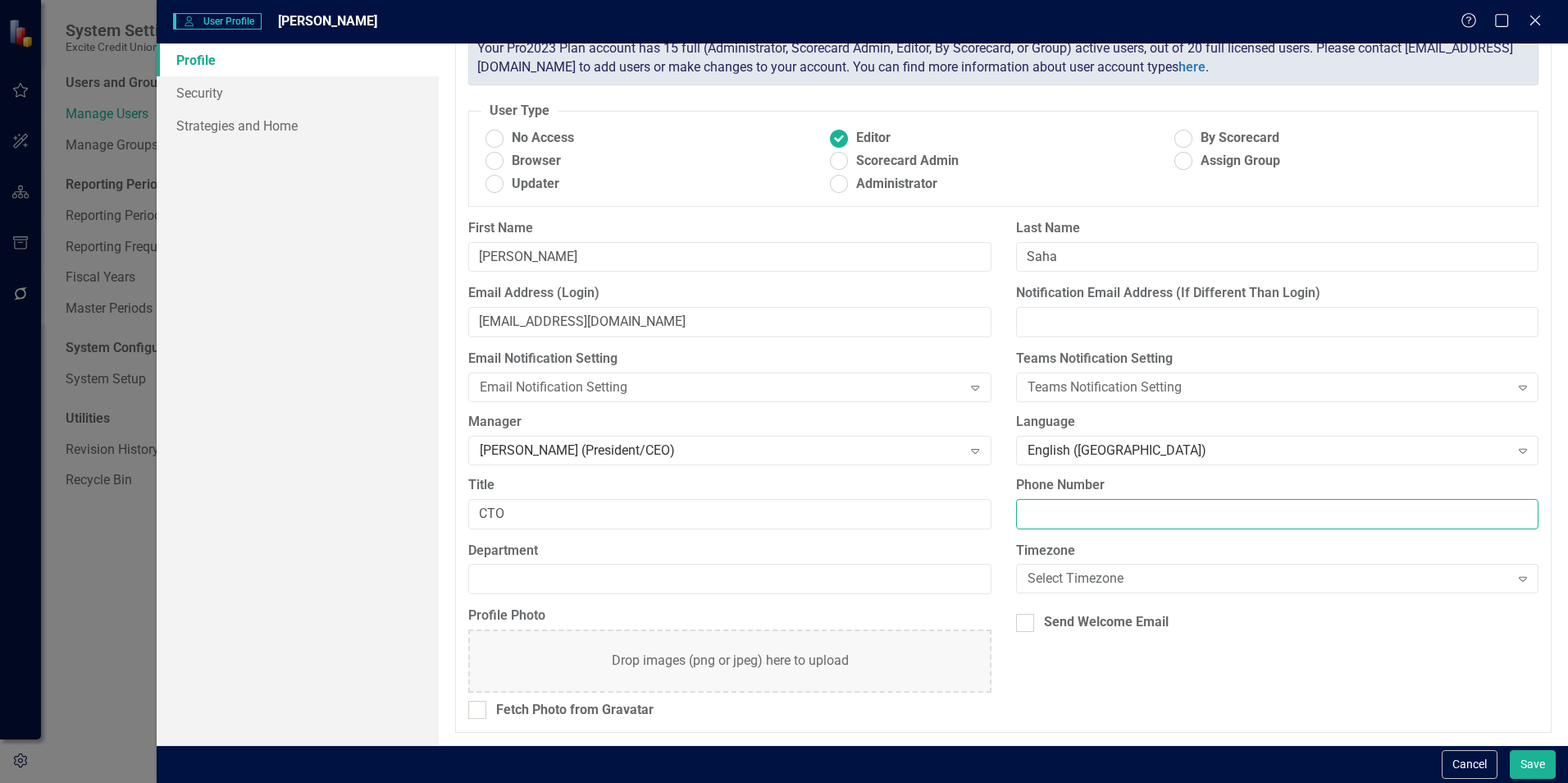
click at [1053, 523] on input "Phone Number" at bounding box center [1277, 514] width 523 height 30
paste input "408.979.3646"
type input "408.979.3646"
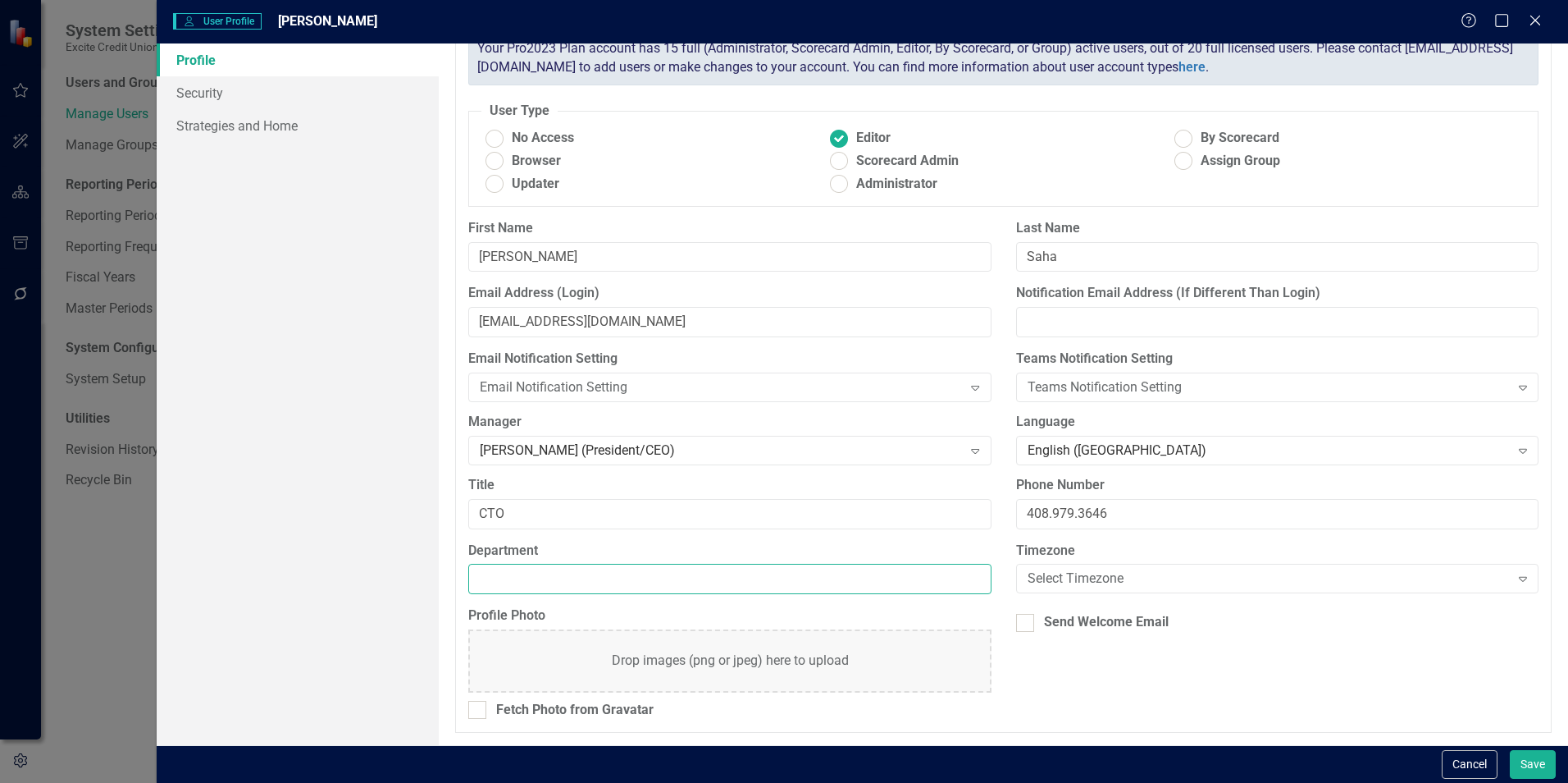
click at [662, 577] on input "Department" at bounding box center [729, 579] width 523 height 30
click at [559, 577] on input "Department" at bounding box center [729, 579] width 523 height 30
type input "Technology Solutions"
click at [1083, 573] on div "Select Timezone" at bounding box center [1269, 578] width 482 height 19
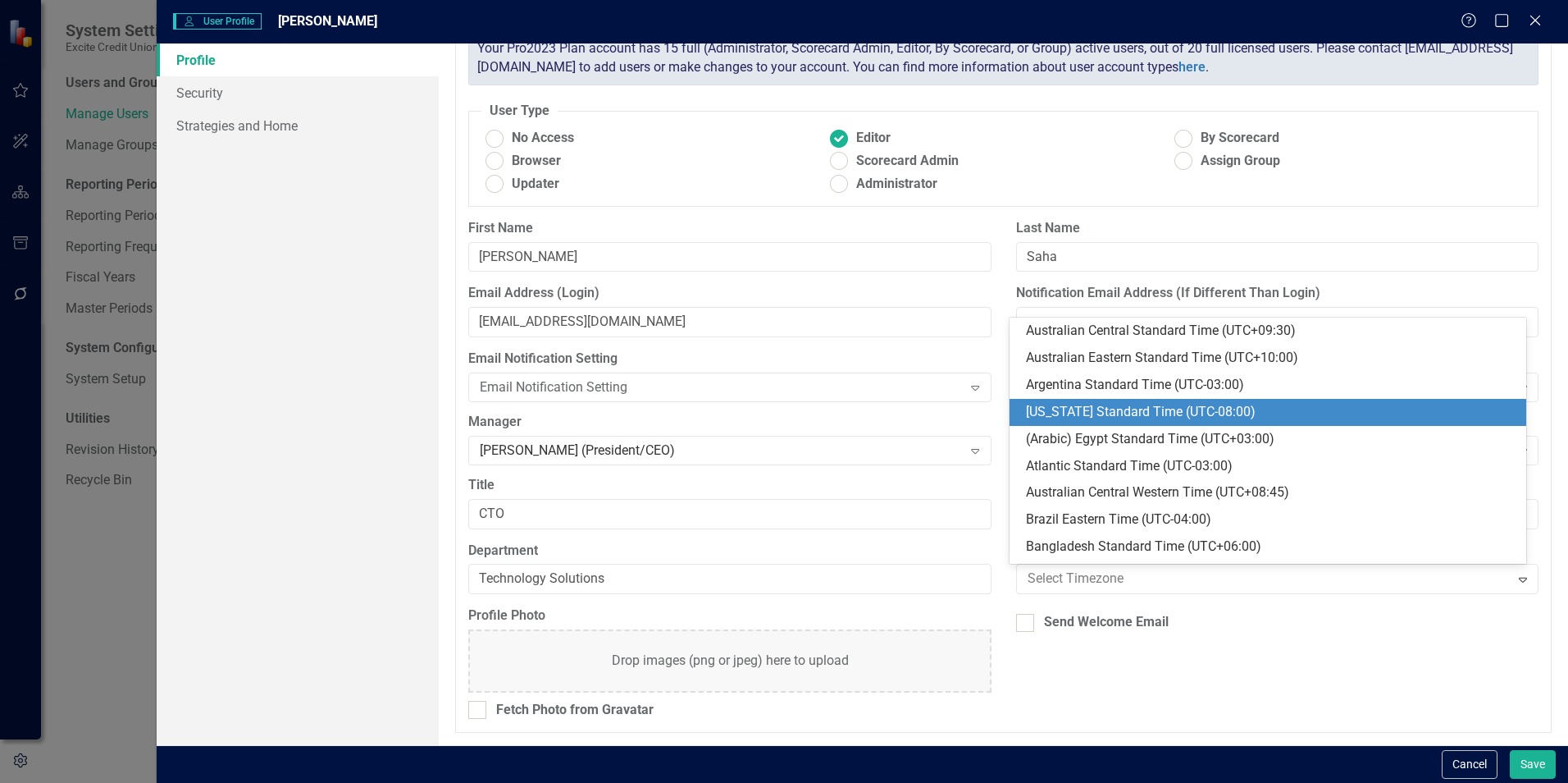
type input "p"
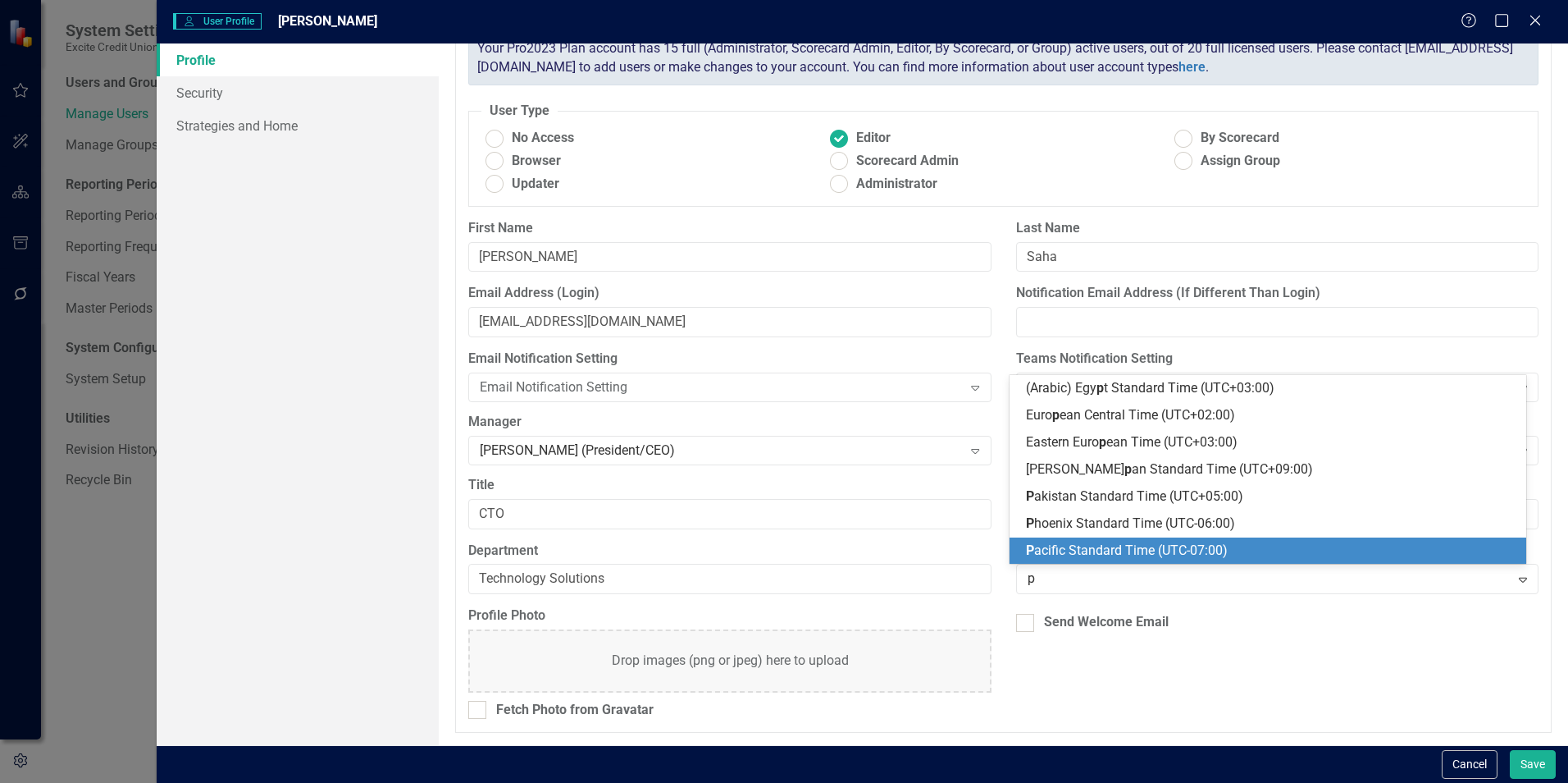
click at [1092, 548] on span "P acific Standard Time (UTC-07:00)" at bounding box center [1127, 550] width 202 height 16
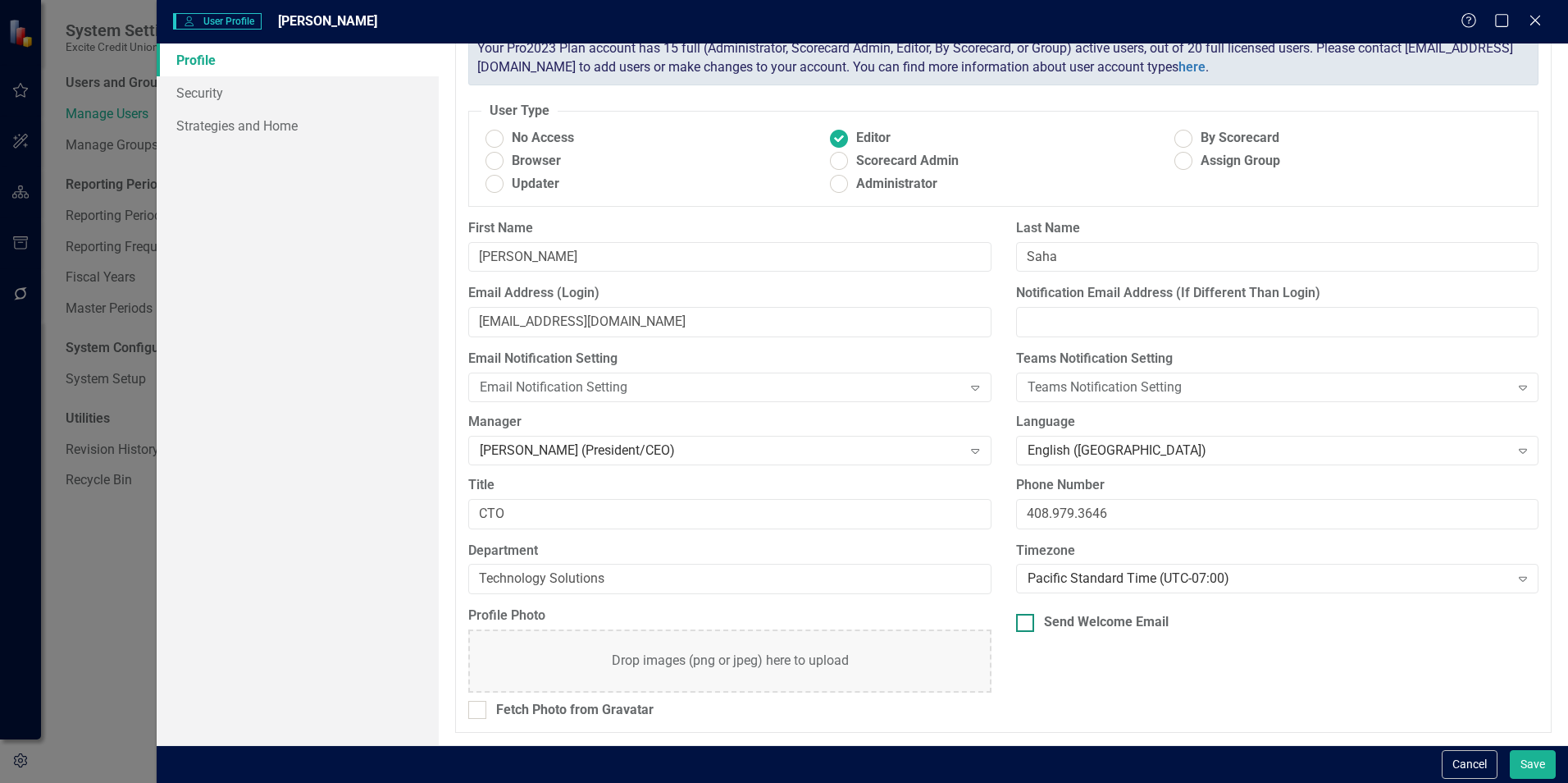
click at [1021, 623] on div at bounding box center [1025, 623] width 18 height 18
click at [1021, 623] on input "Send Welcome Email" at bounding box center [1021, 619] width 11 height 11
checkbox input "true"
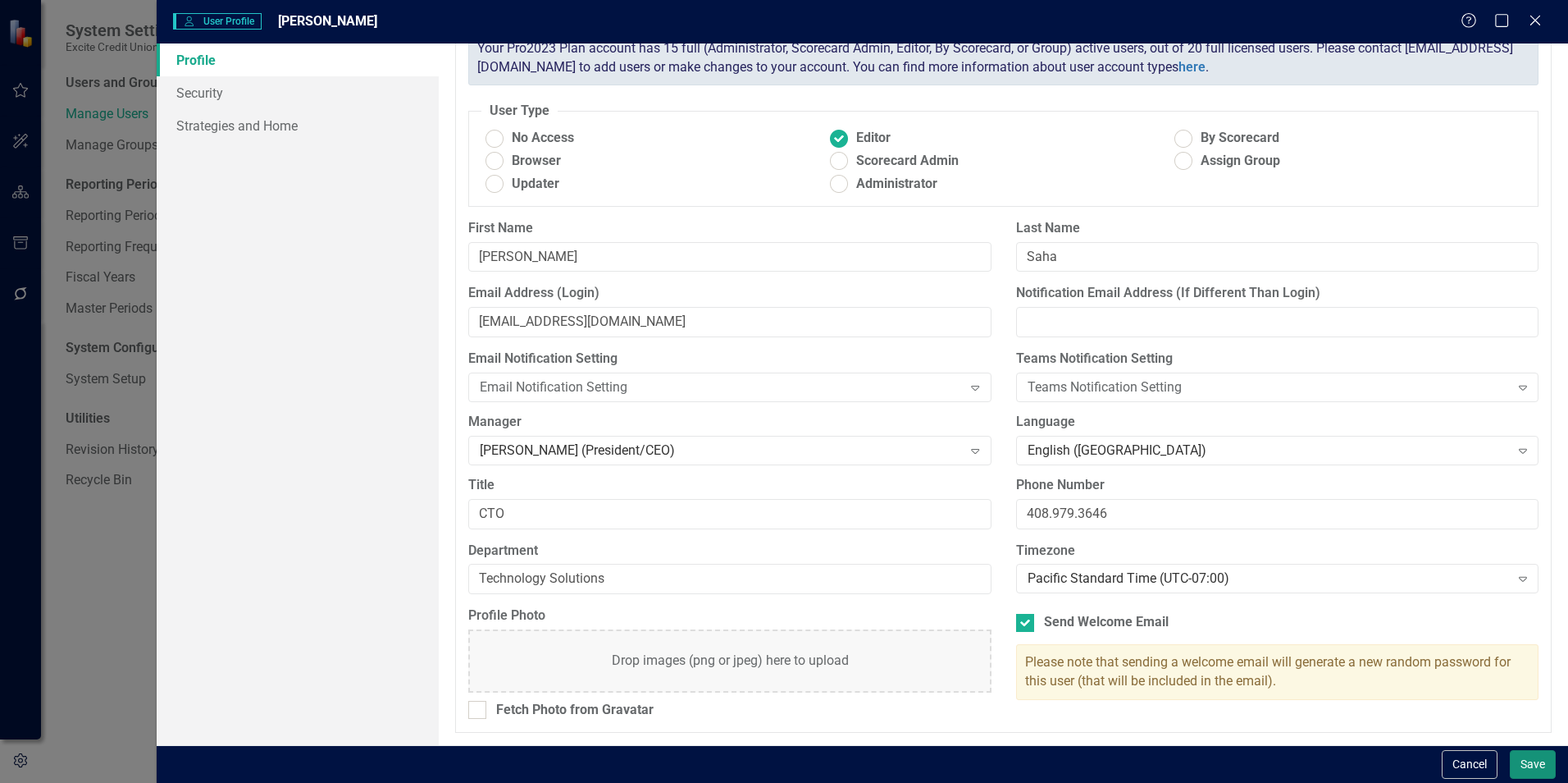
click at [1531, 767] on button "Save" at bounding box center [1533, 764] width 46 height 29
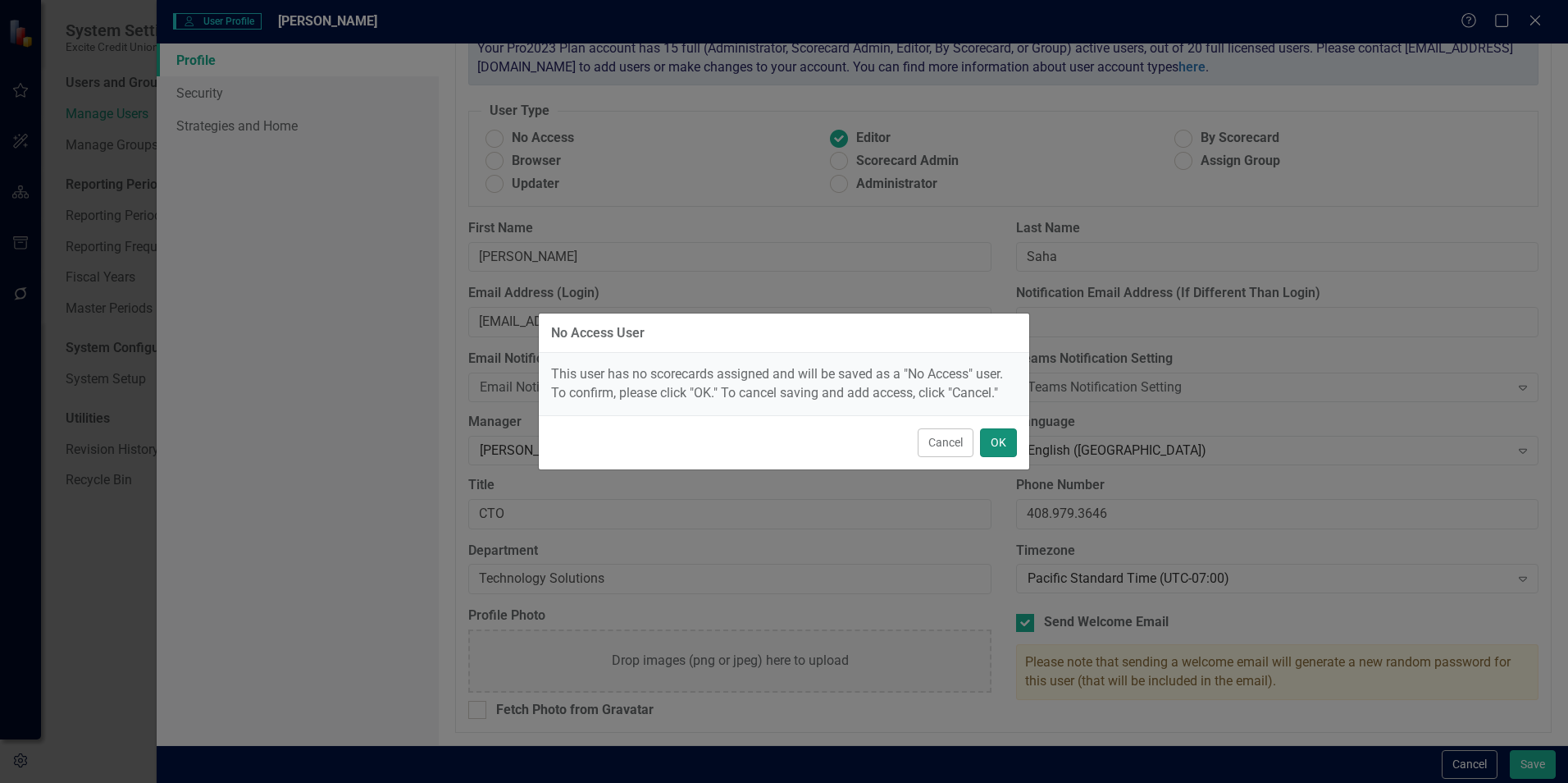
click at [998, 441] on button "OK" at bounding box center [998, 442] width 37 height 29
radio input "true"
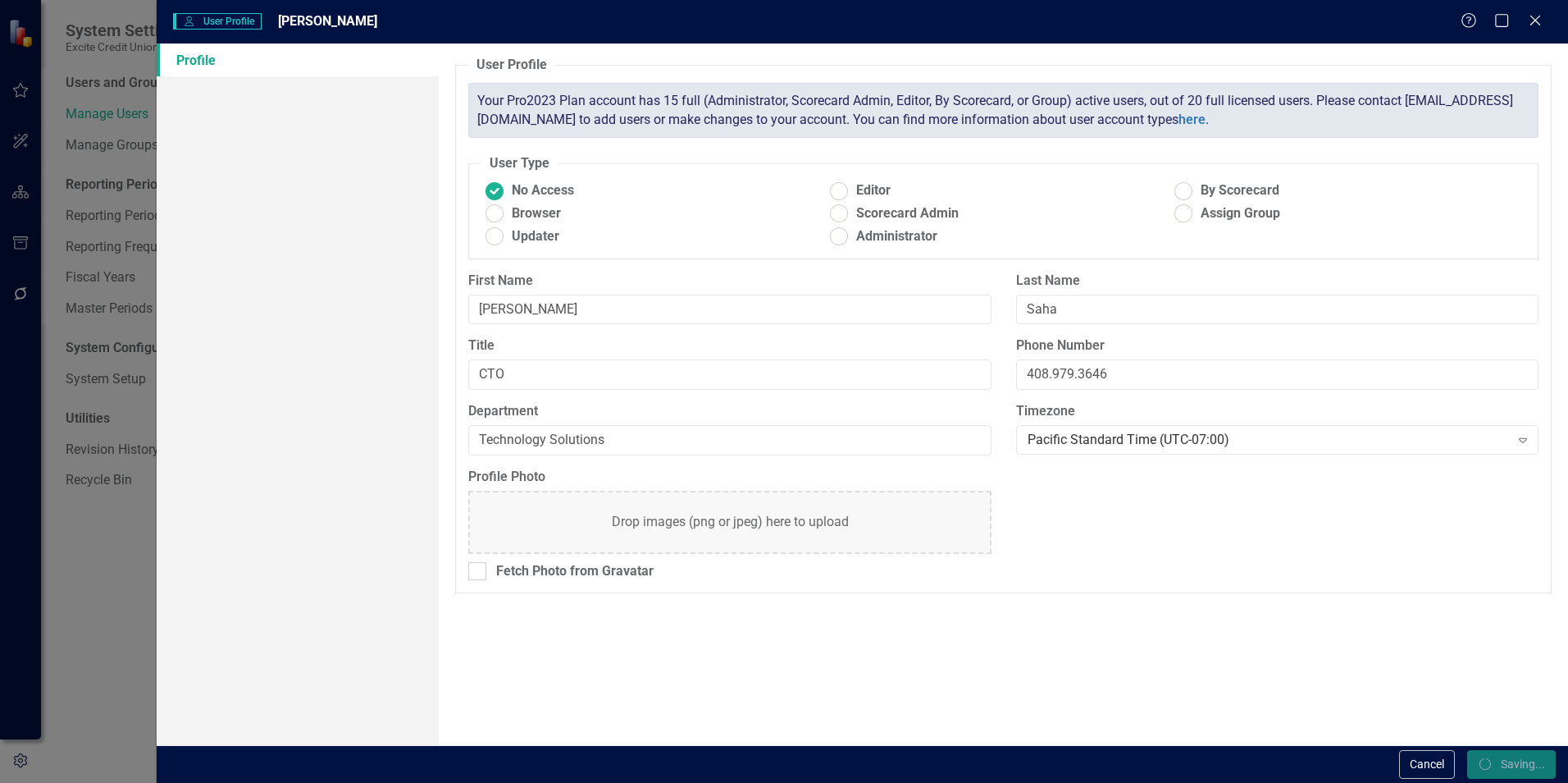
scroll to position [0, 0]
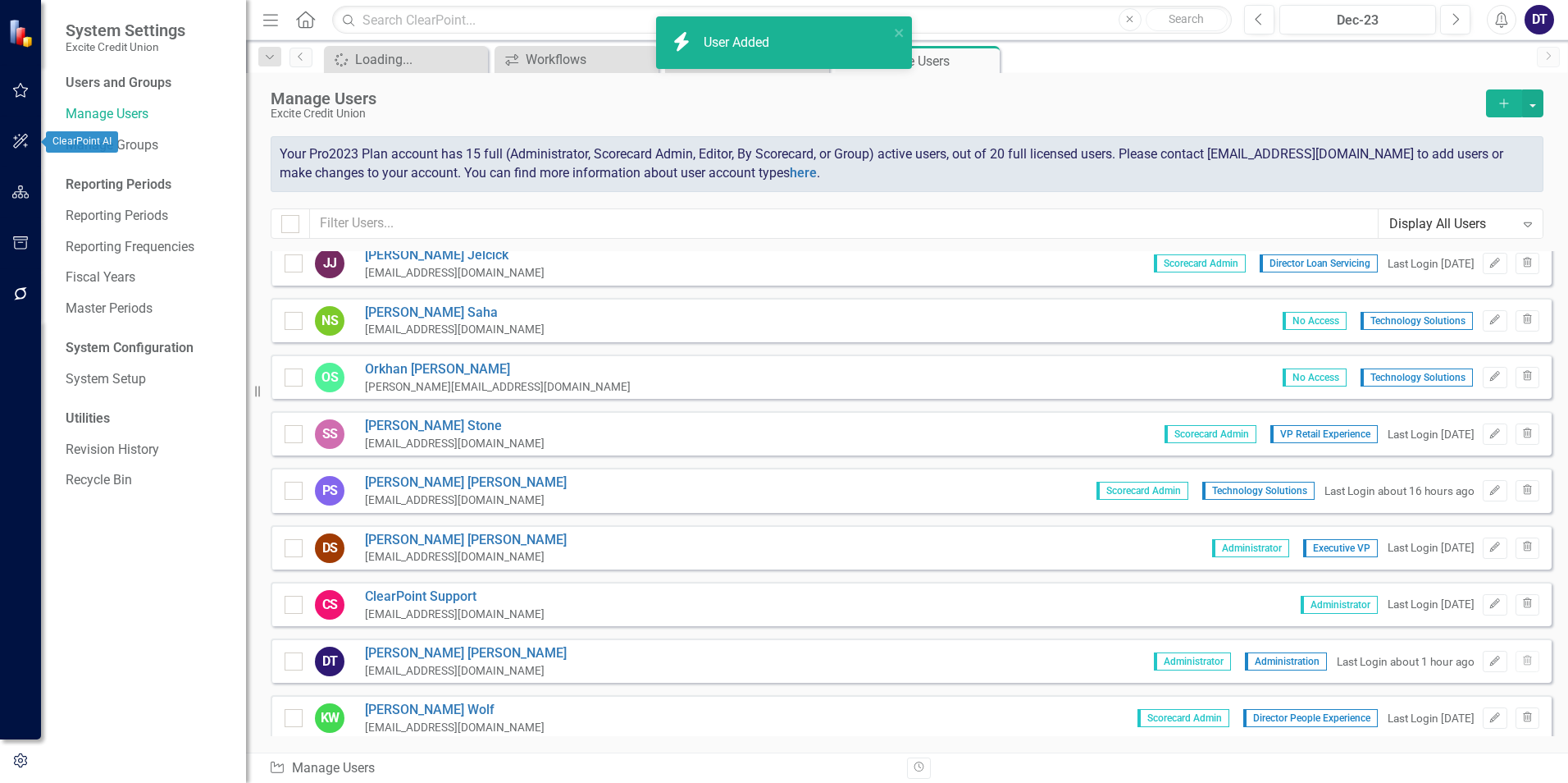
click at [30, 142] on button "button" at bounding box center [20, 141] width 37 height 35
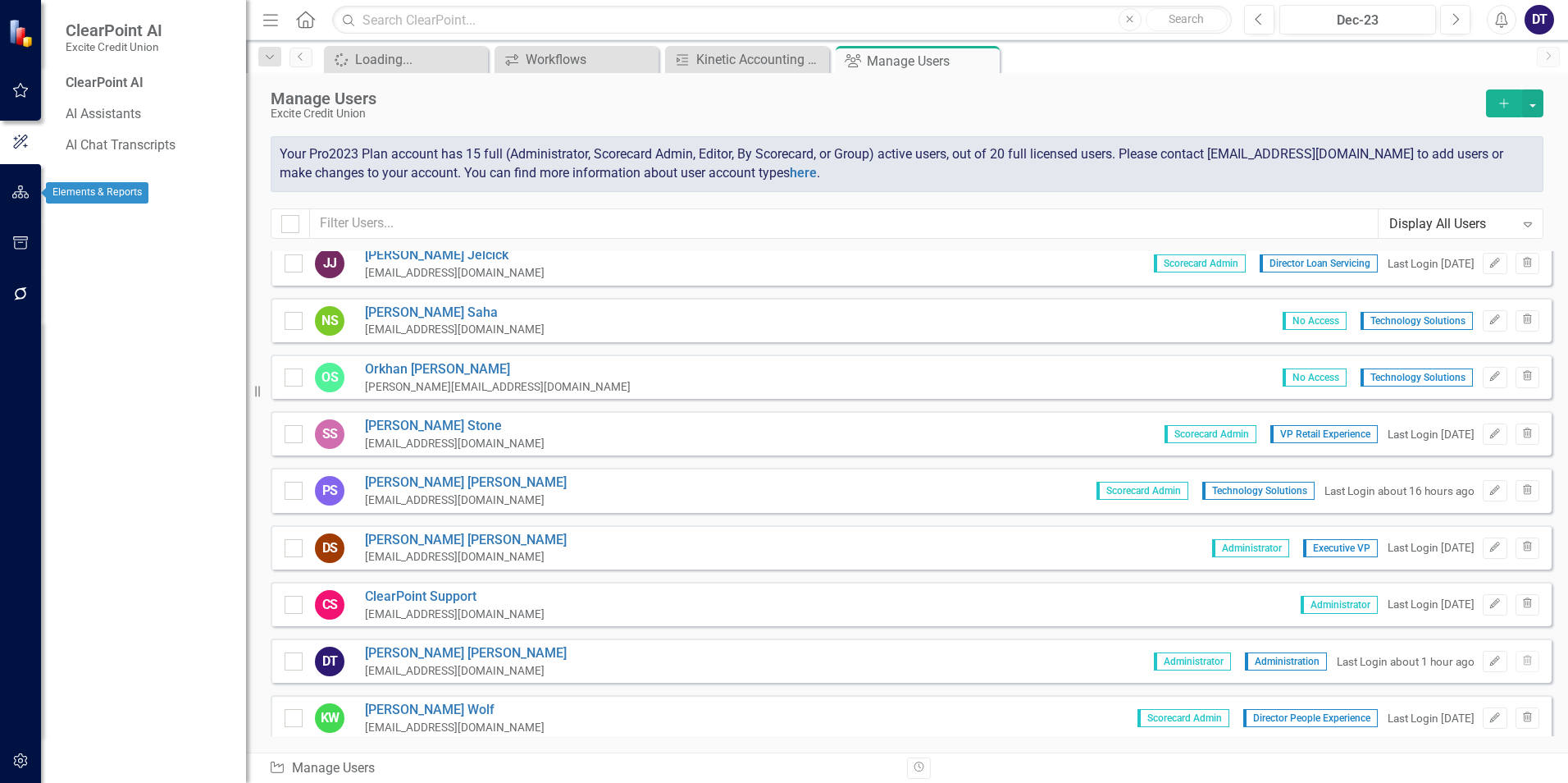
click at [13, 188] on icon "button" at bounding box center [20, 191] width 17 height 13
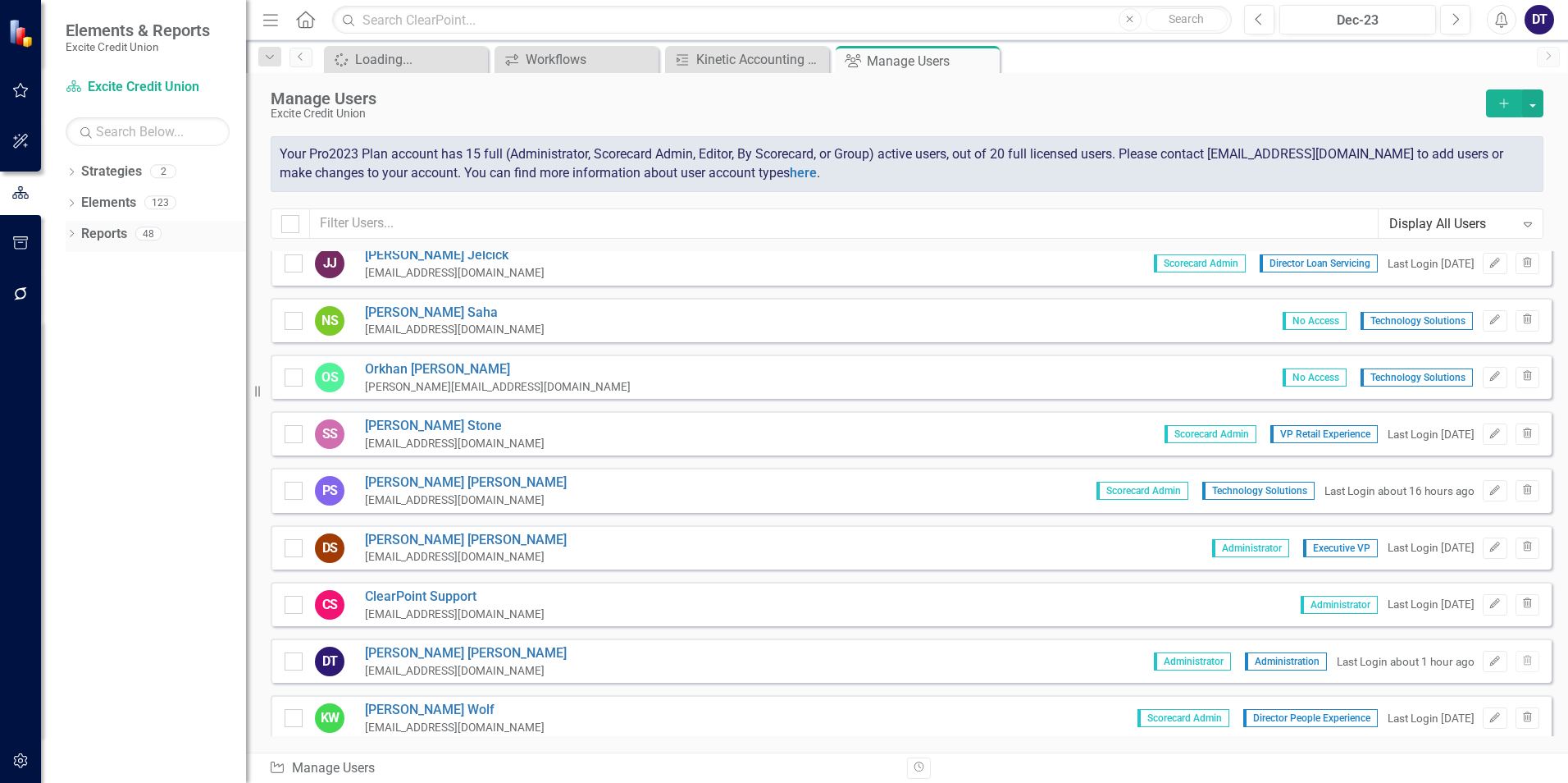
click at [110, 227] on link "Reports" at bounding box center [105, 234] width 46 height 19
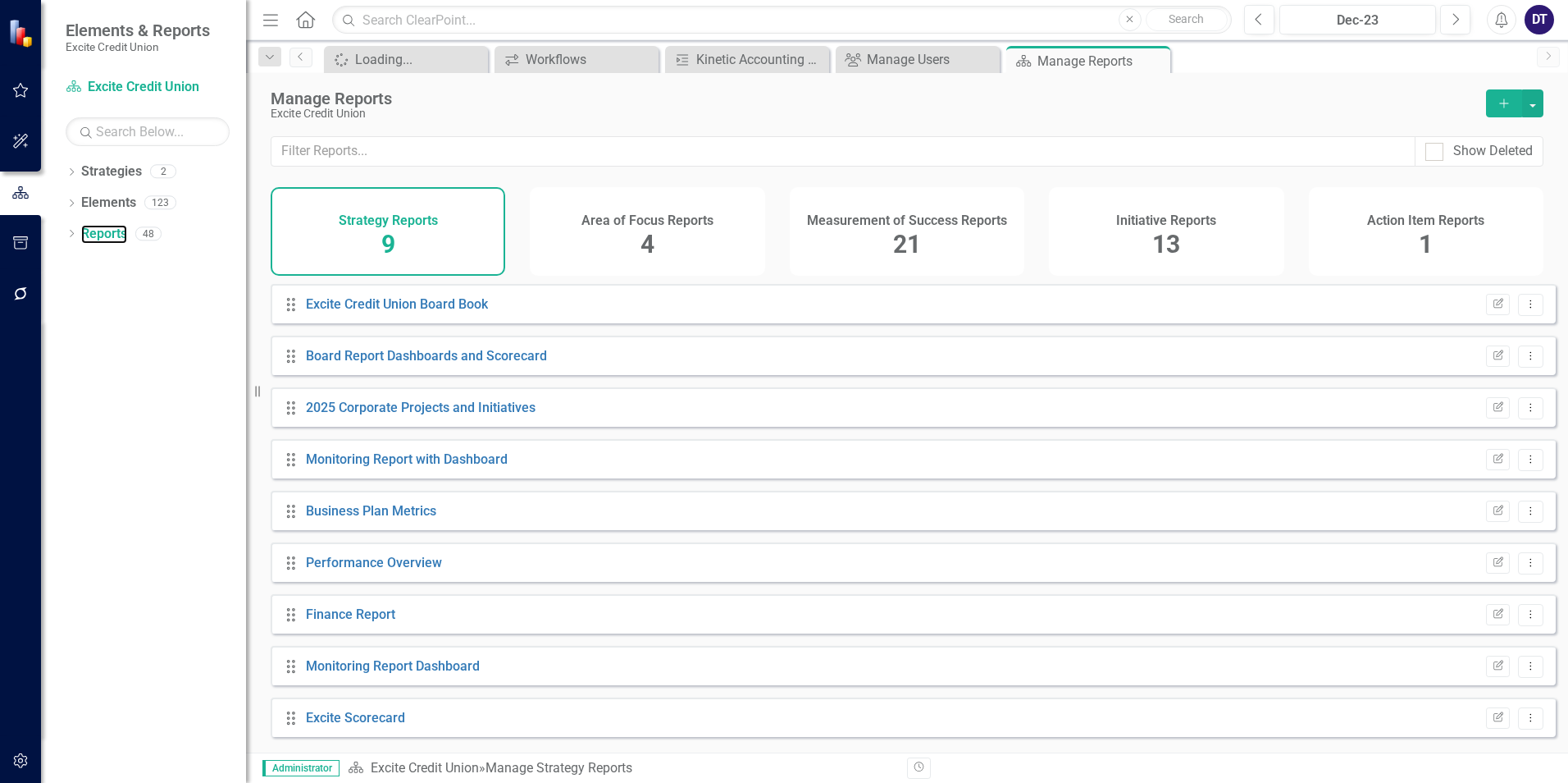
scroll to position [9, 0]
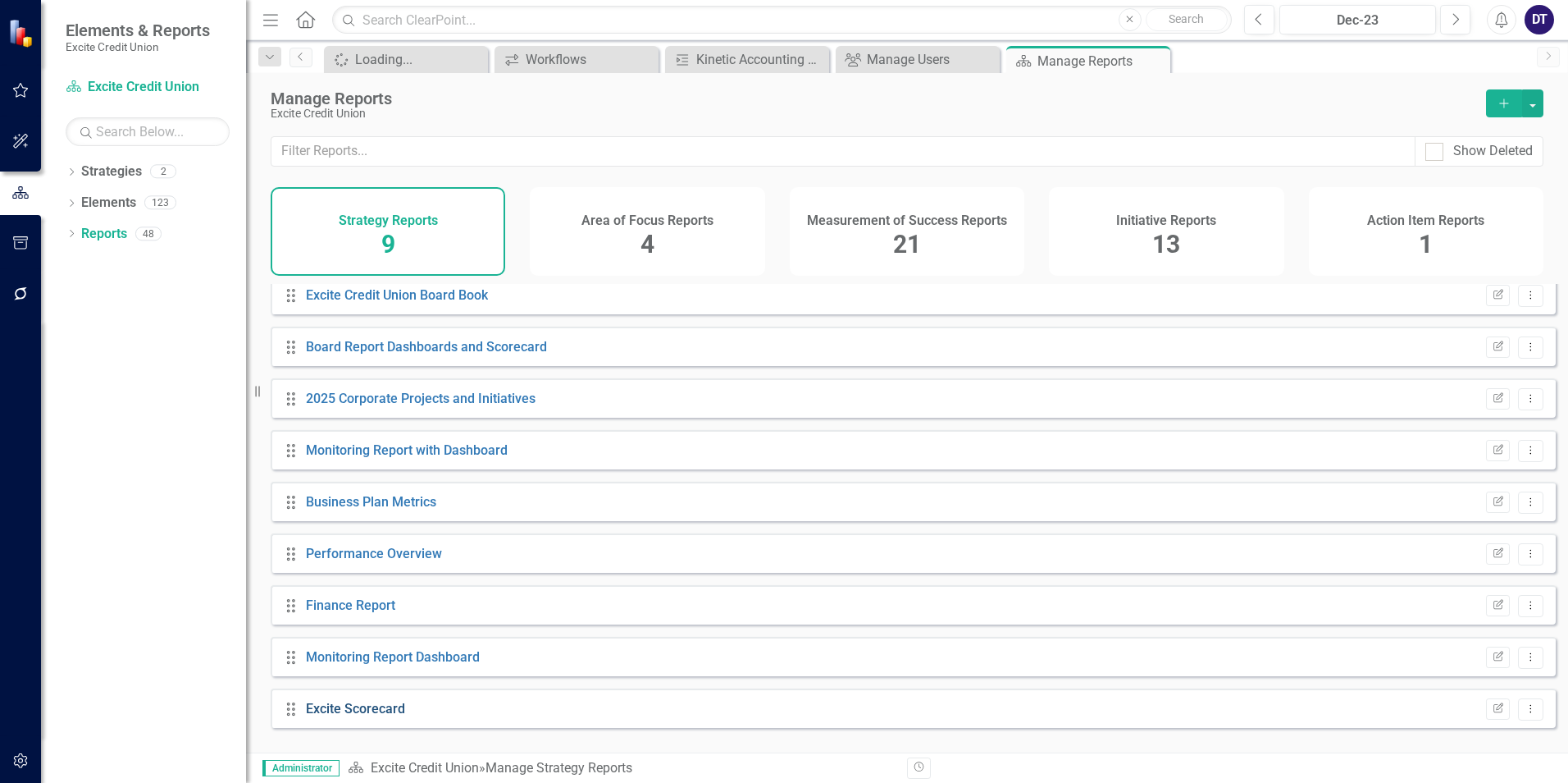
click at [378, 716] on link "Excite Scorecard" at bounding box center [356, 708] width 100 height 16
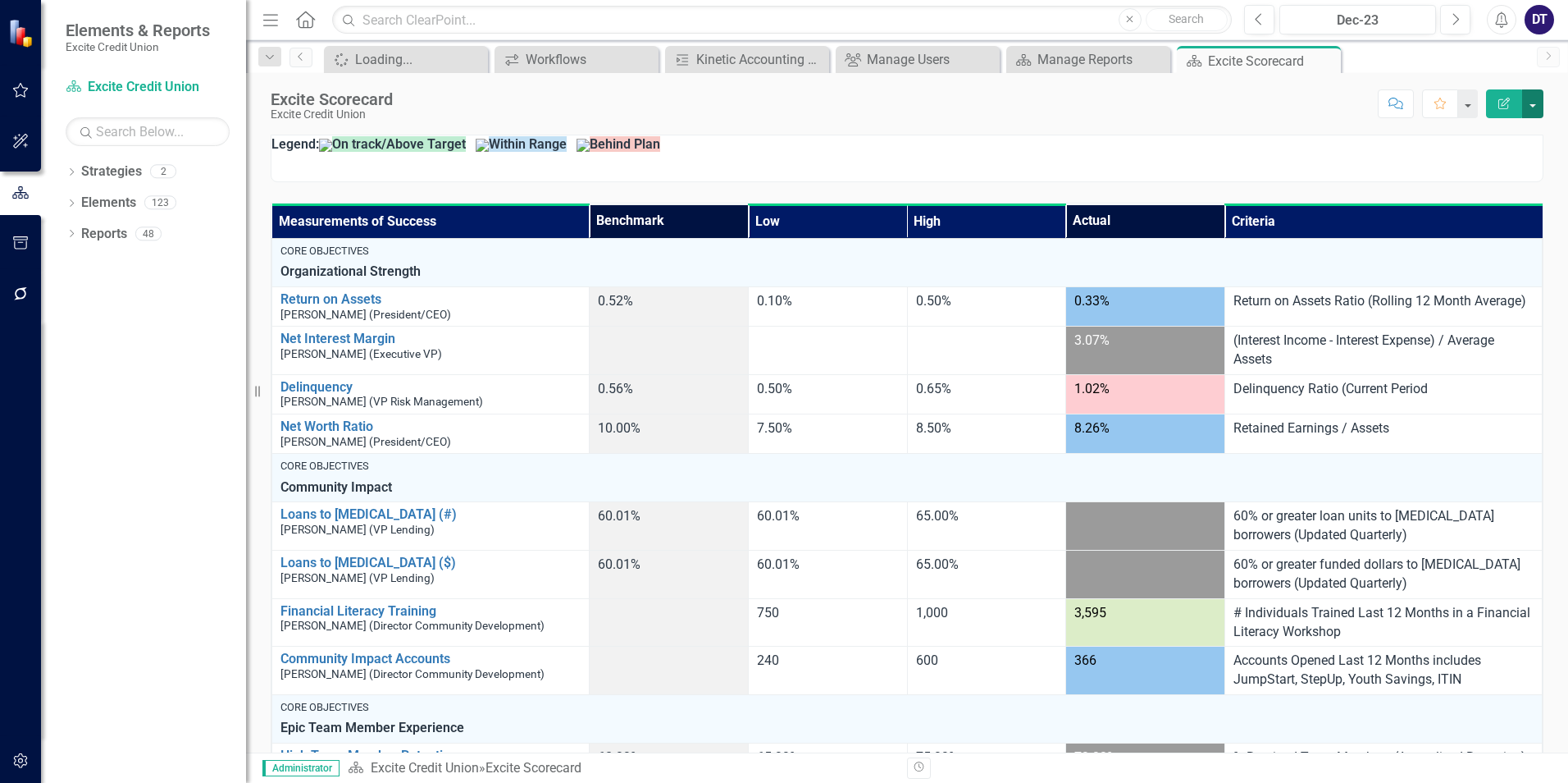
click at [1535, 103] on button "button" at bounding box center [1532, 104] width 21 height 29
click at [1220, 107] on div "Score: N/A Dec-23 Completed Comment Favorite Edit Report" at bounding box center [972, 104] width 1143 height 28
click at [1465, 106] on button "button" at bounding box center [1466, 104] width 21 height 29
click at [1304, 108] on div "Score: N/A Dec-23 Completed Comment Favorite Edit Report" at bounding box center [972, 104] width 1143 height 28
drag, startPoint x: 1225, startPoint y: 60, endPoint x: 1160, endPoint y: 163, distance: 121.8
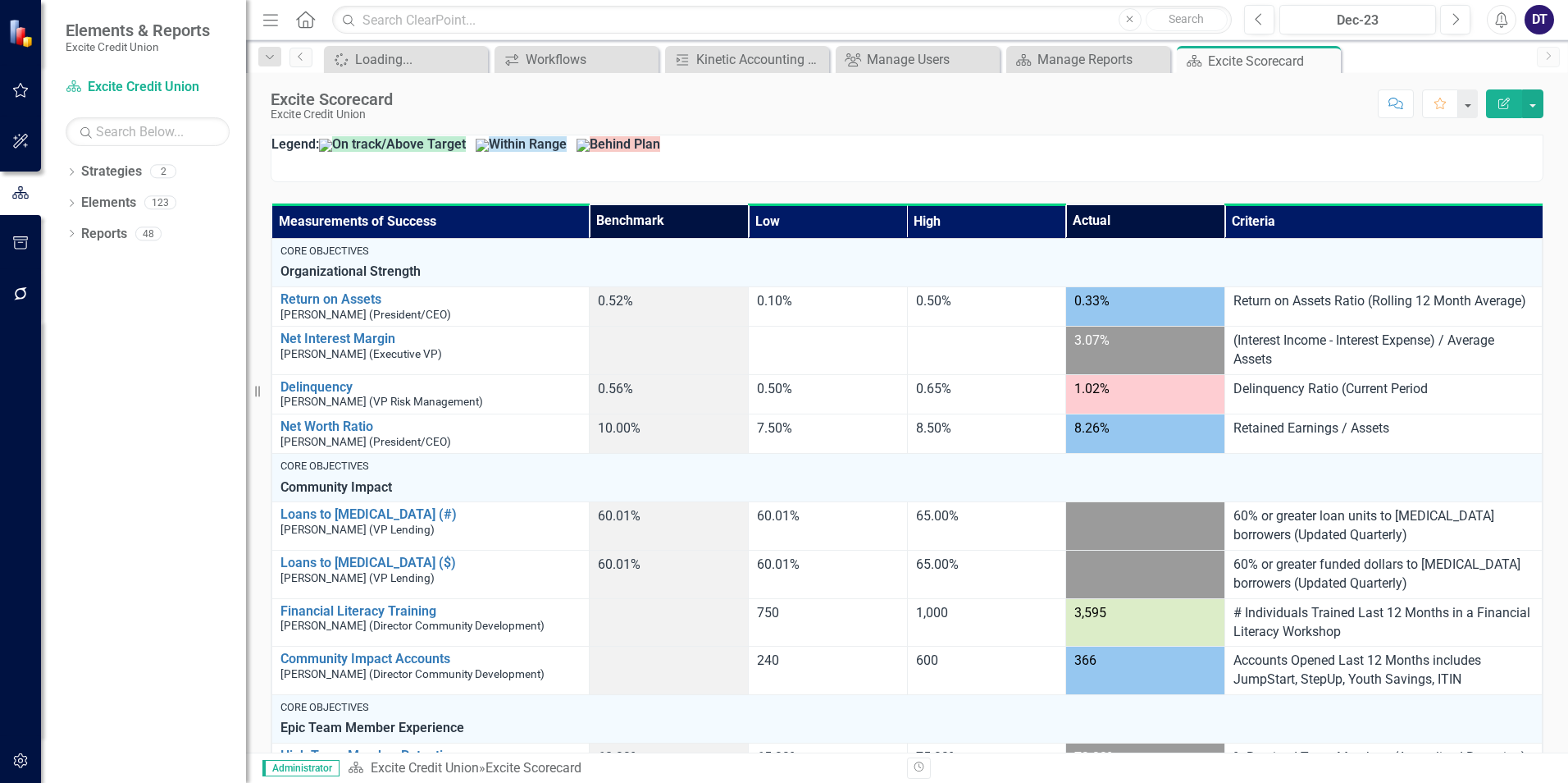
click at [1160, 154] on p "Legend: On track/Above Target Within Range Behind Plan" at bounding box center [908, 144] width 1271 height 19
click at [93, 233] on link "Reports" at bounding box center [105, 234] width 46 height 19
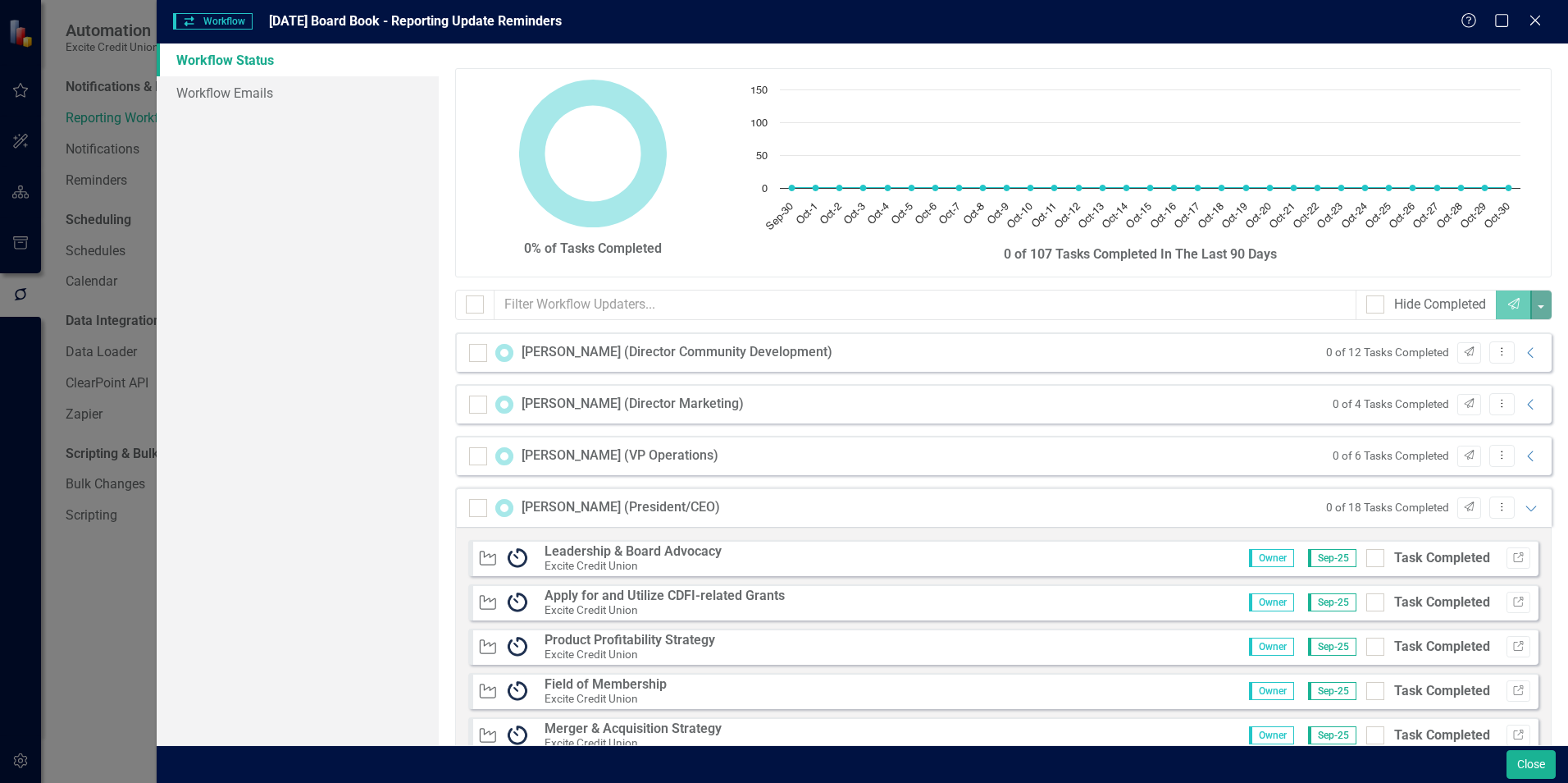
scroll to position [773, 0]
